Goal: Task Accomplishment & Management: Manage account settings

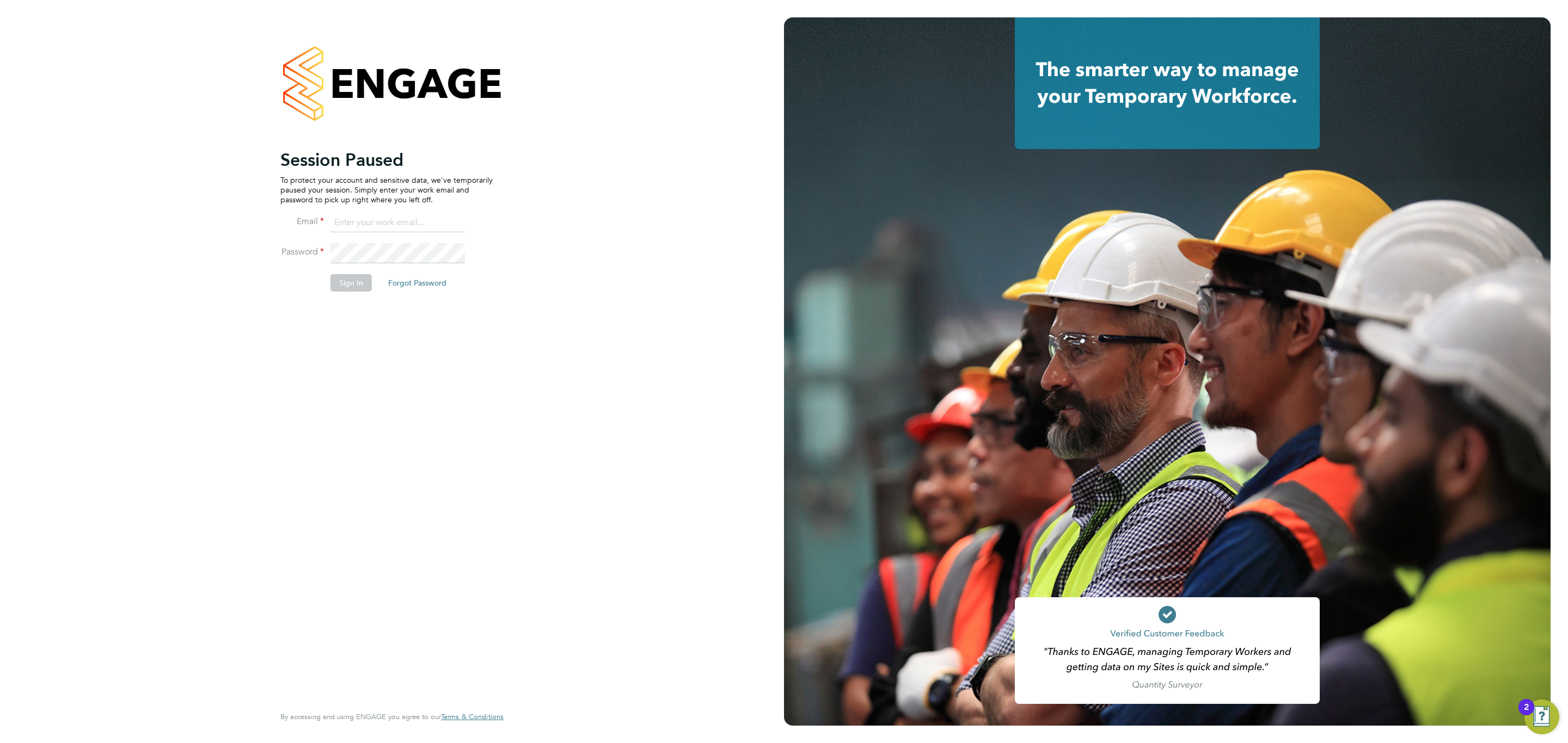
click at [389, 229] on input at bounding box center [398, 223] width 135 height 20
type input "Sulaymaan.jashat@Hays.com"
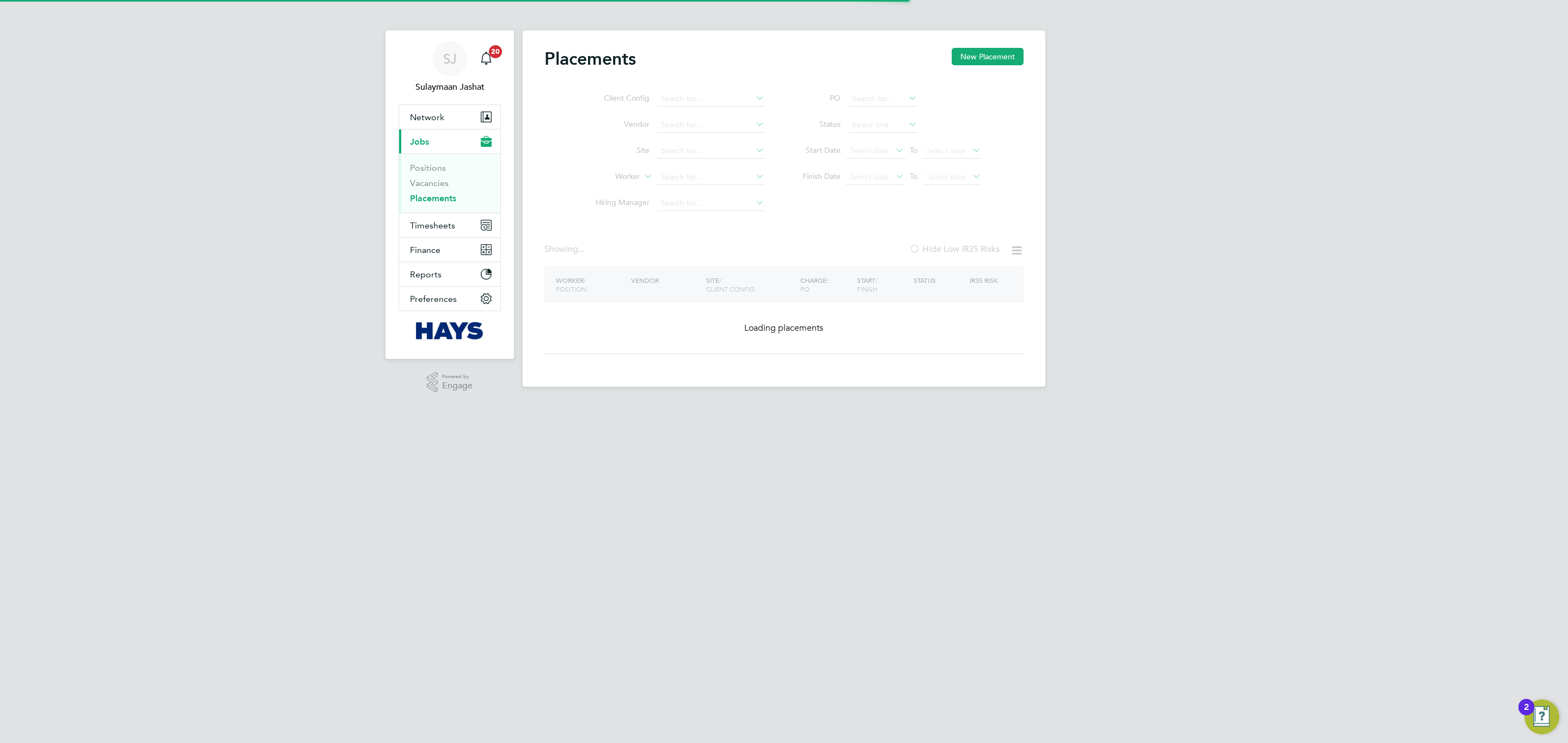
type input "David Fahy"
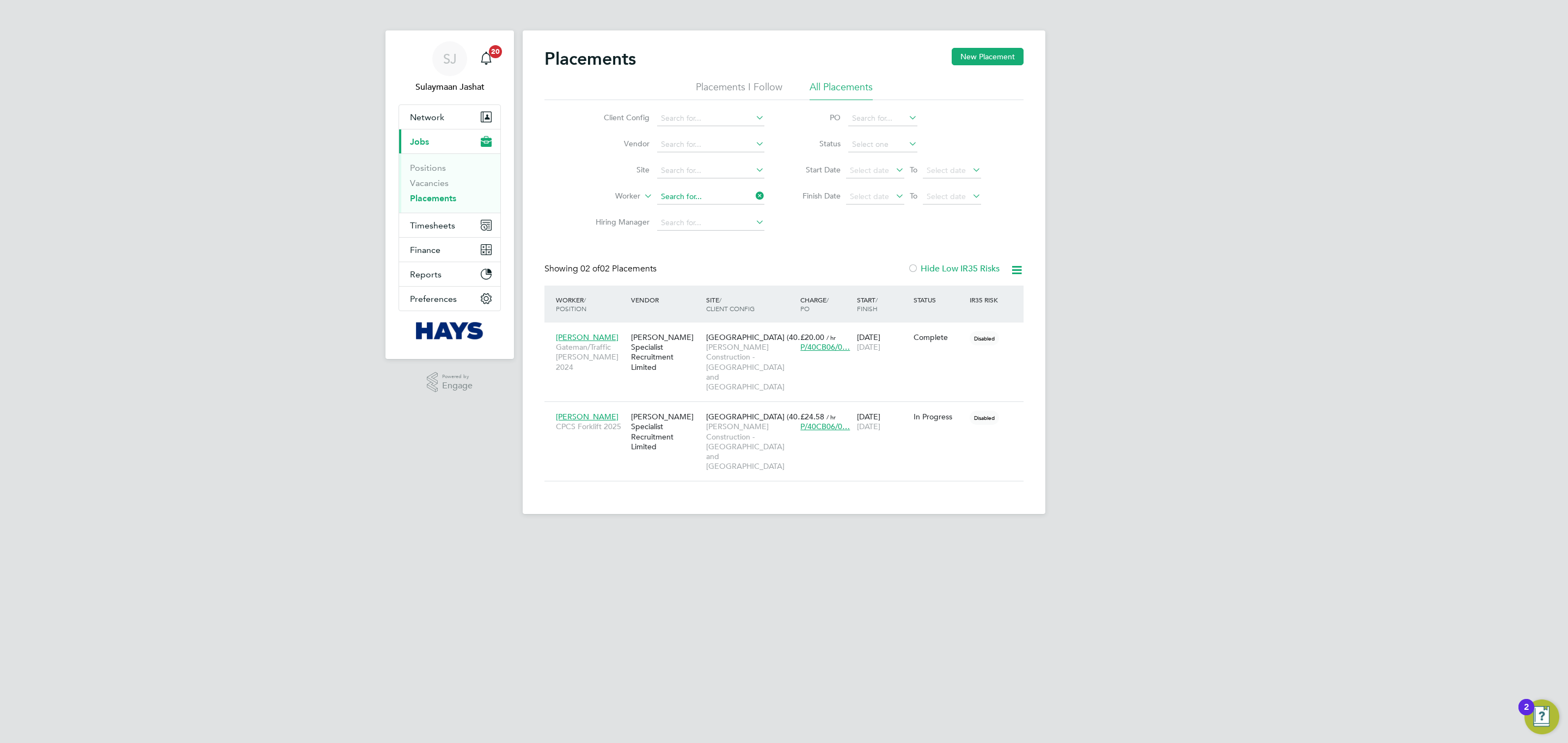
click at [693, 195] on input at bounding box center [710, 197] width 107 height 15
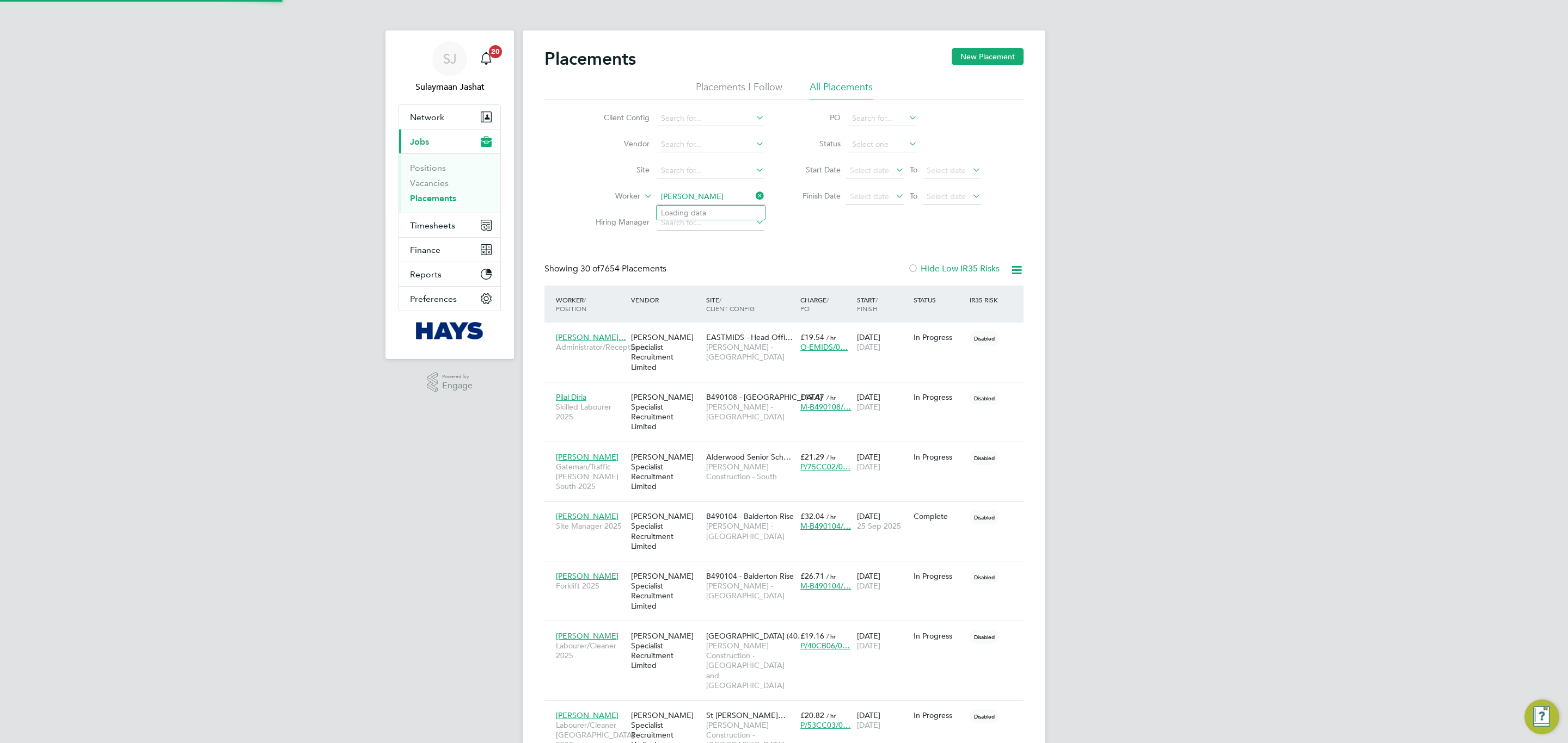
scroll to position [31, 95]
click at [710, 212] on li "Scott Mart yn" at bounding box center [711, 213] width 108 height 15
type input "Scott Martyn"
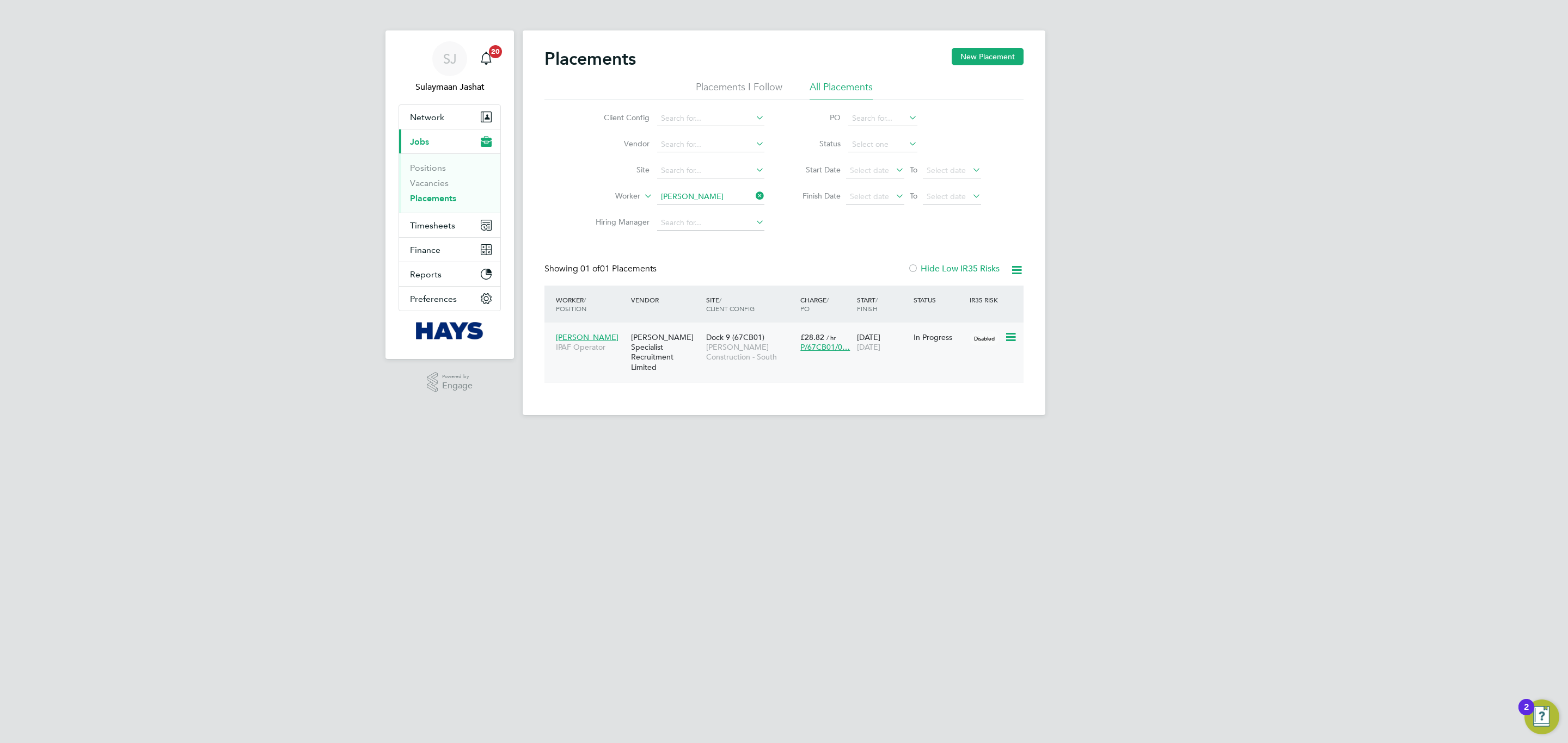
click at [688, 366] on div "[PERSON_NAME] Specialist Recruitment Limited" at bounding box center [666, 352] width 75 height 50
click at [455, 231] on button "Timesheets" at bounding box center [450, 225] width 101 height 24
drag, startPoint x: 443, startPoint y: 208, endPoint x: 443, endPoint y: 201, distance: 7.0
click at [443, 208] on link "Expenses" at bounding box center [428, 207] width 37 height 11
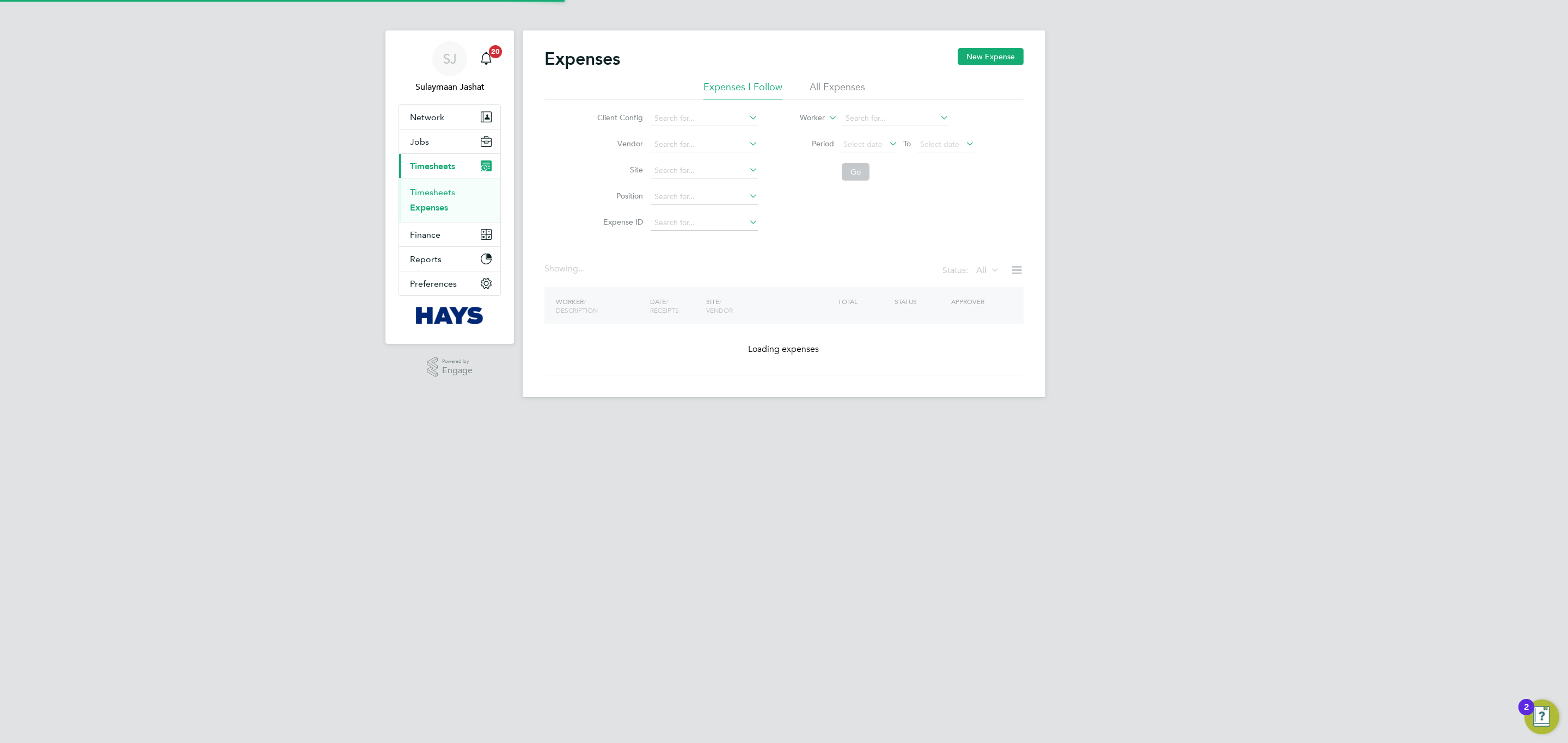
click at [443, 196] on link "Timesheets" at bounding box center [432, 192] width 45 height 11
click at [795, 153] on li "Approver" at bounding box center [879, 144] width 216 height 26
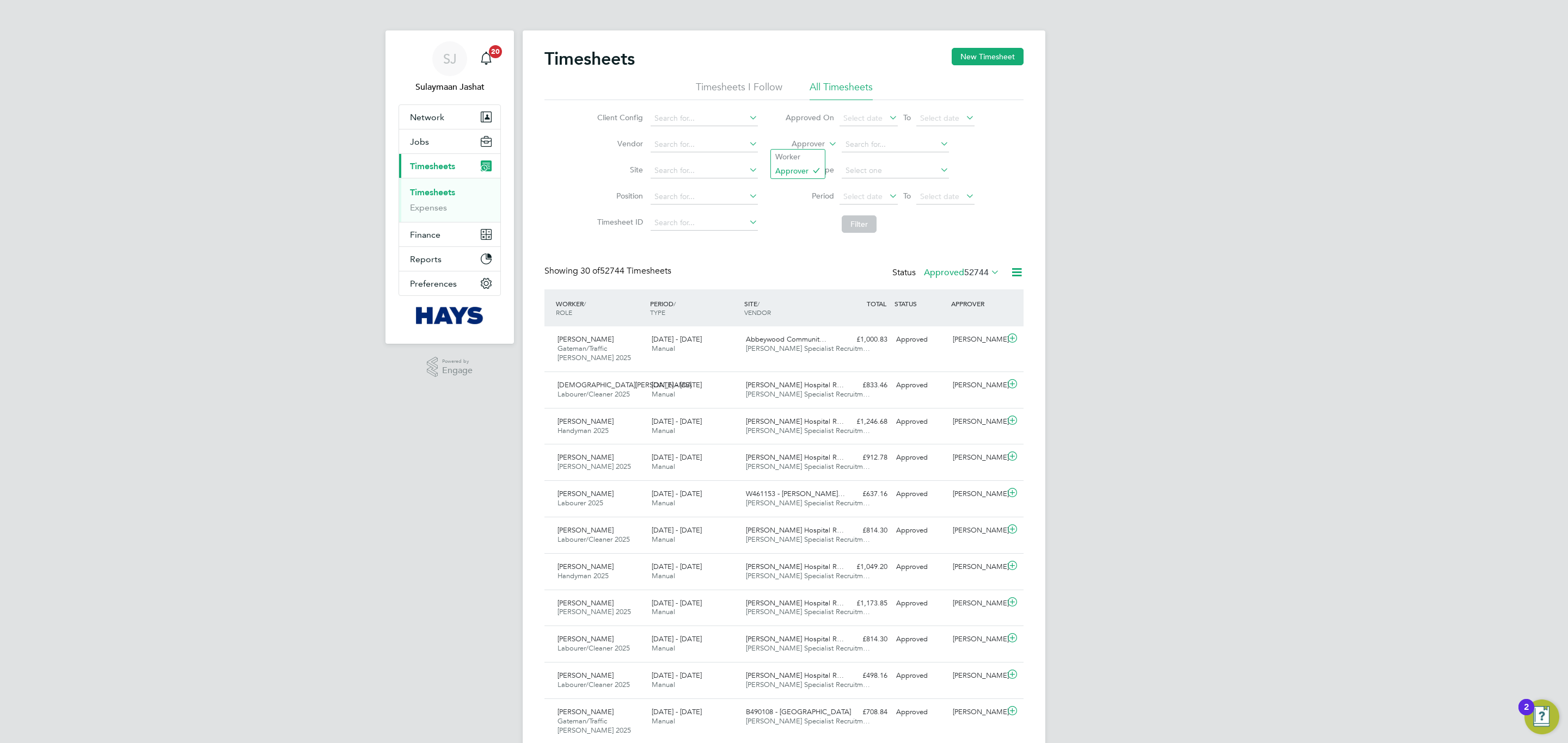
scroll to position [28, 95]
click at [809, 143] on label "Approver" at bounding box center [800, 144] width 49 height 11
click at [804, 150] on li "Worker" at bounding box center [798, 156] width 54 height 14
click at [868, 141] on input at bounding box center [895, 145] width 107 height 15
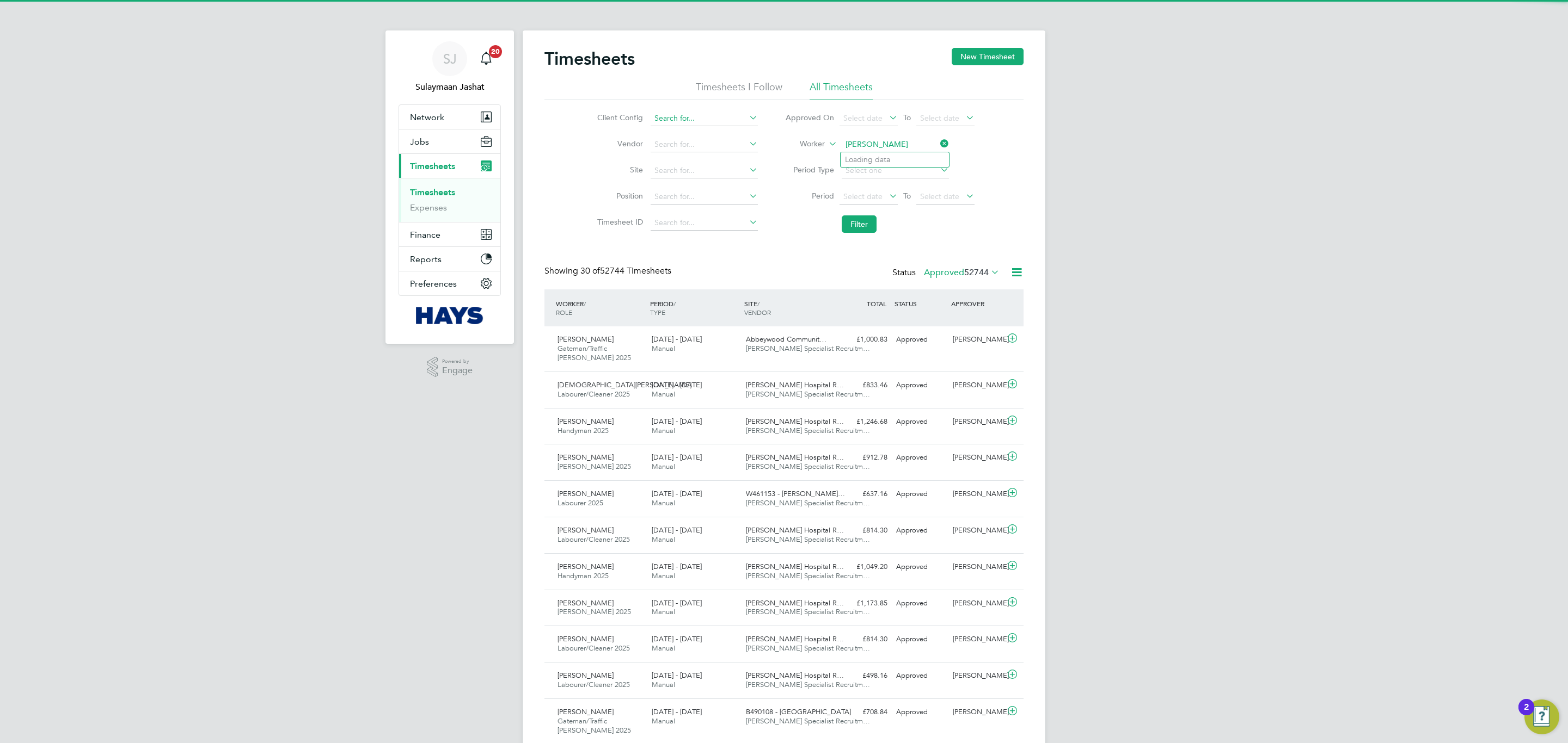
type input "lawrence t"
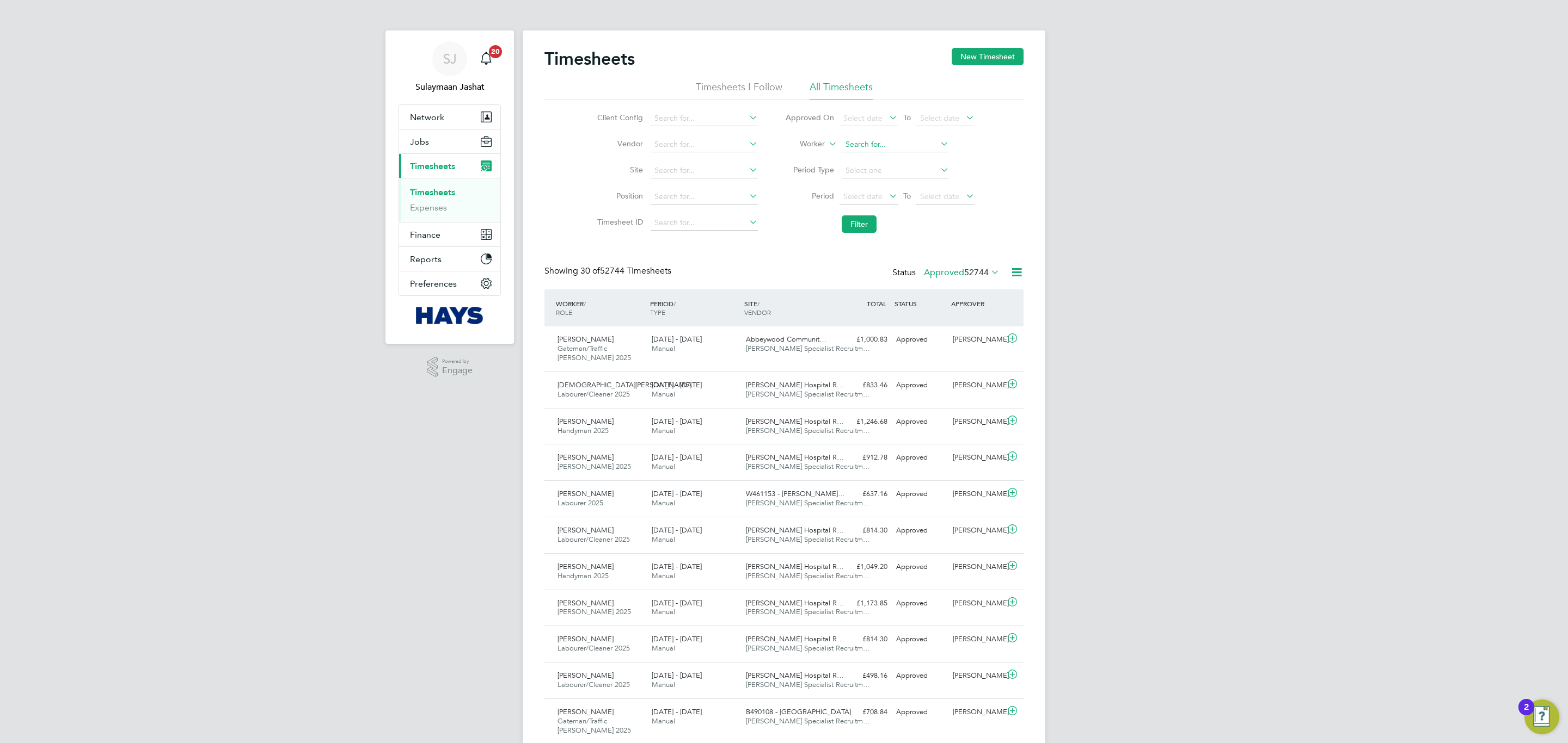
click at [886, 139] on input at bounding box center [895, 145] width 107 height 15
click at [879, 162] on li "Lawrence Turl ej" at bounding box center [894, 160] width 108 height 15
type input "Lawrence Turlej"
click at [871, 222] on button "Filter" at bounding box center [859, 224] width 35 height 17
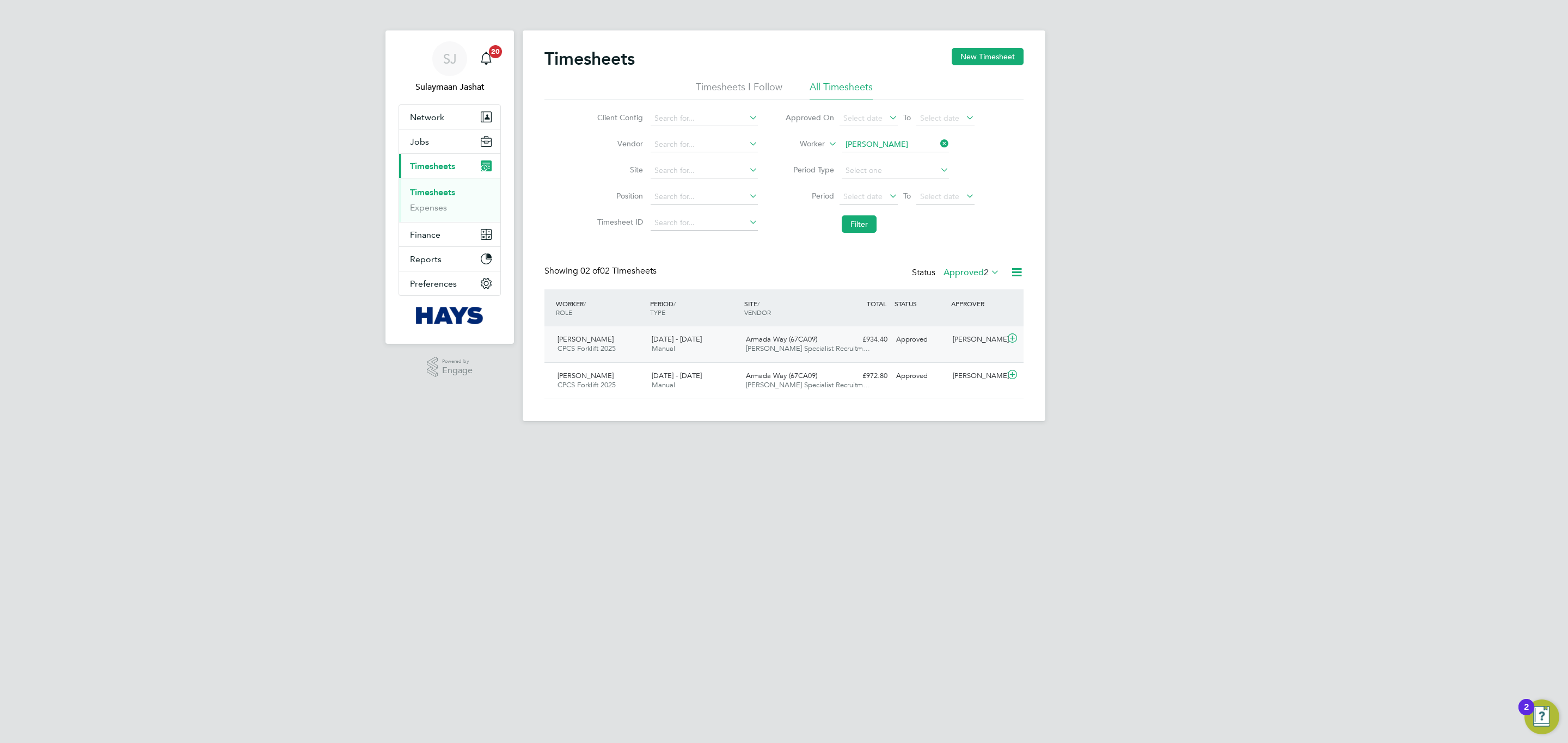
click at [805, 353] on div "Armada Way (67CA09) Hays Specialist Recruitm…" at bounding box center [789, 344] width 94 height 27
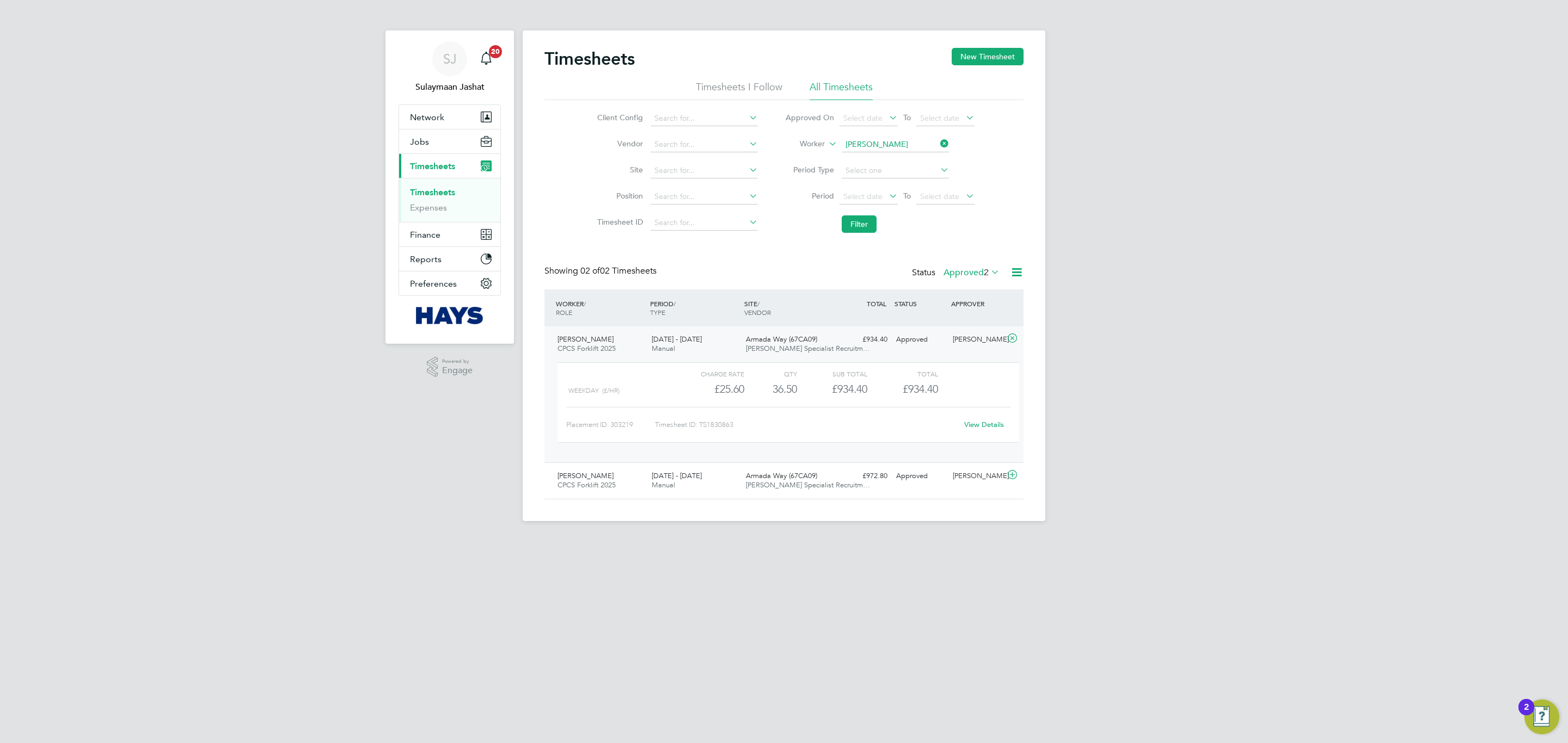
click at [976, 276] on label "Approved 2" at bounding box center [971, 273] width 56 height 11
click at [976, 288] on li "All" at bounding box center [970, 293] width 50 height 15
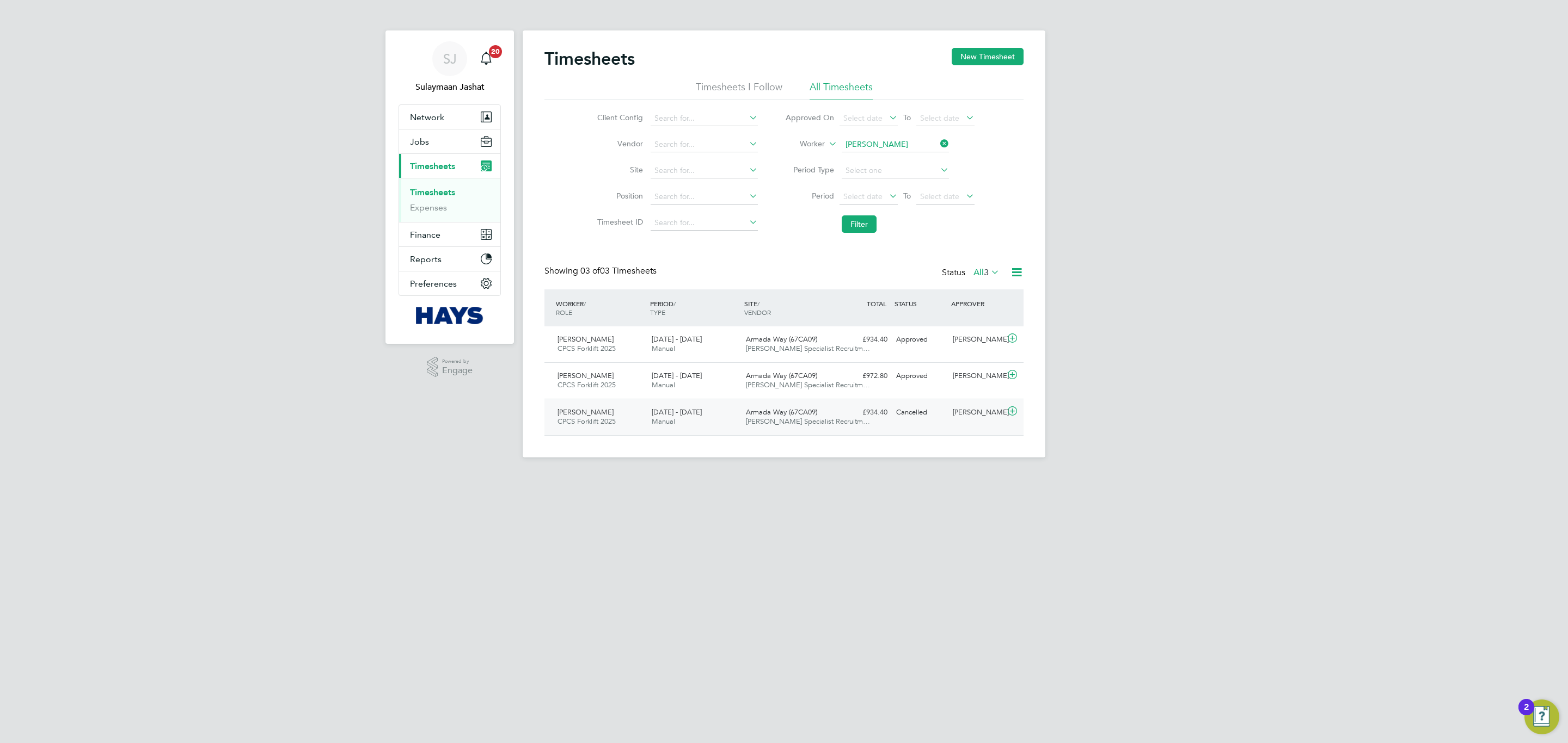
click at [754, 428] on div "Armada Way (67CA09) Hays Specialist Recruitm…" at bounding box center [789, 417] width 94 height 27
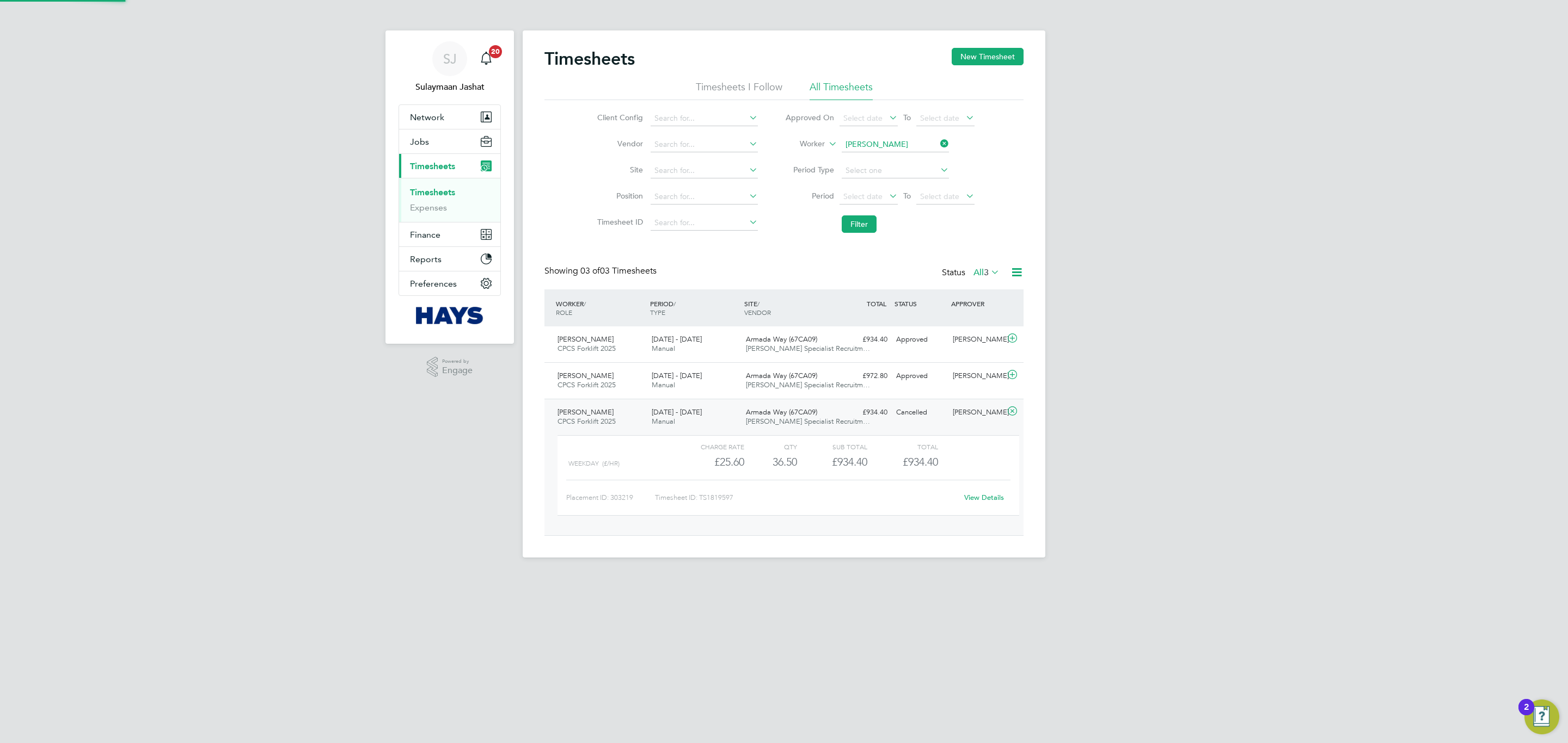
click at [754, 423] on span "Hays Specialist Recruitm…" at bounding box center [807, 421] width 124 height 9
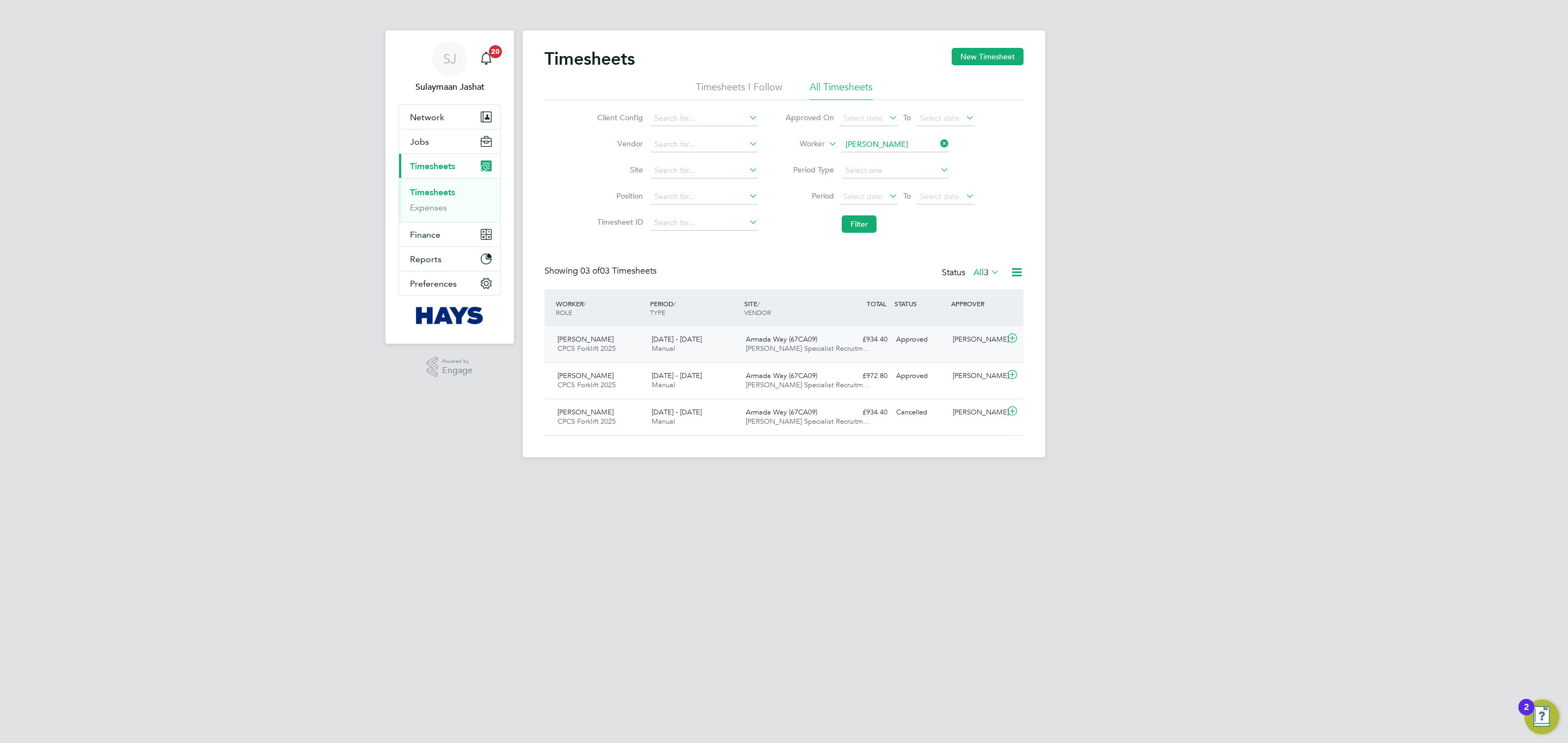
click at [801, 353] on div "Armada Way (67CA09) Hays Specialist Recruitm…" at bounding box center [789, 344] width 94 height 27
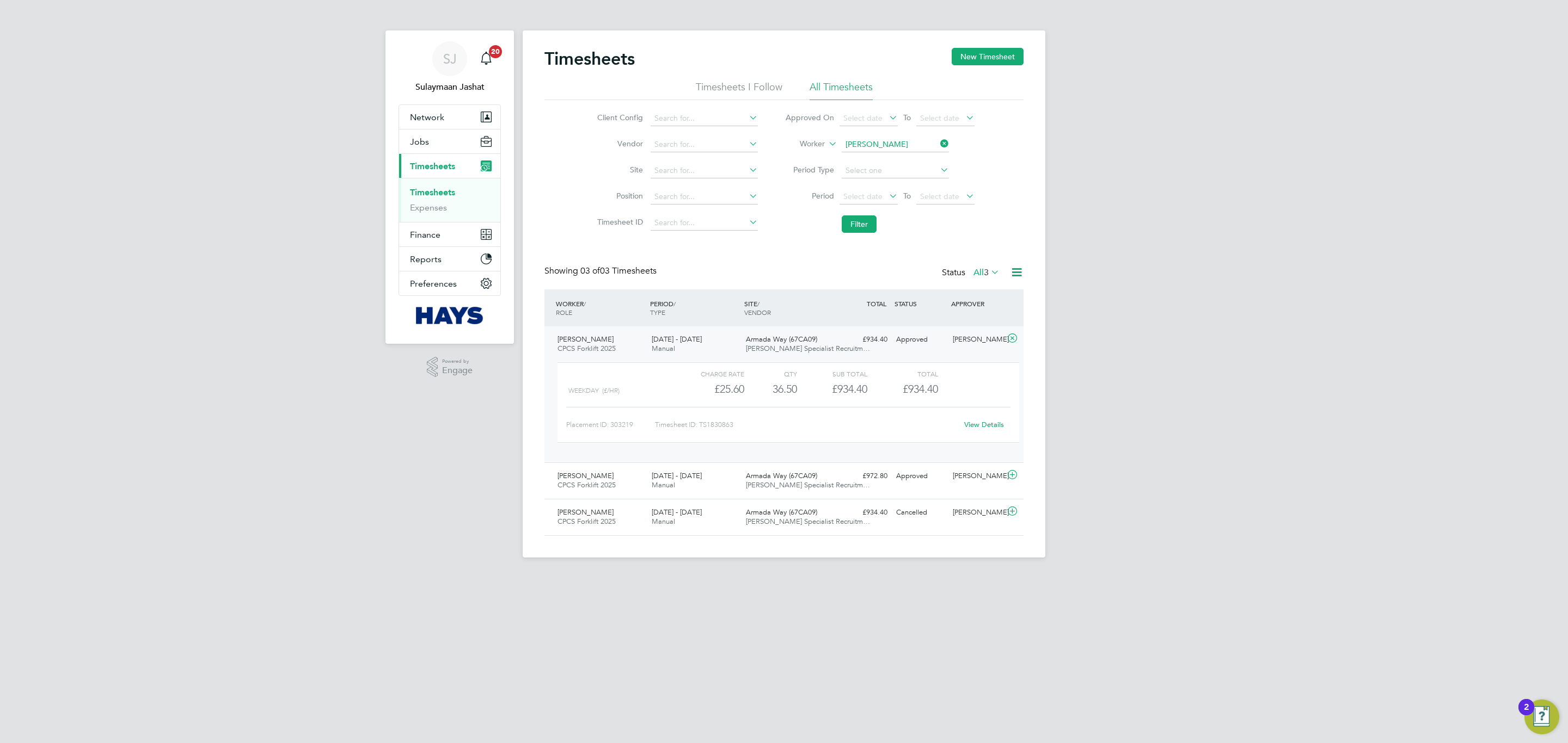
click at [965, 427] on link "View Details" at bounding box center [984, 424] width 40 height 9
click at [976, 431] on div "View Details" at bounding box center [983, 424] width 53 height 17
click at [987, 409] on div "Placement ID: 303219 Timesheet ID: TS1830863 View Details" at bounding box center [788, 420] width 444 height 26
click at [985, 421] on link "View Details" at bounding box center [984, 424] width 40 height 9
click at [984, 424] on link "View Details" at bounding box center [984, 424] width 40 height 9
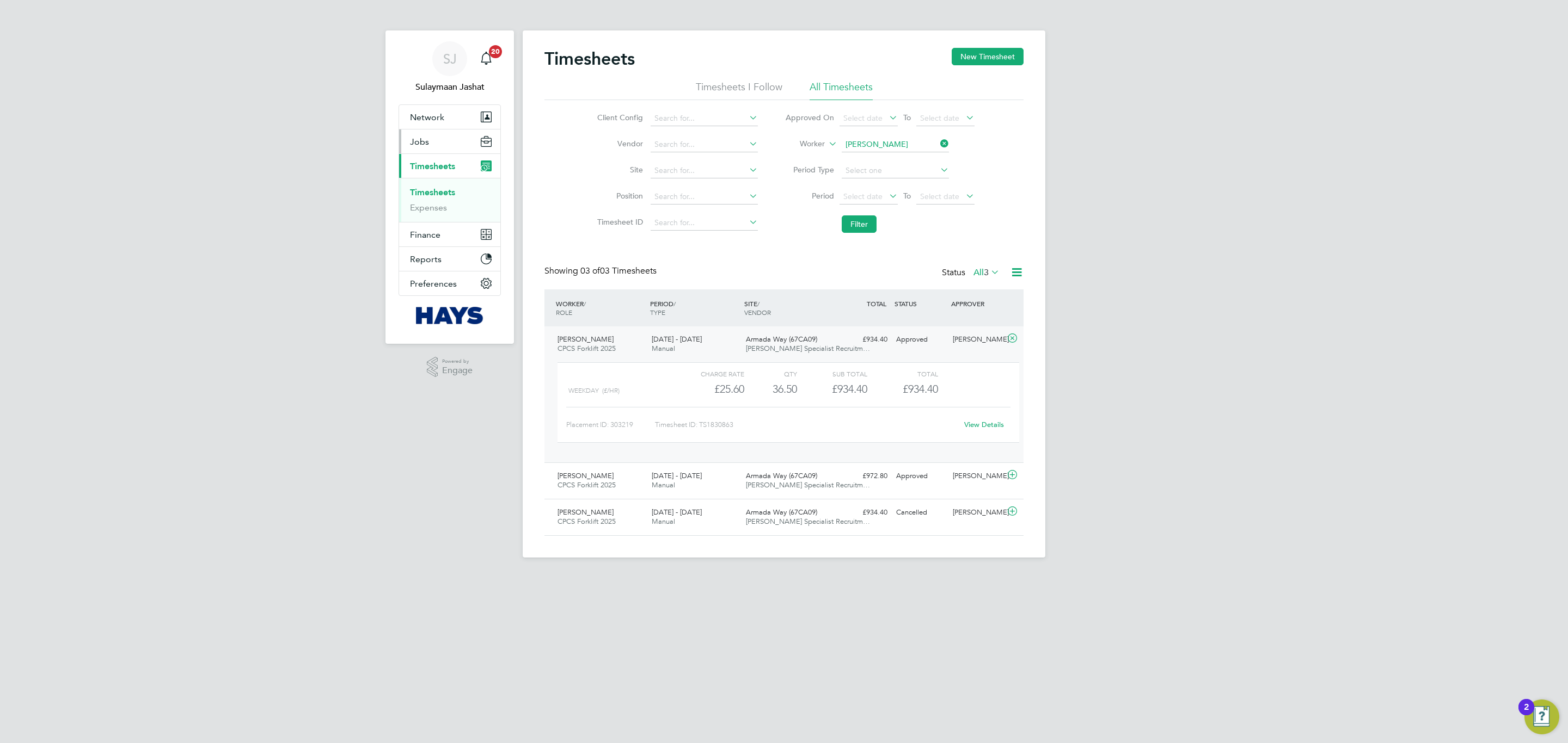
click at [420, 144] on span "Jobs" at bounding box center [419, 142] width 19 height 11
click at [435, 207] on ul "Positions Vacancies Placements" at bounding box center [450, 183] width 101 height 59
click at [437, 202] on link "Placements" at bounding box center [432, 198] width 45 height 11
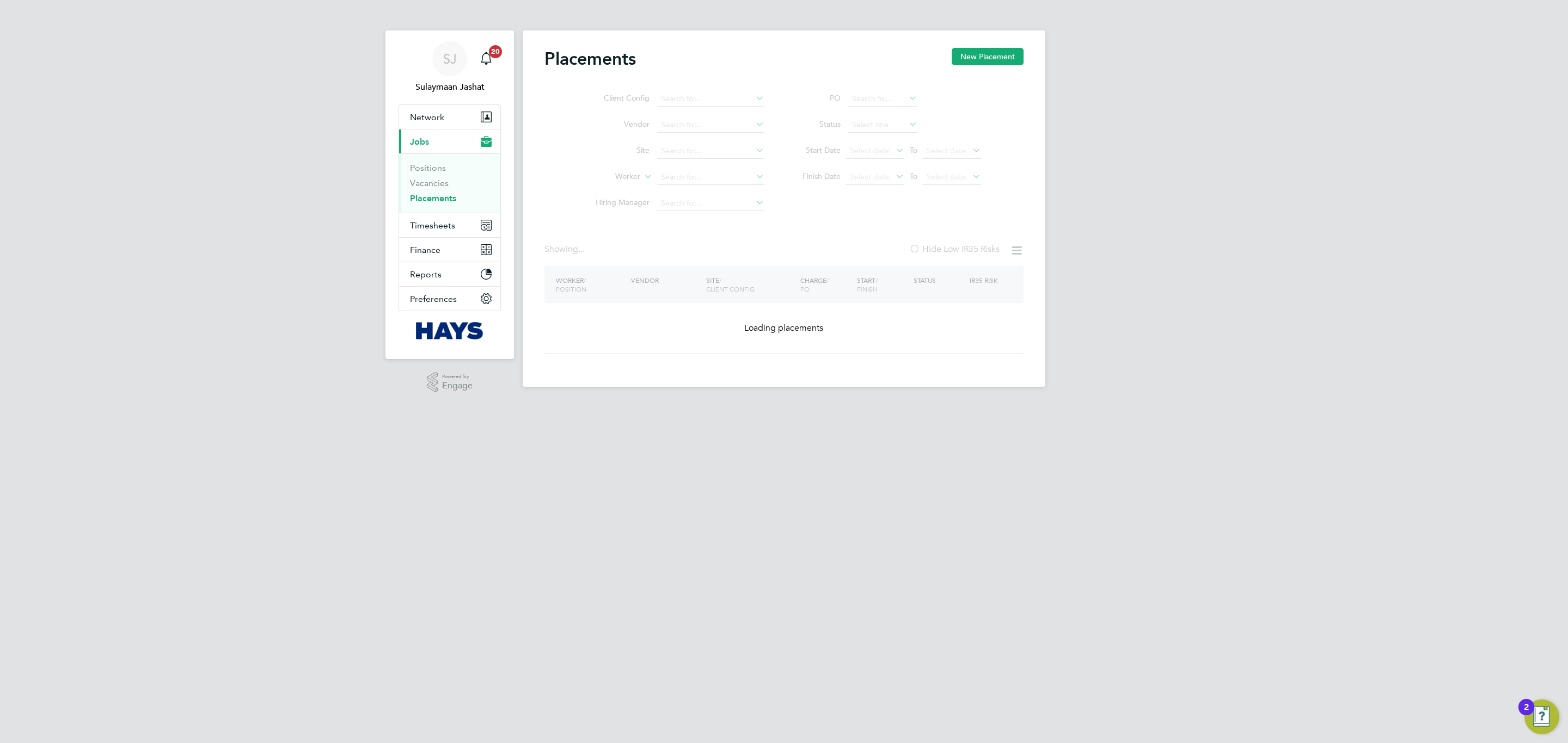
click at [677, 183] on ul "Client Config Vendor Site Worker Hiring Manager" at bounding box center [676, 151] width 204 height 131
click at [686, 185] on ul "Client Config Vendor Site Worker Hiring Manager" at bounding box center [676, 151] width 204 height 131
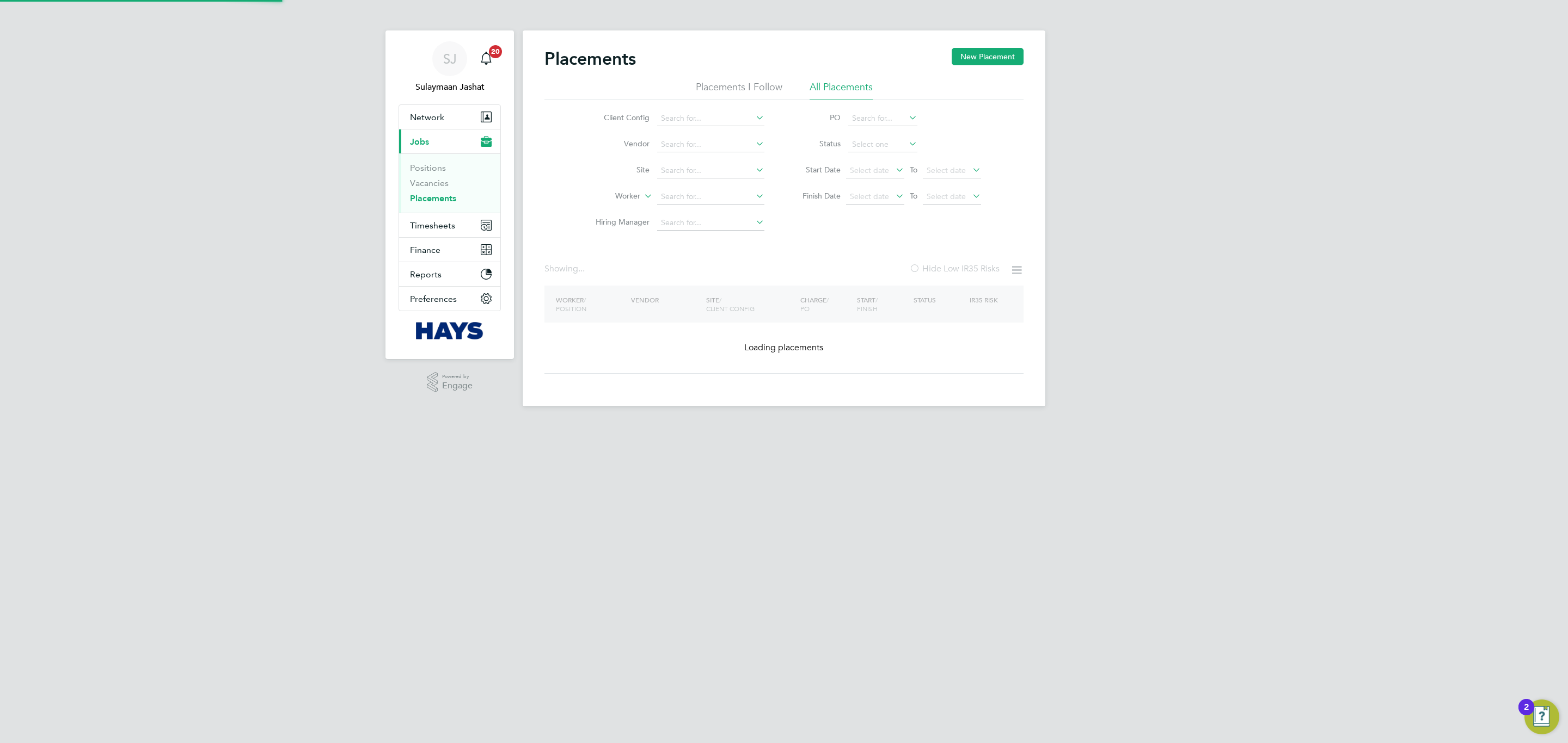
drag, startPoint x: 686, startPoint y: 191, endPoint x: 641, endPoint y: 185, distance: 45.4
click at [686, 192] on input at bounding box center [710, 197] width 107 height 15
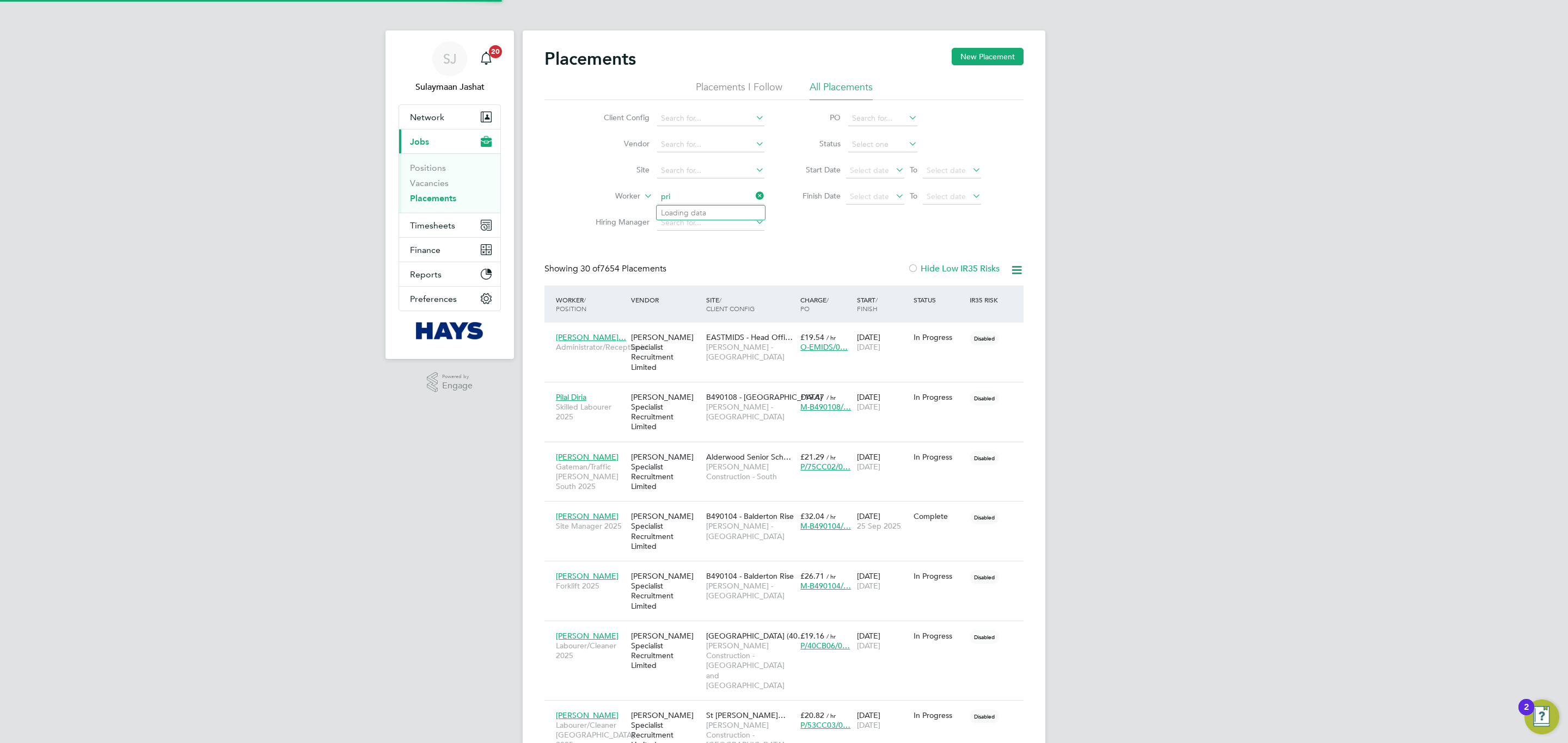
scroll to position [31, 95]
click at [692, 207] on li "Prince Braimah" at bounding box center [736, 213] width 159 height 15
type input "Prince Braimah"
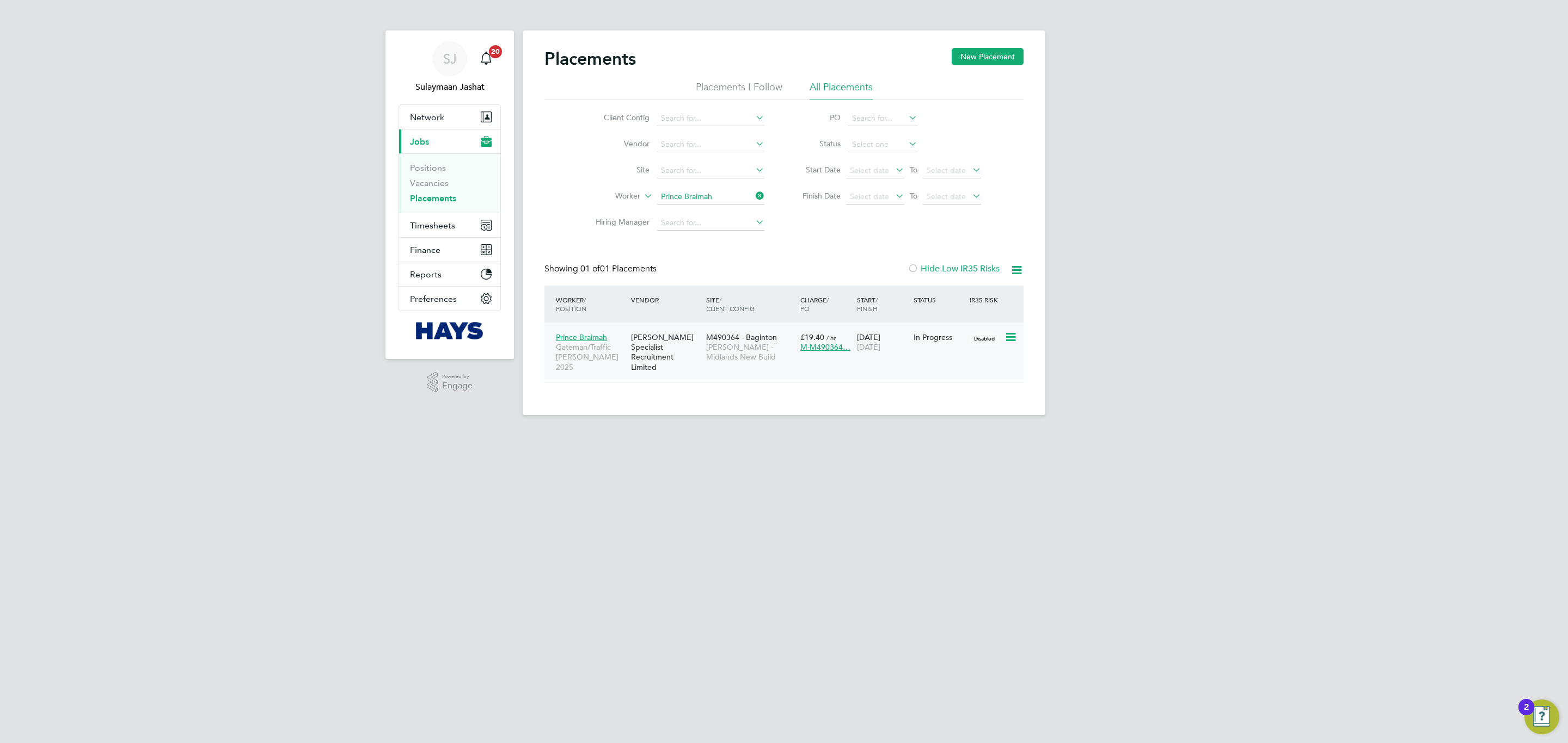
click at [720, 341] on span "M490364 - Baginton" at bounding box center [741, 337] width 71 height 10
click at [441, 224] on span "Timesheets" at bounding box center [432, 225] width 45 height 11
click at [437, 189] on link "Timesheets" at bounding box center [432, 192] width 45 height 11
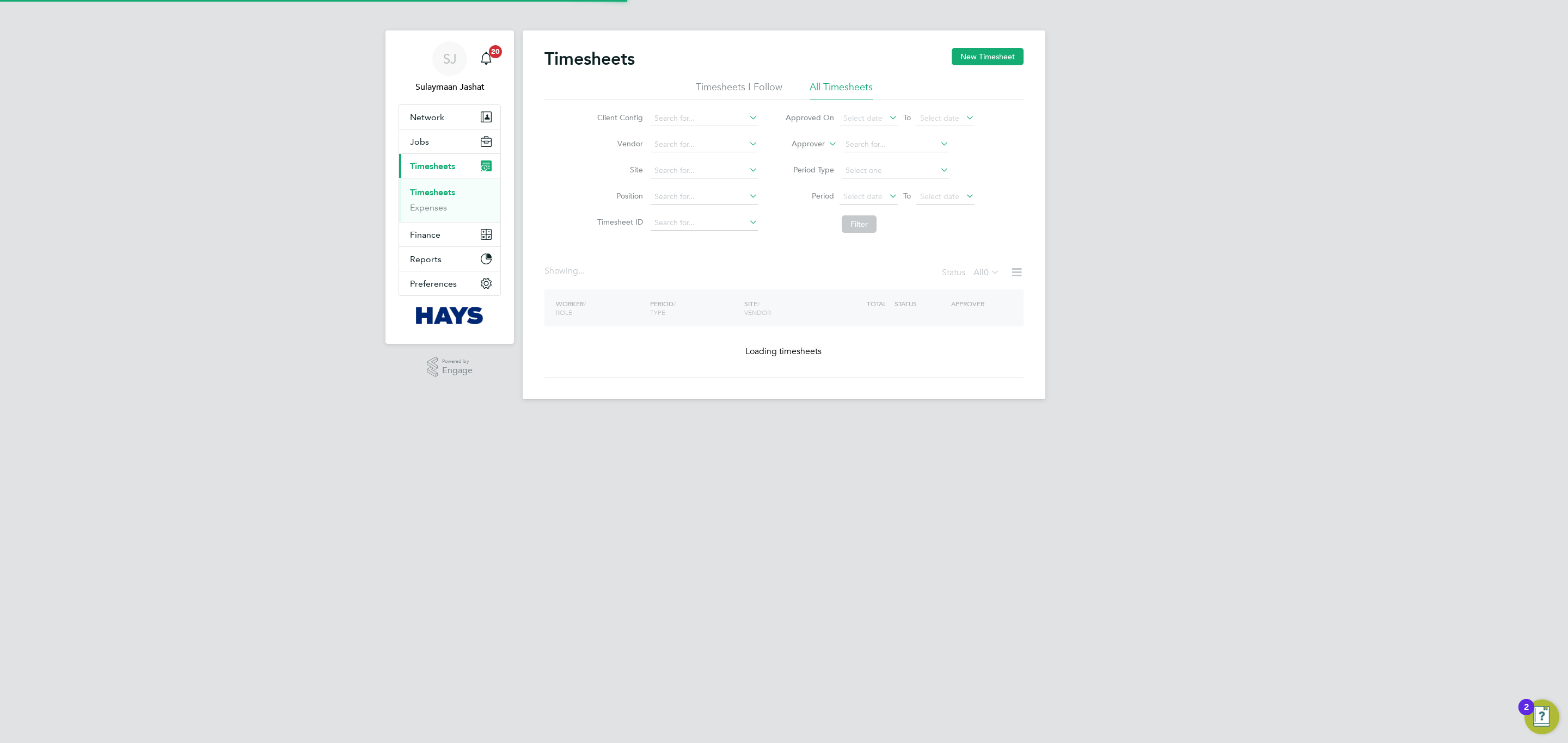
click at [822, 136] on li "Approver" at bounding box center [879, 144] width 216 height 26
click at [819, 136] on li "Approver" at bounding box center [879, 144] width 216 height 26
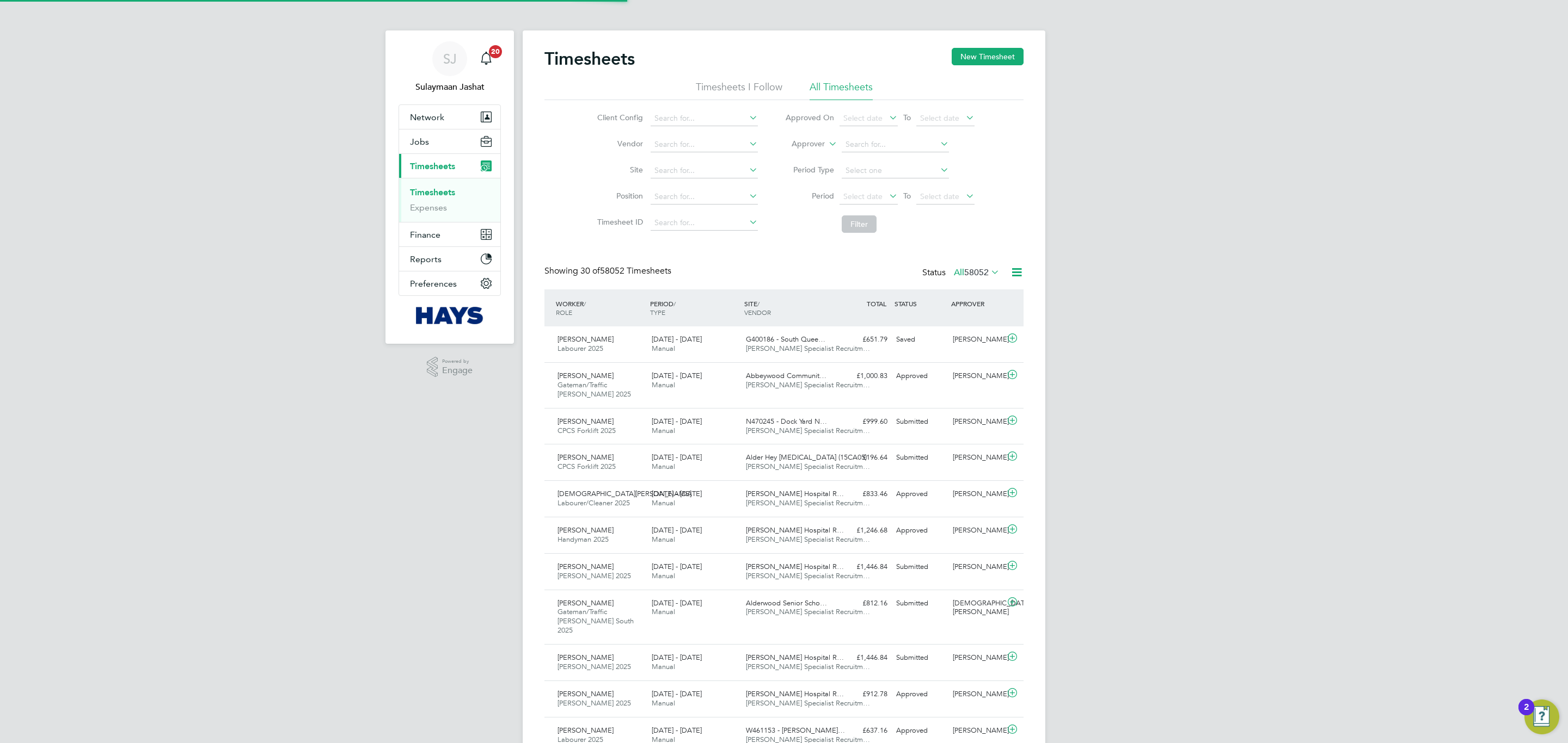
click at [819, 143] on label "Approver" at bounding box center [800, 144] width 49 height 11
click at [819, 153] on li "Worker" at bounding box center [798, 156] width 54 height 14
click at [874, 151] on input at bounding box center [895, 145] width 107 height 15
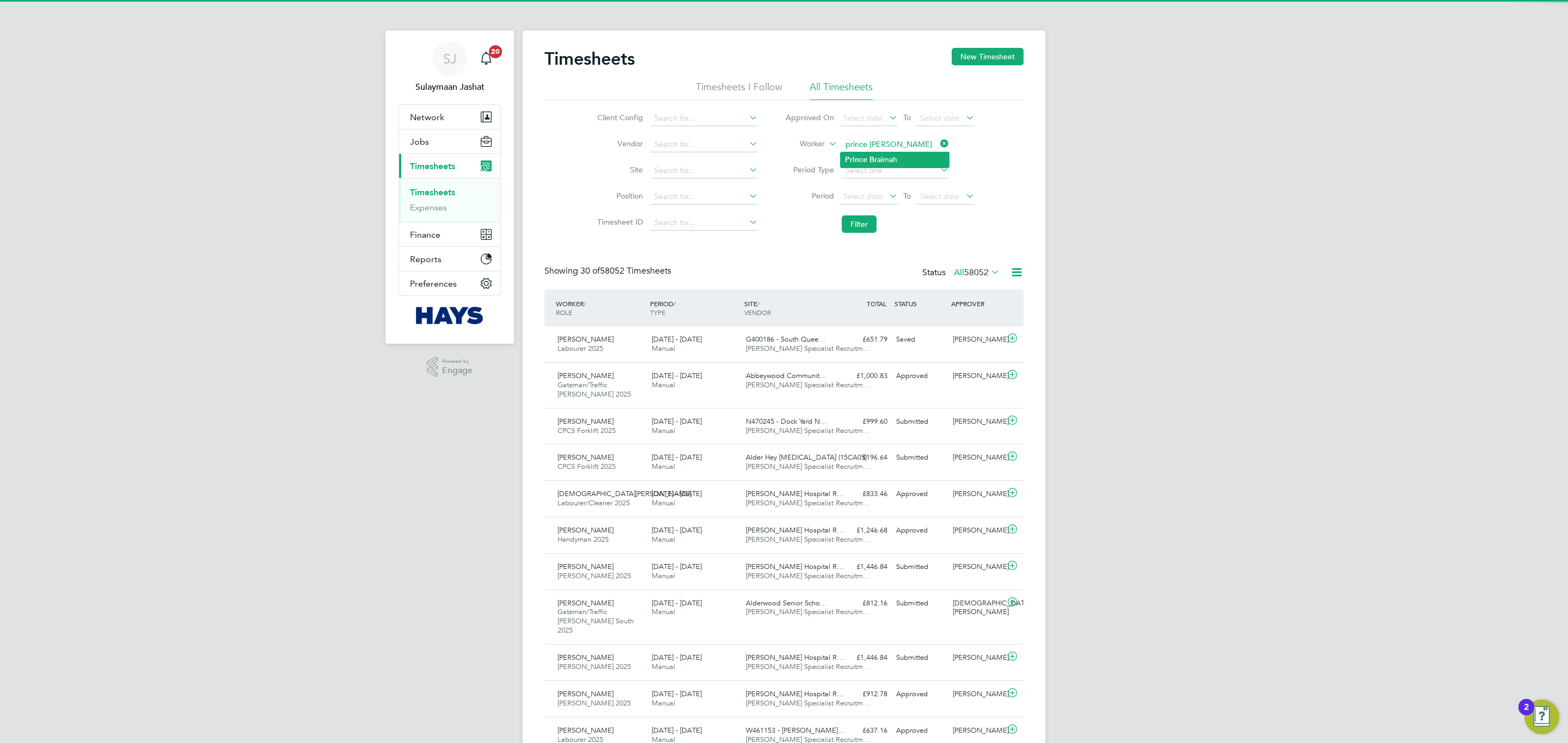
click at [858, 155] on b "Prince" at bounding box center [856, 159] width 23 height 9
type input "Prince Braimah"
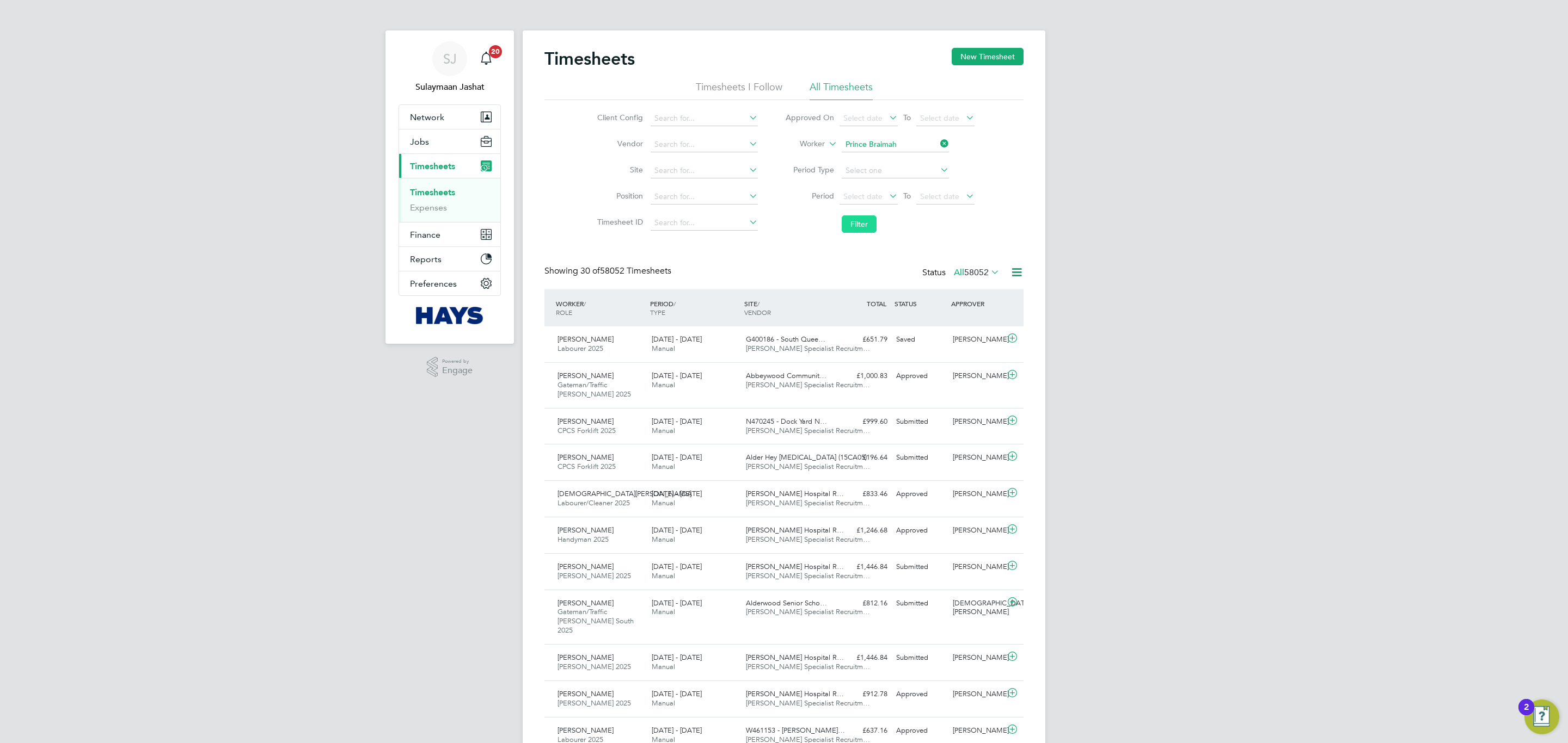
click at [858, 226] on button "Filter" at bounding box center [859, 224] width 35 height 17
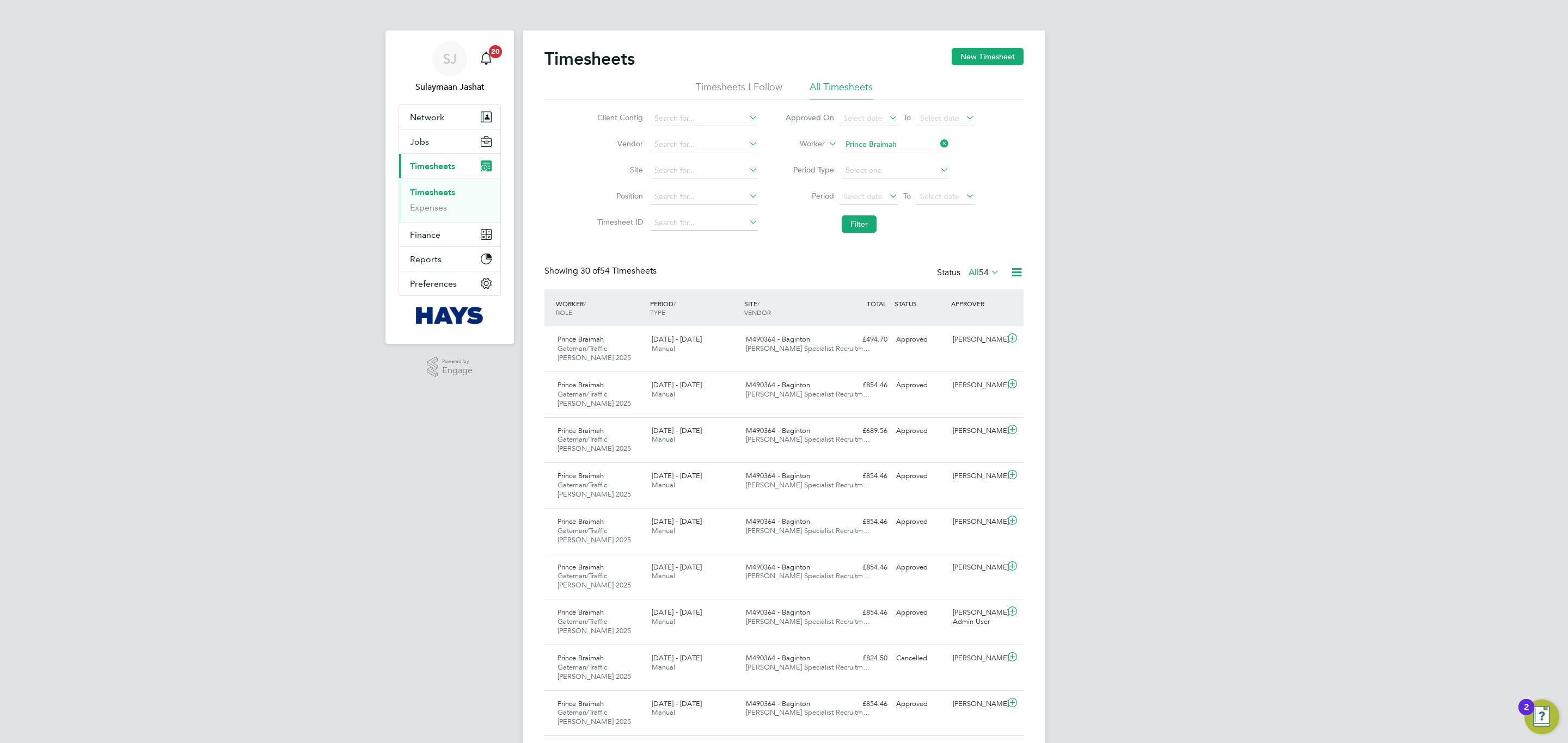
click at [979, 277] on span "54" at bounding box center [983, 273] width 10 height 11
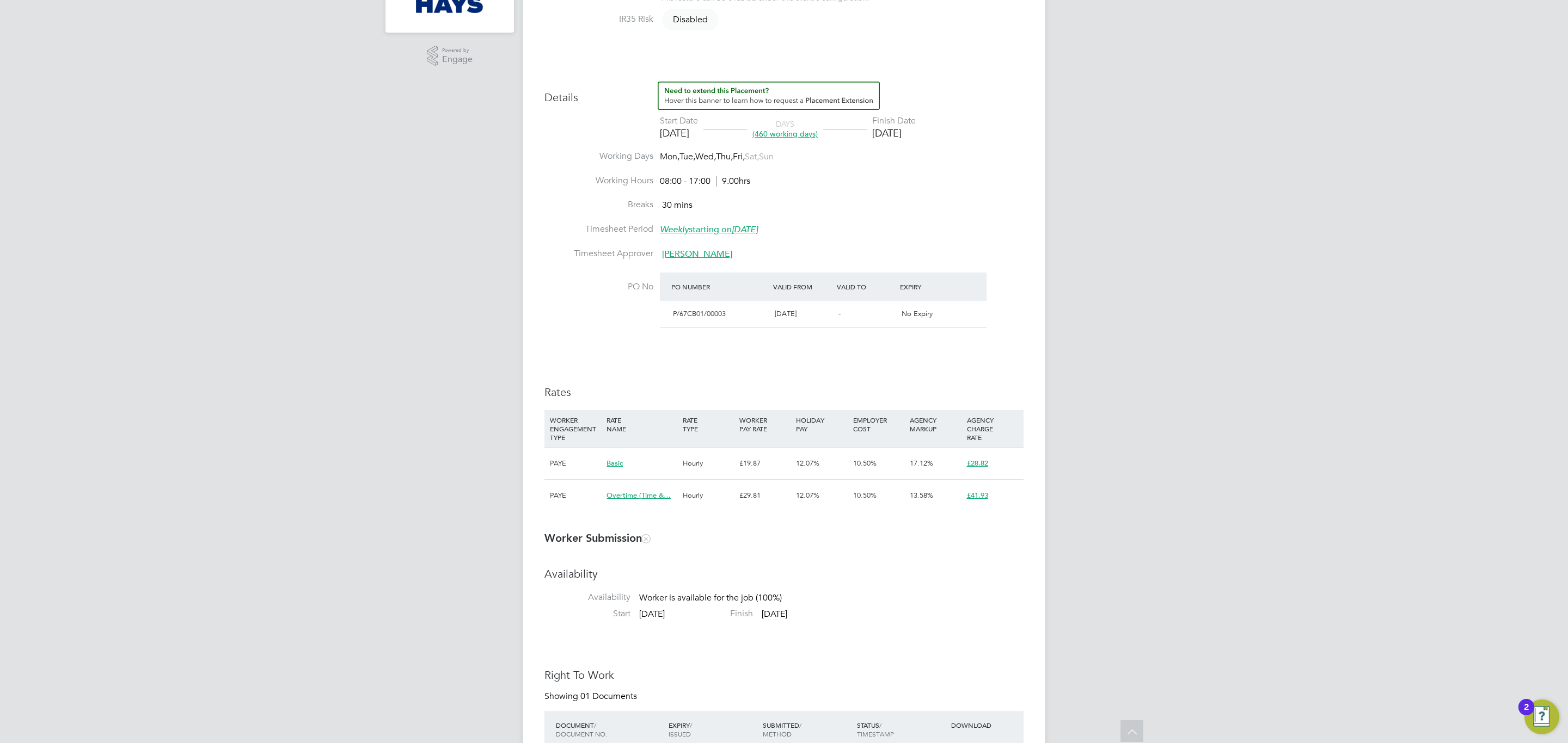
click at [639, 500] on span "Overtime (Time &…" at bounding box center [638, 495] width 64 height 9
click at [657, 499] on span "Overtime (Time &…" at bounding box center [638, 495] width 64 height 9
click at [700, 384] on div "Details Start Date 25 Mar 2024 DAYS (460 working days) Finish Date 26 Dec 2025 …" at bounding box center [783, 302] width 479 height 441
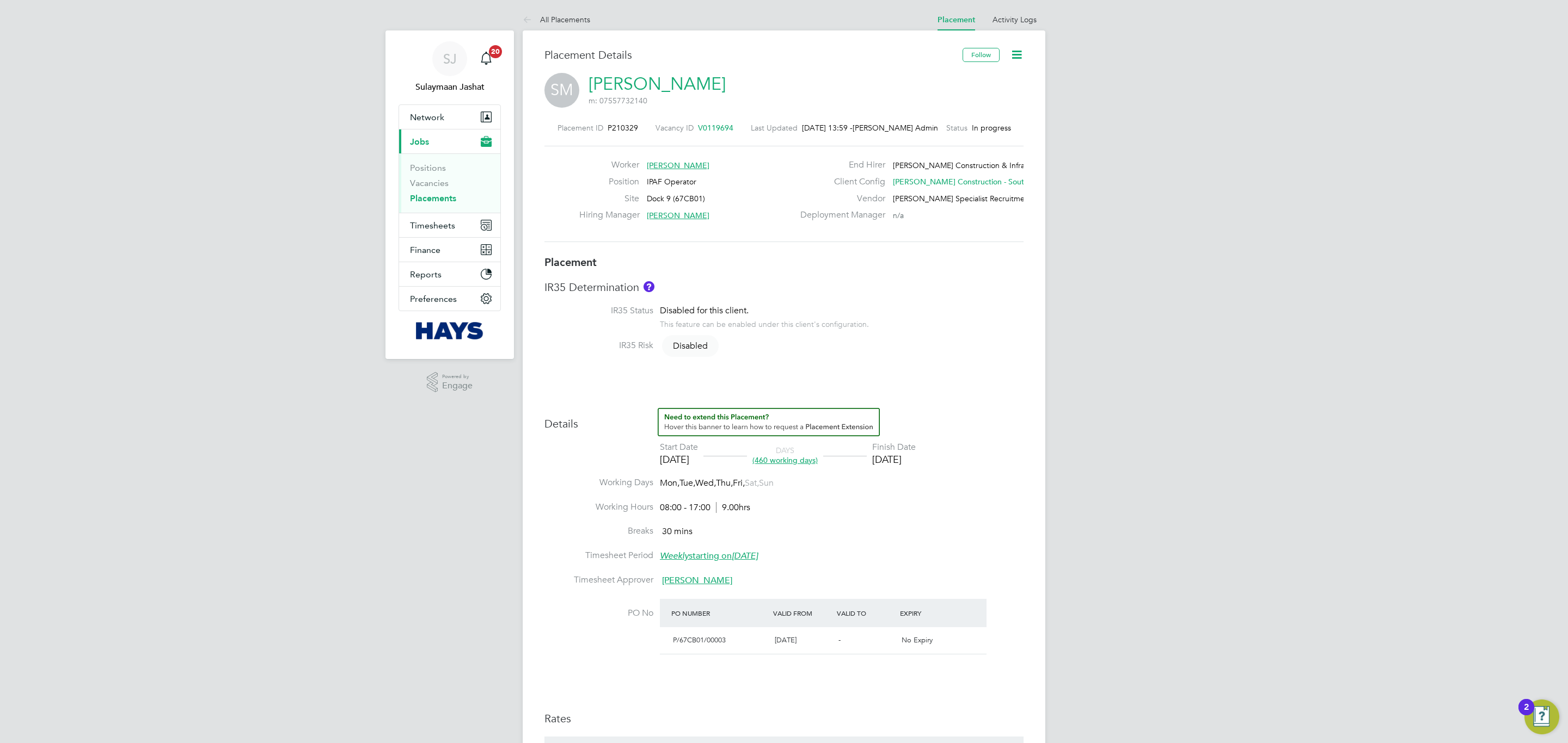
click at [779, 255] on div "Placement ID P210329 Vacancy ID V0119694 Last Updated 30 Sep 2025, 13:59 - Hays…" at bounding box center [783, 183] width 479 height 146
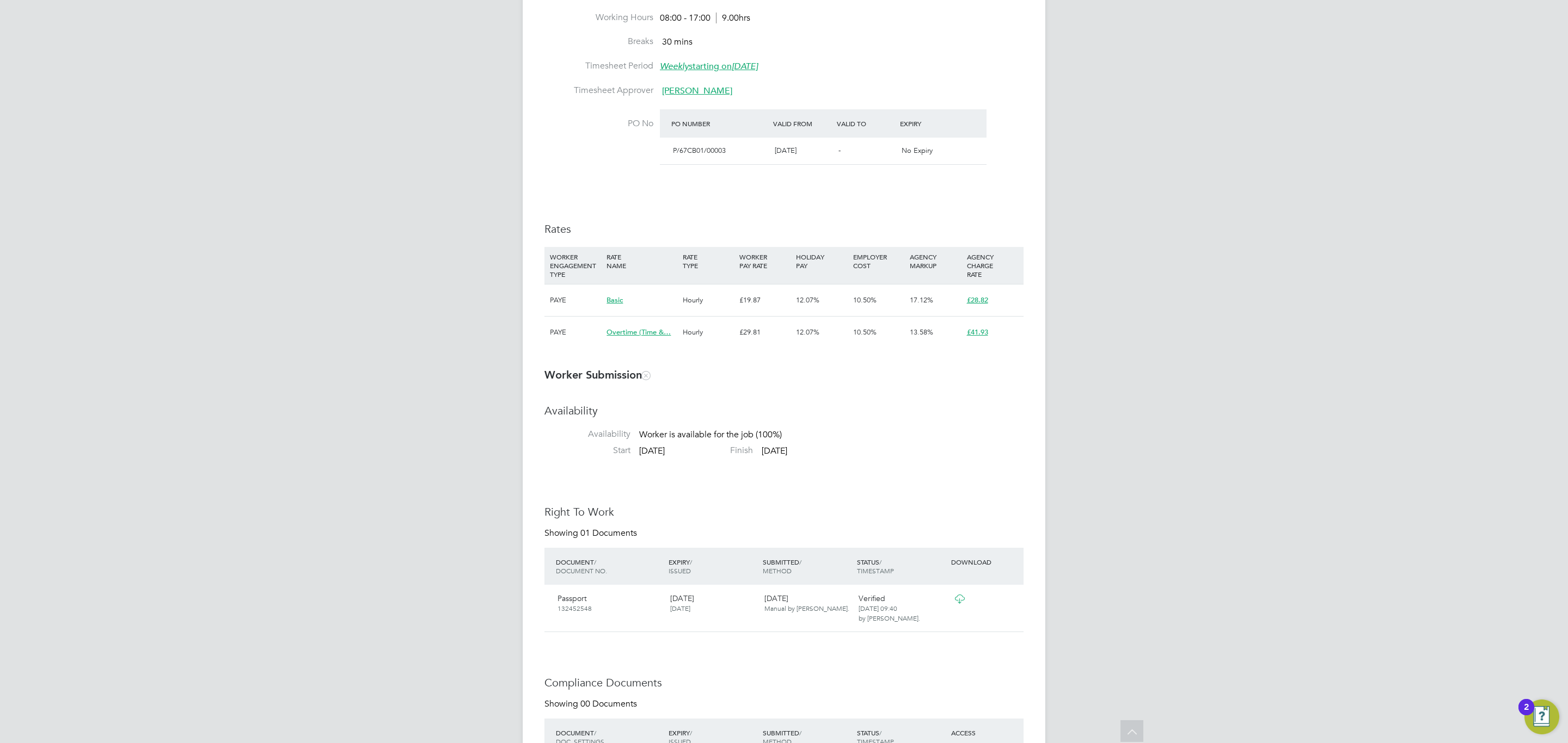
click at [843, 378] on h3 "Worker Submission" at bounding box center [783, 375] width 479 height 14
drag, startPoint x: 955, startPoint y: 494, endPoint x: 941, endPoint y: 455, distance: 41.4
click at [955, 494] on div "Availability Availability Worker is available for the job (100%) Start 25 Mar 2…" at bounding box center [783, 738] width 479 height 669
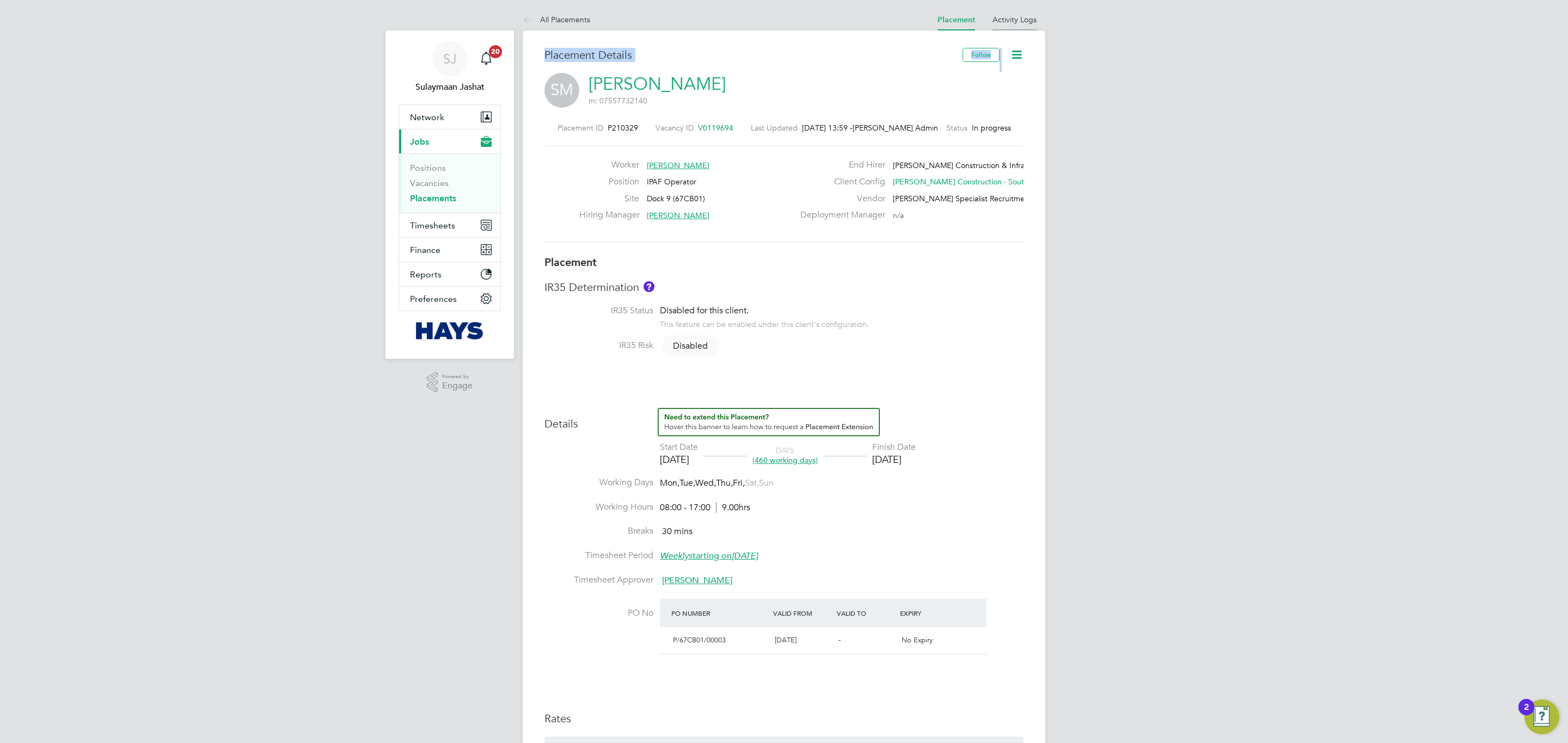
click at [1022, 25] on li "Activity Logs" at bounding box center [1015, 20] width 44 height 22
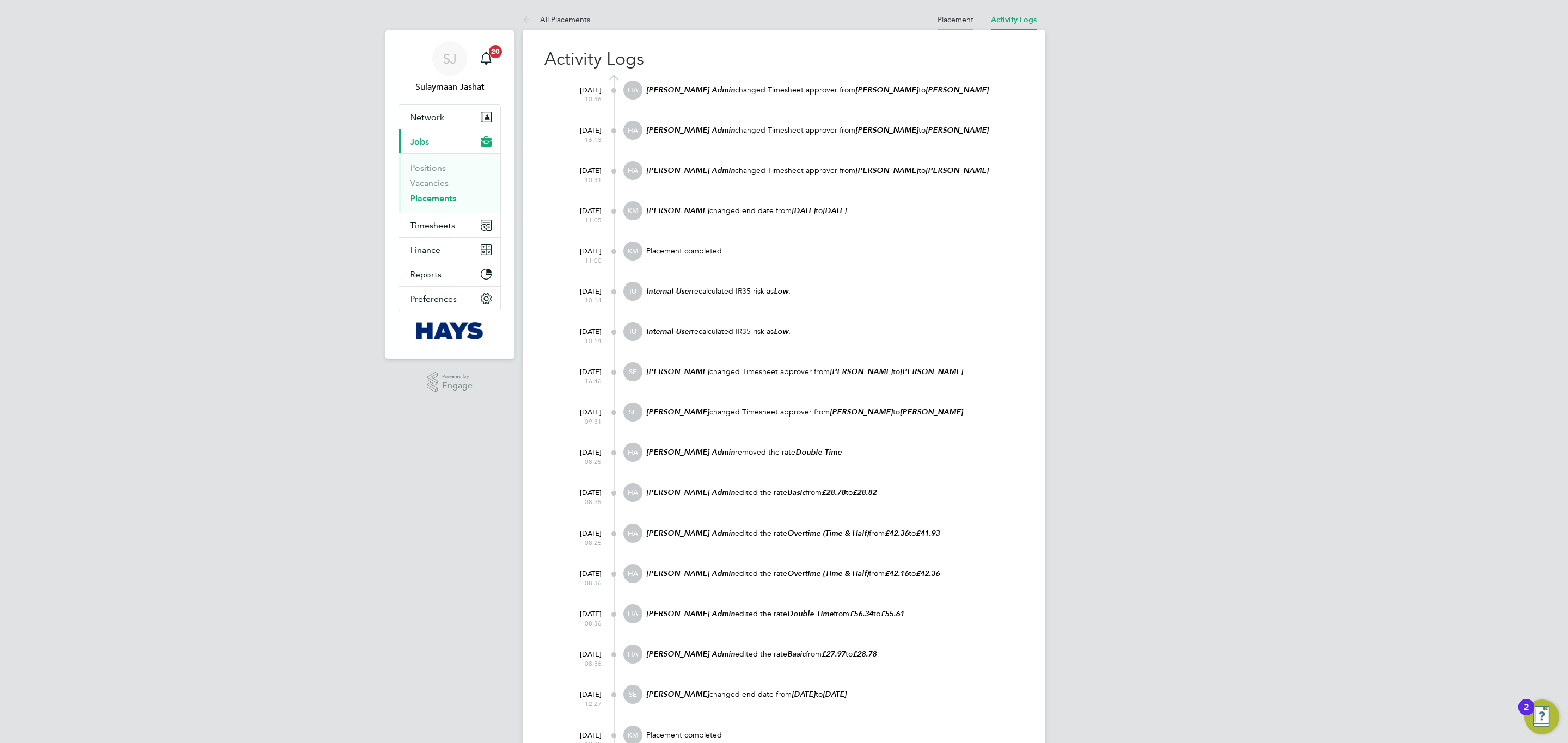
click at [951, 21] on link "Placement" at bounding box center [955, 20] width 36 height 10
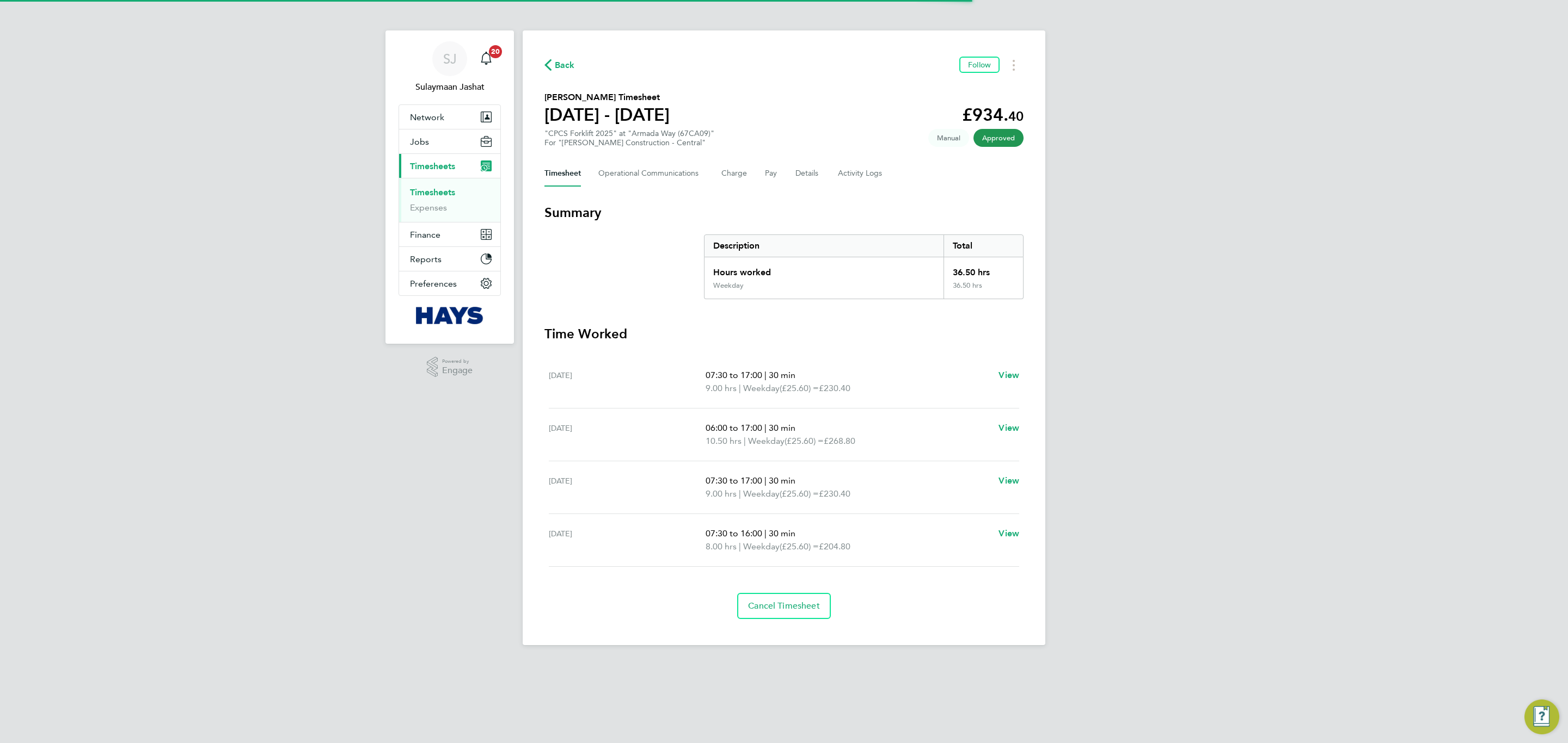
click at [848, 186] on div "Back Follow Lawrence Turlej's Timesheet 06 - 12 Sept 2025 £934. 40 "CPCS Forkli…" at bounding box center [783, 338] width 522 height 615
click at [848, 183] on Logs-tab "Activity Logs" at bounding box center [861, 174] width 46 height 26
click at [834, 165] on div "Timesheet Operational Communications Charge Pay Details Activity Logs" at bounding box center [783, 174] width 479 height 26
drag, startPoint x: 834, startPoint y: 165, endPoint x: 840, endPoint y: 168, distance: 6.7
click at [835, 165] on div "Timesheet Operational Communications Charge Pay Details Activity Logs" at bounding box center [783, 174] width 479 height 26
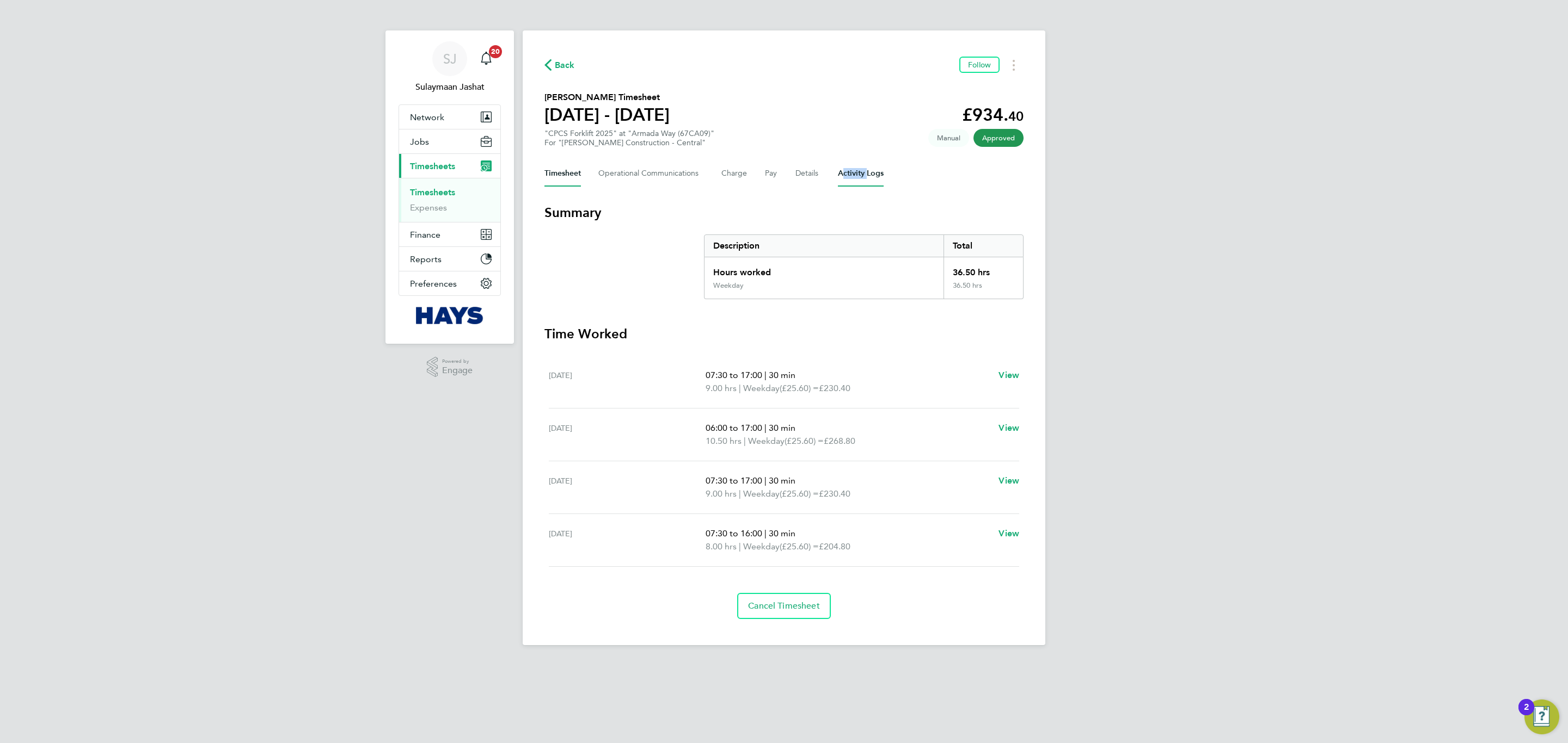
click at [840, 169] on Logs-tab "Activity Logs" at bounding box center [861, 174] width 46 height 26
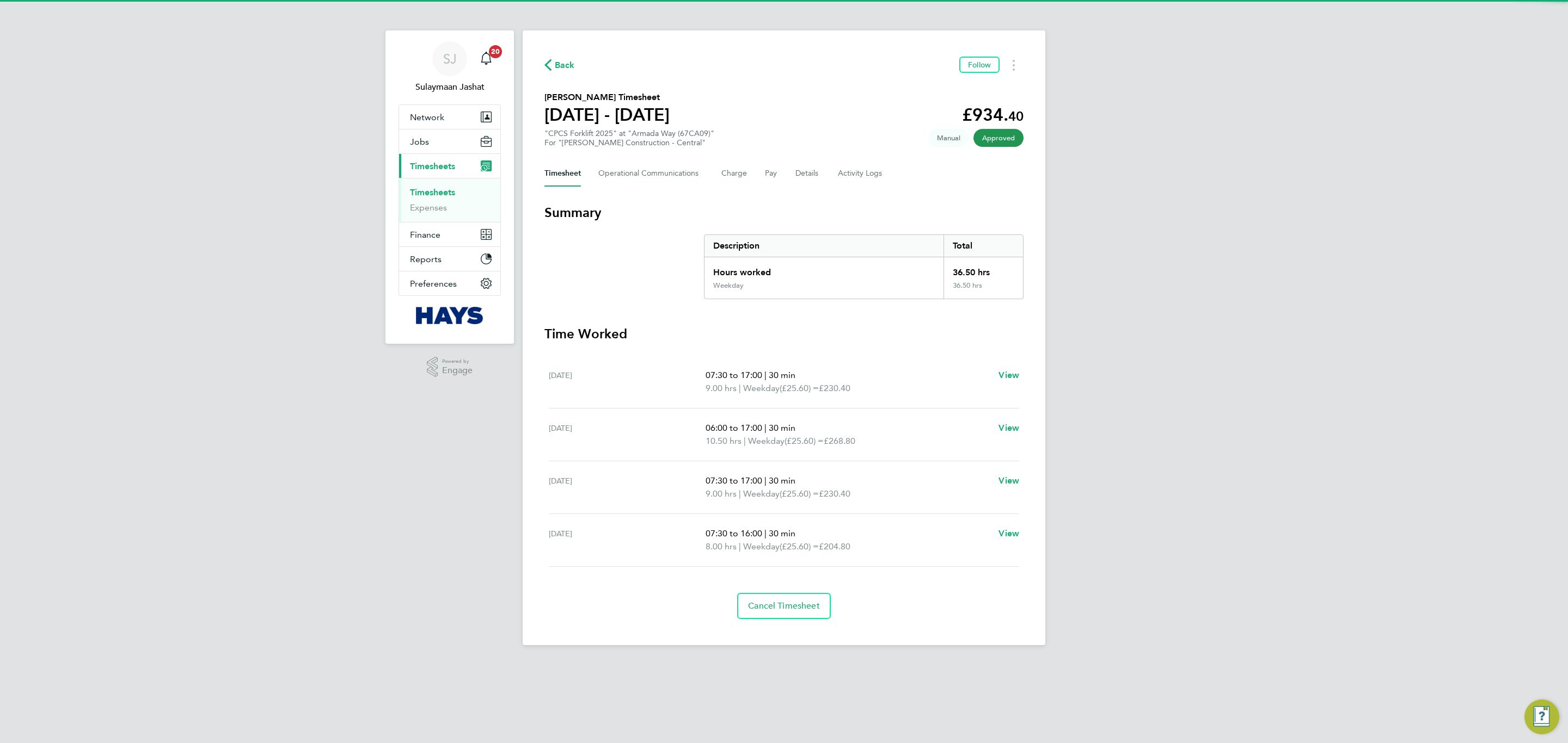
click at [822, 175] on div "Timesheet Operational Communications Charge Pay Details Activity Logs" at bounding box center [783, 174] width 479 height 26
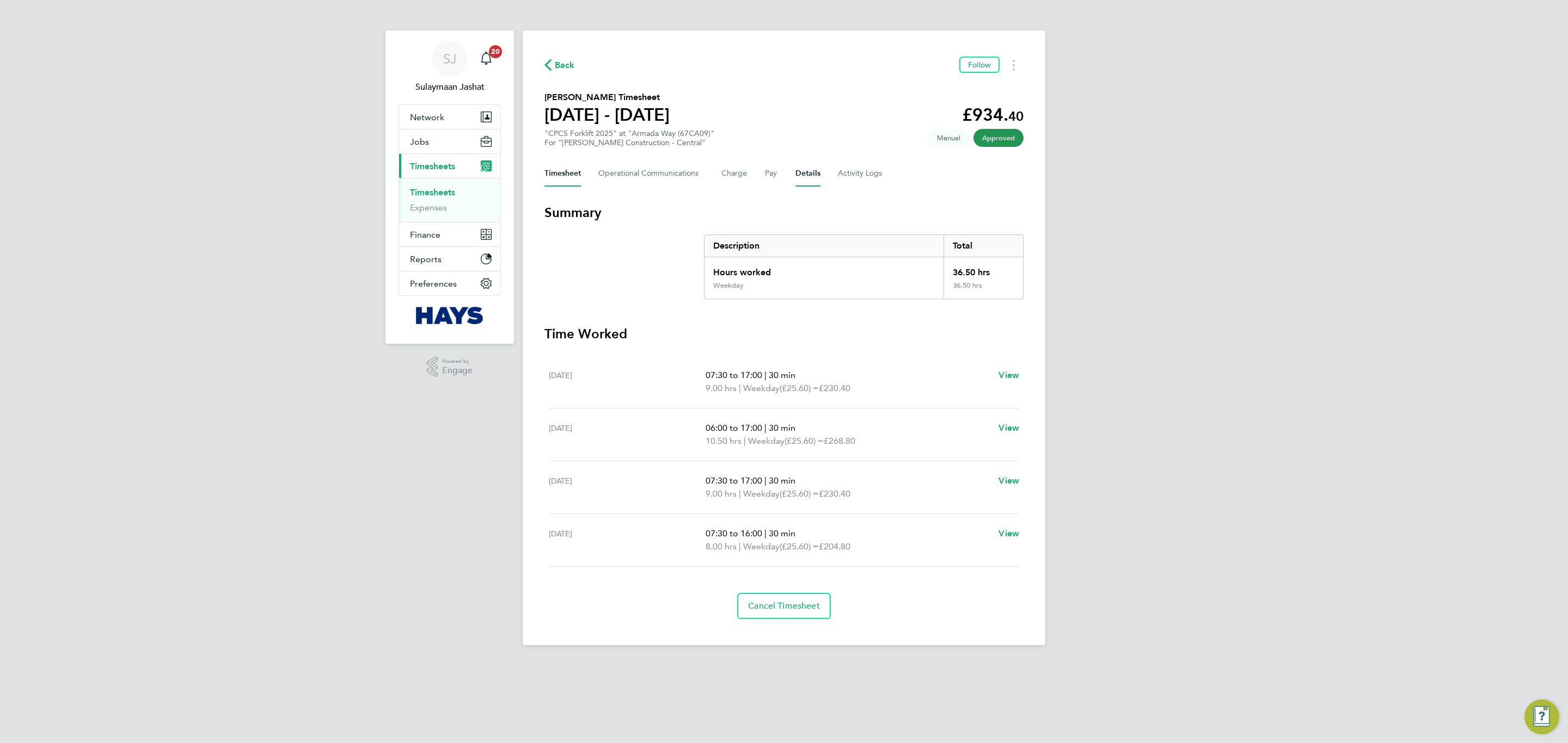
click at [815, 174] on button "Details" at bounding box center [807, 174] width 25 height 26
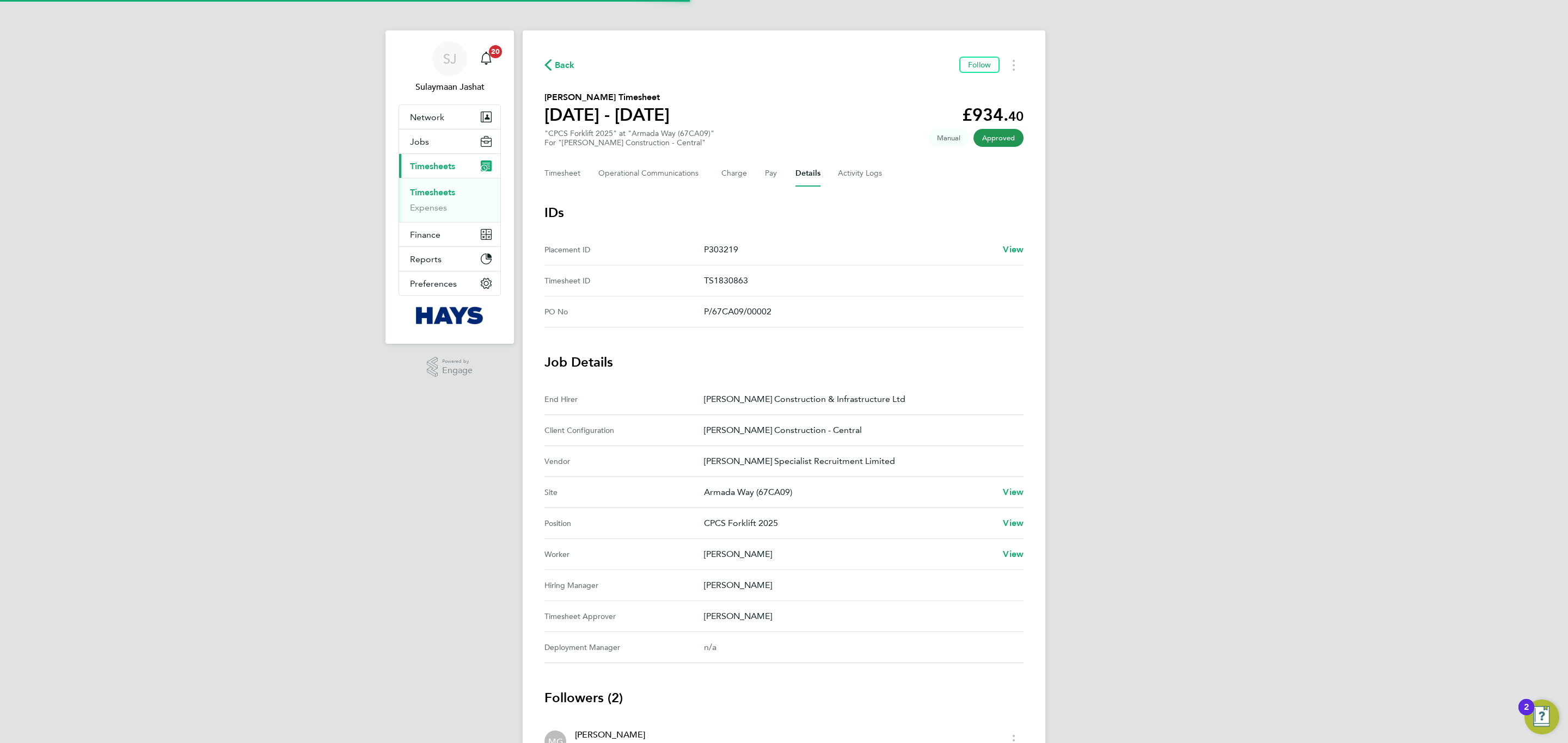
click at [1013, 242] on ID "Placement ID P303219 View" at bounding box center [783, 249] width 479 height 31
click at [1013, 247] on span "View" at bounding box center [1013, 249] width 21 height 11
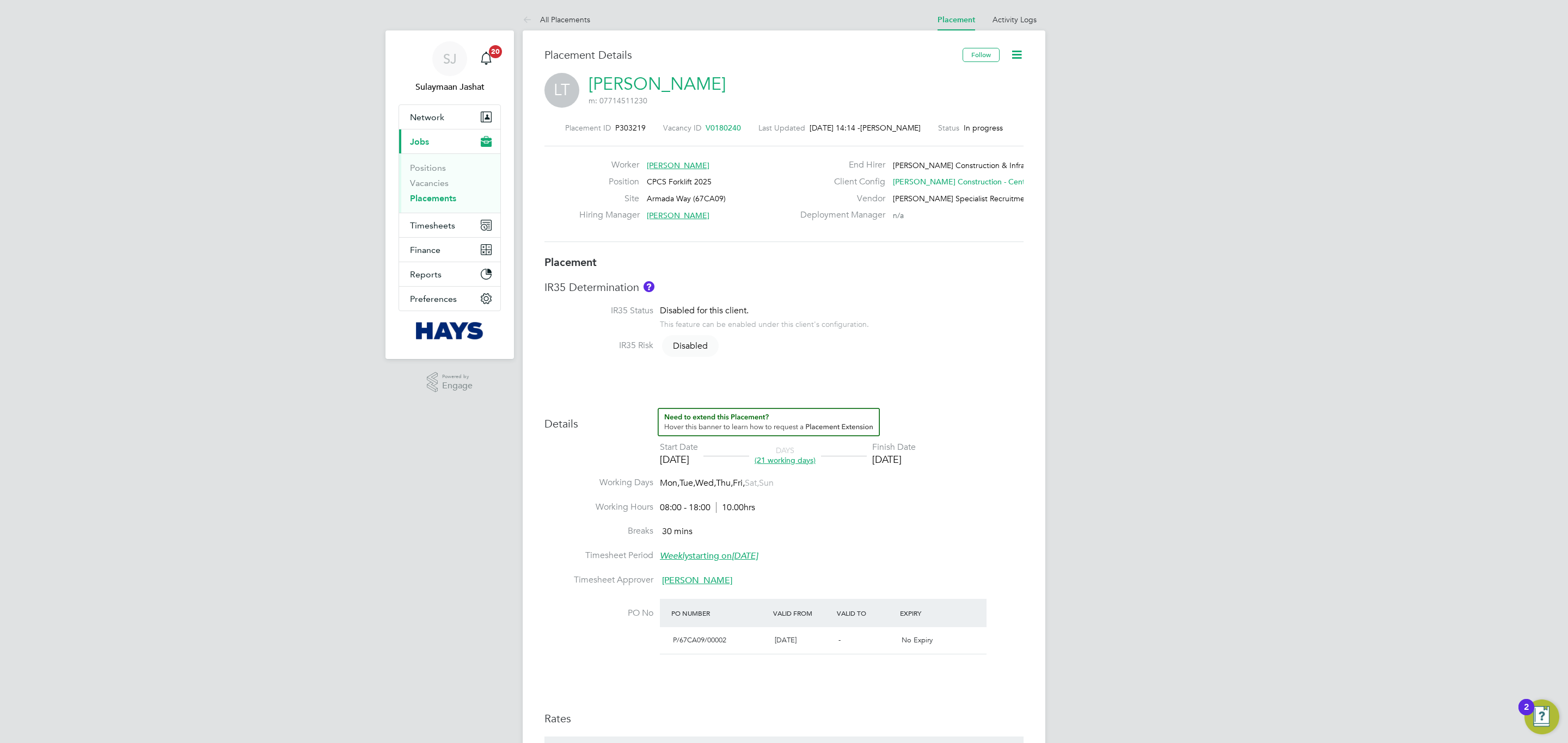
click at [991, 25] on ul "Placement Activity Logs" at bounding box center [987, 20] width 117 height 22
click at [1009, 19] on link "Activity Logs" at bounding box center [1015, 20] width 44 height 10
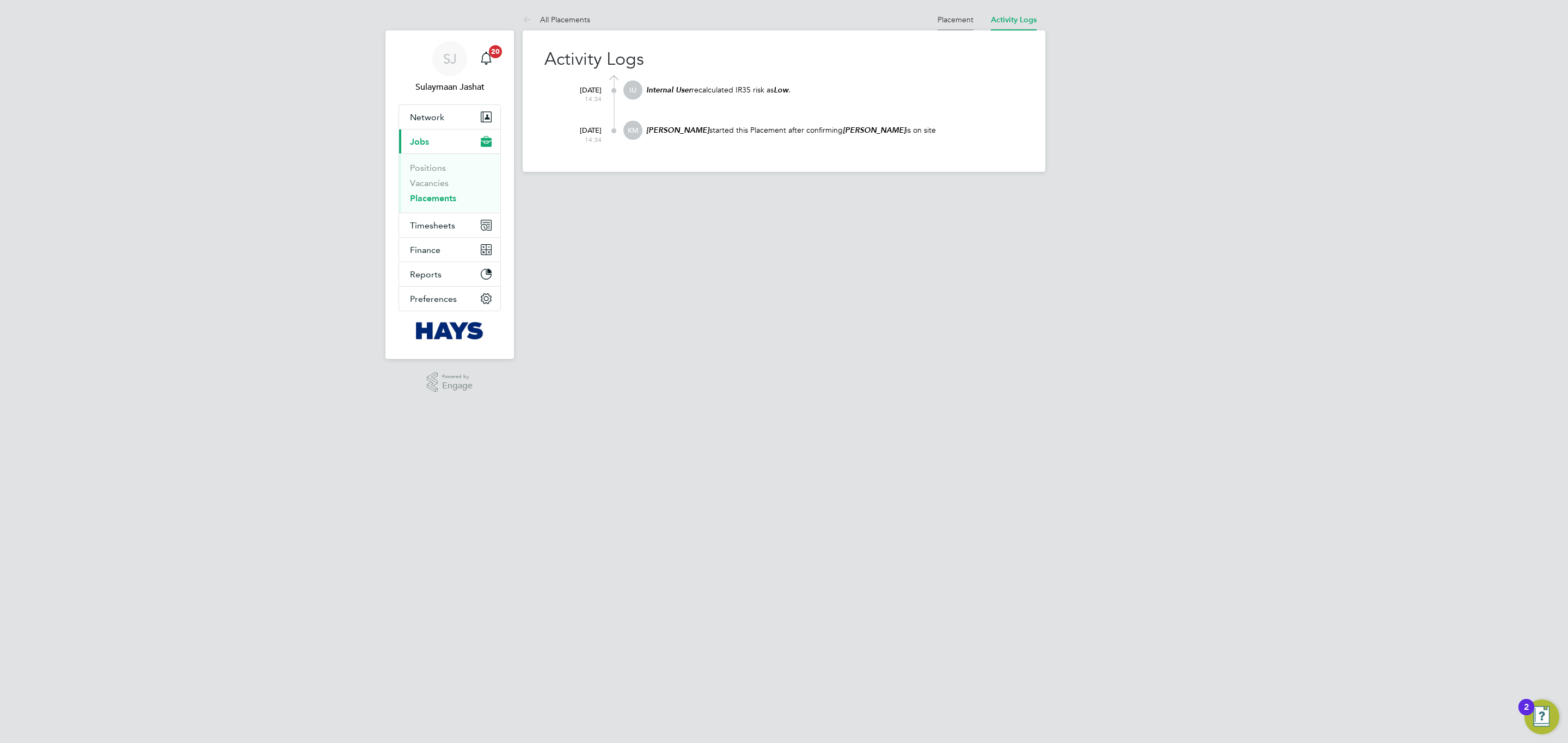
click at [958, 18] on link "Placement" at bounding box center [955, 20] width 36 height 10
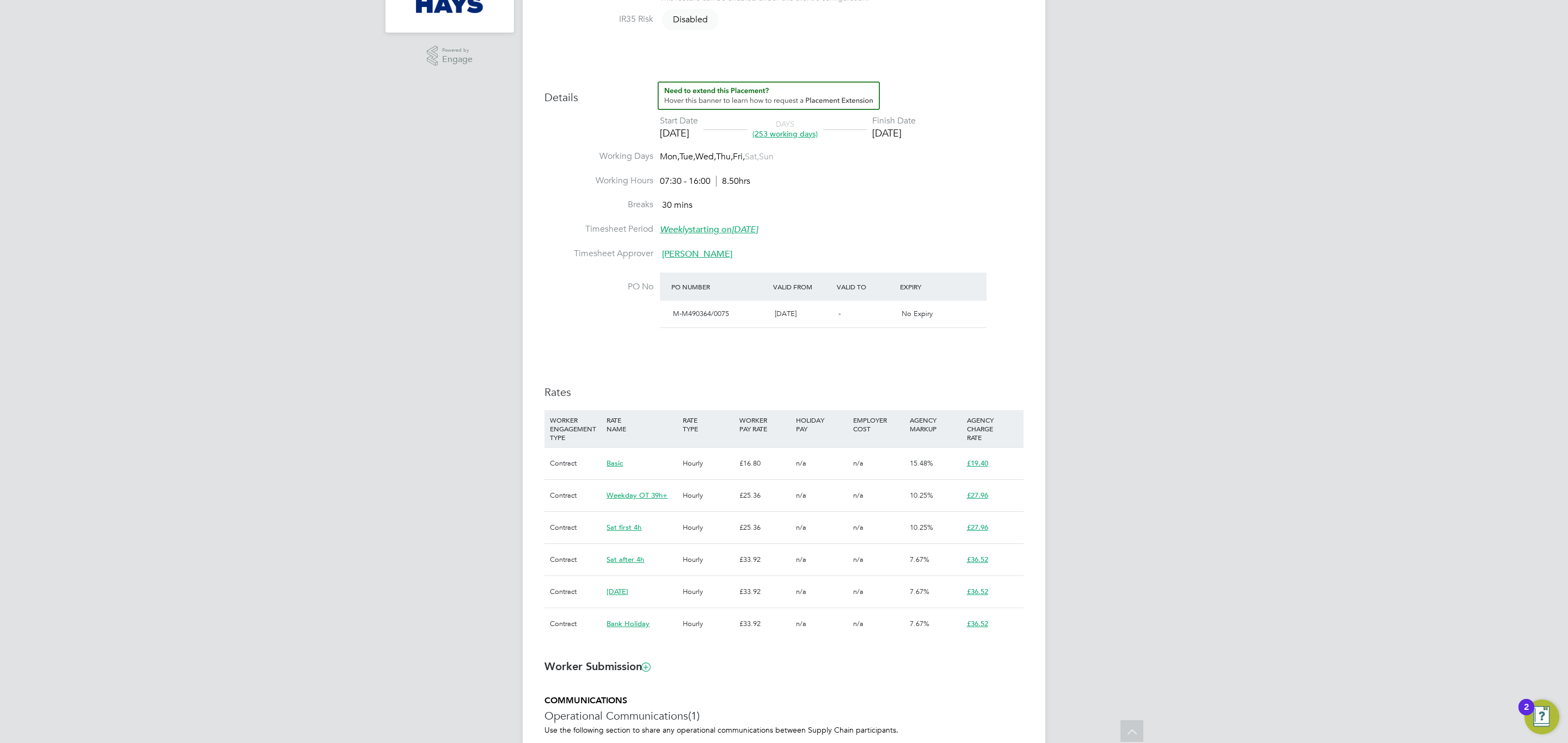
click at [554, 270] on li "Timesheet Approver Wayne Bromage" at bounding box center [783, 260] width 479 height 25
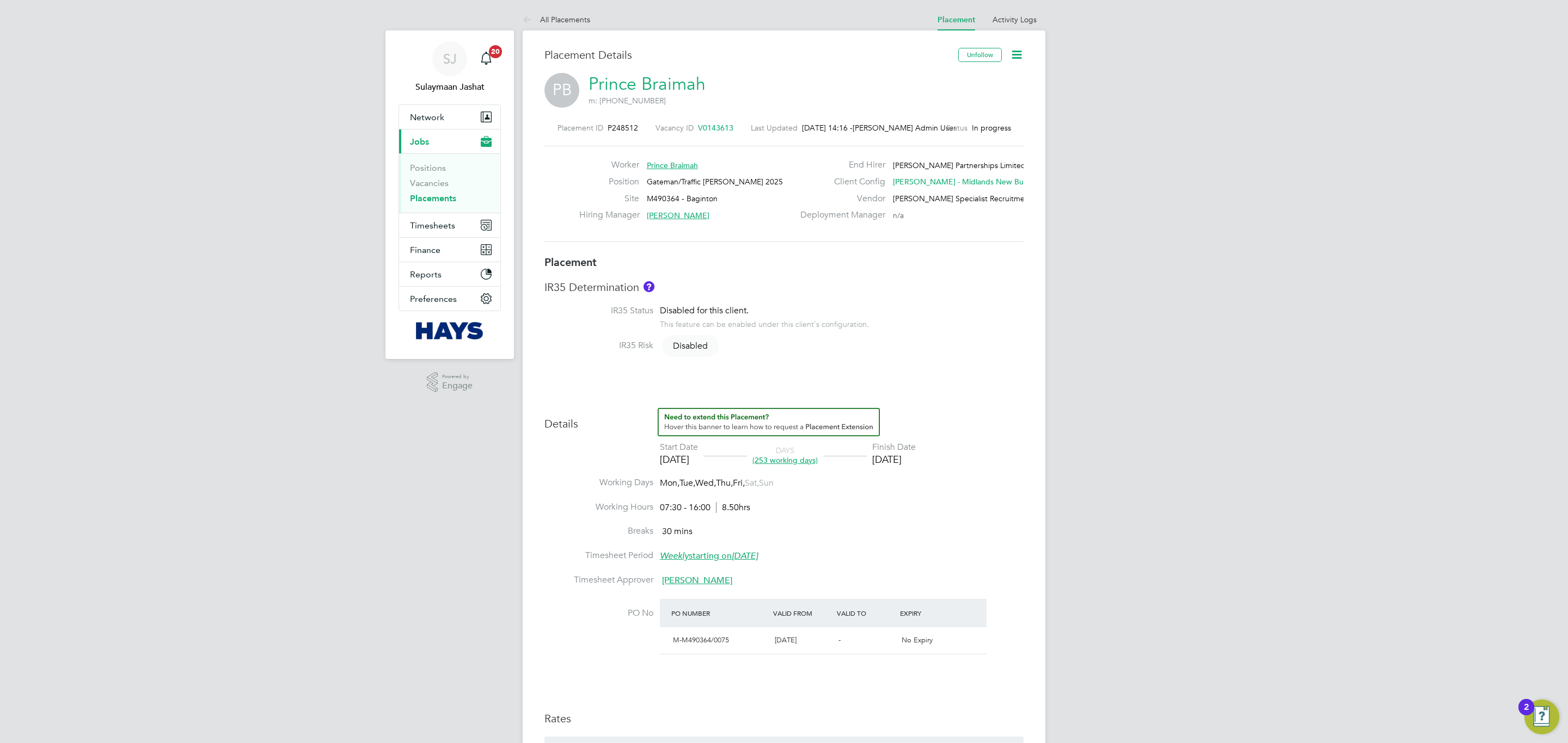
drag, startPoint x: 447, startPoint y: 196, endPoint x: 487, endPoint y: 196, distance: 40.0
click at [447, 196] on link "Placements" at bounding box center [433, 198] width 47 height 11
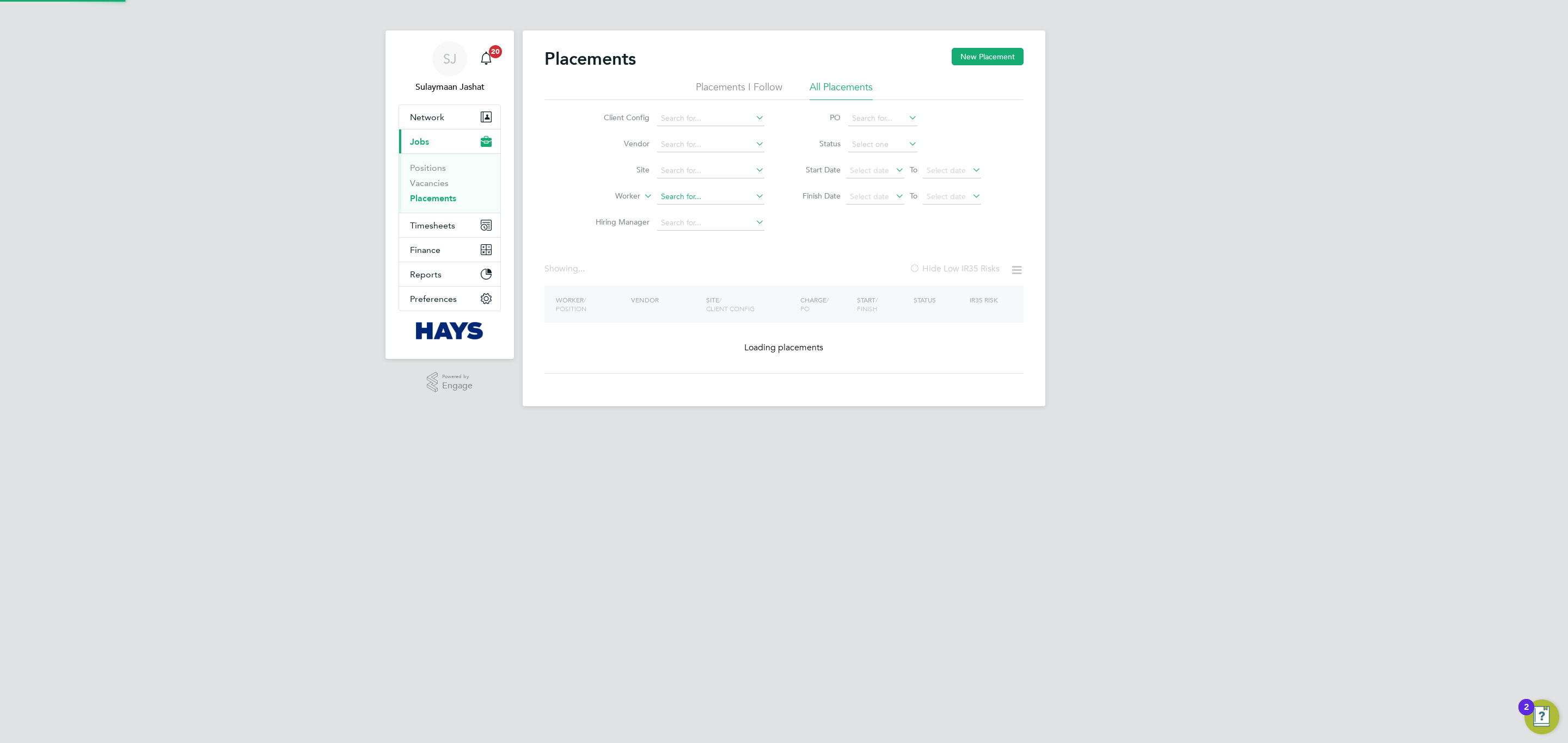
click at [692, 200] on input at bounding box center [710, 197] width 107 height 15
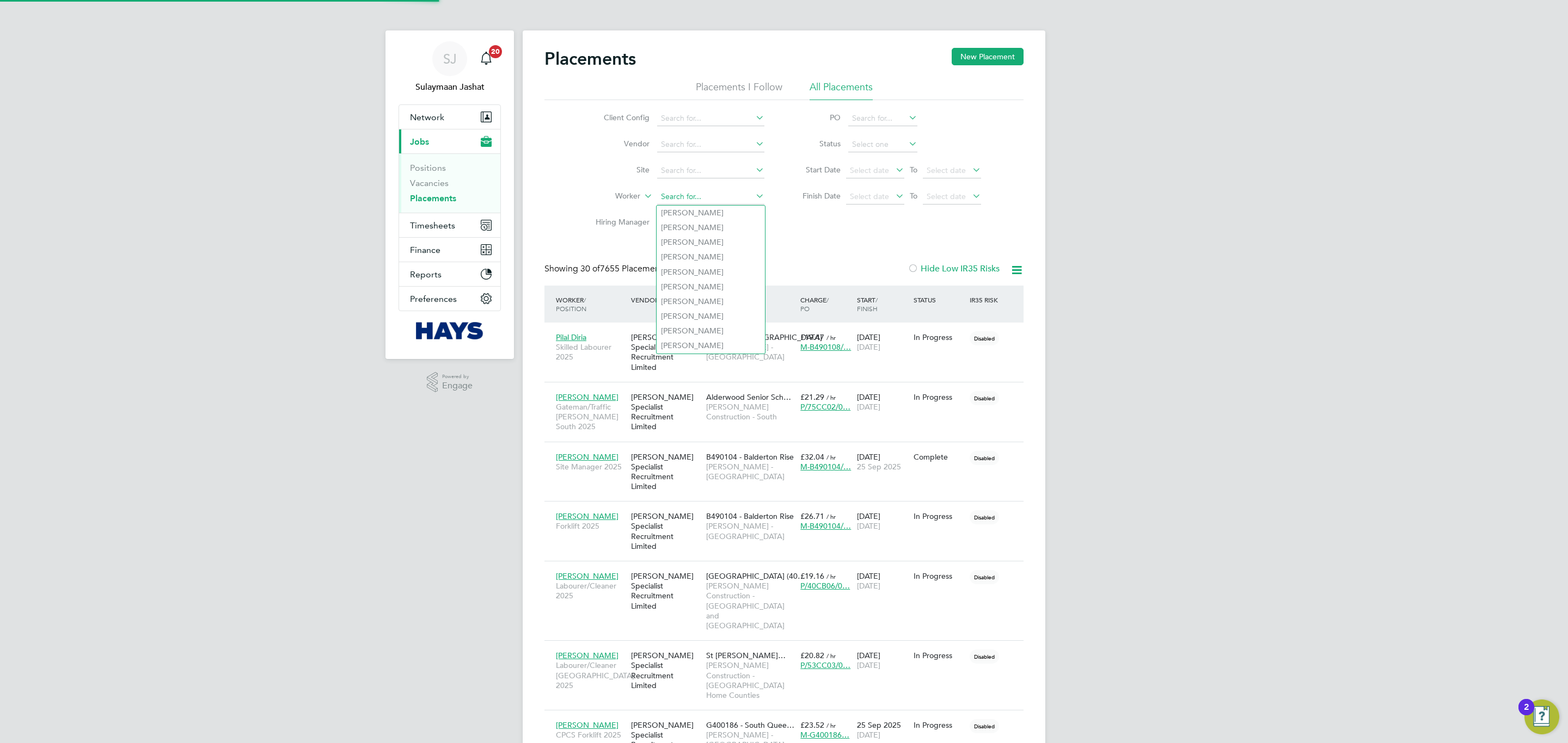
scroll to position [41, 95]
click at [700, 167] on input at bounding box center [710, 171] width 107 height 15
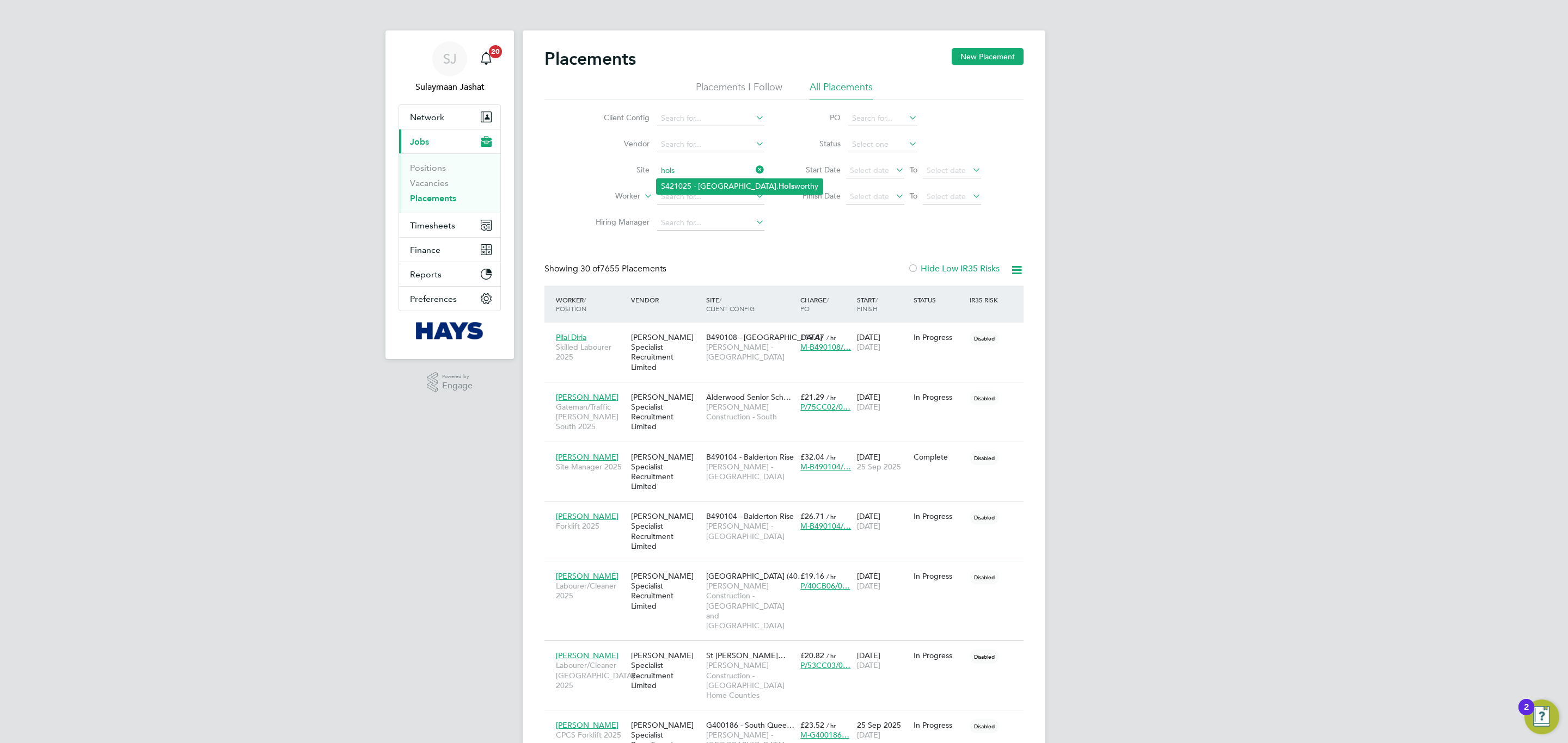
click at [731, 185] on li "S421025 - Ruby Meadow, North Road, Hols worthy" at bounding box center [740, 186] width 166 height 15
type input "S421025 - [GEOGRAPHIC_DATA]"
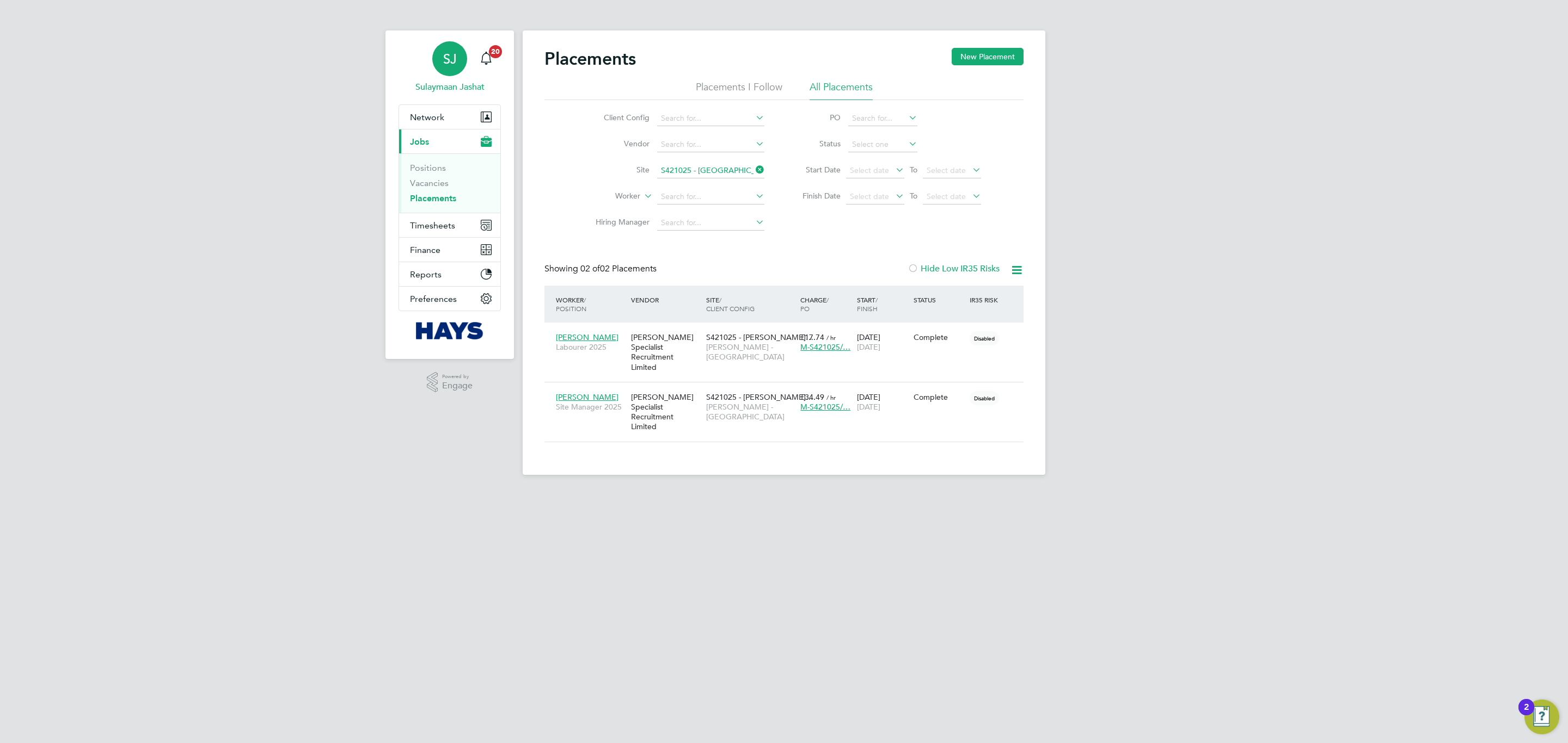
click at [435, 68] on div "SJ" at bounding box center [450, 59] width 35 height 35
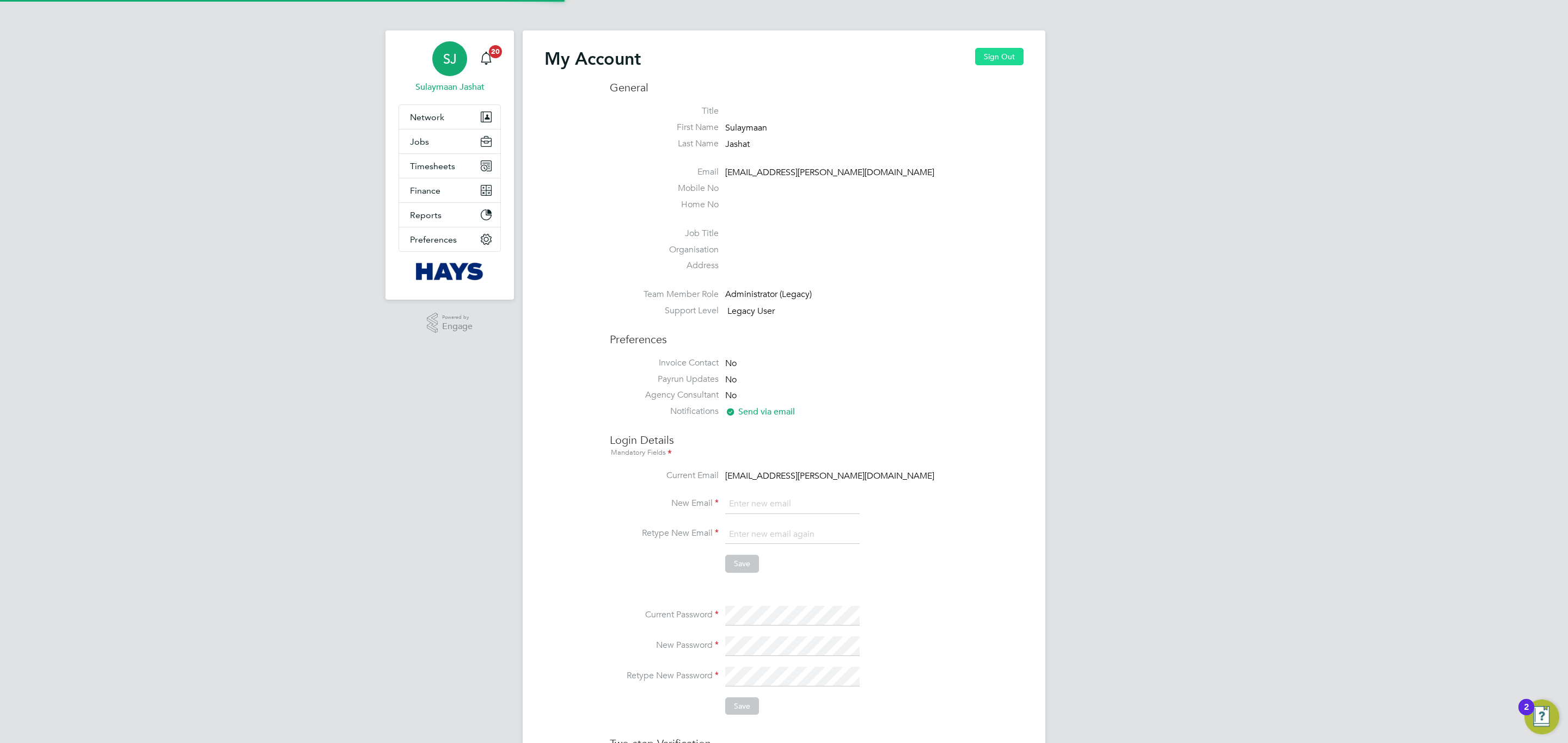
click at [1022, 62] on button "Sign Out" at bounding box center [999, 56] width 48 height 17
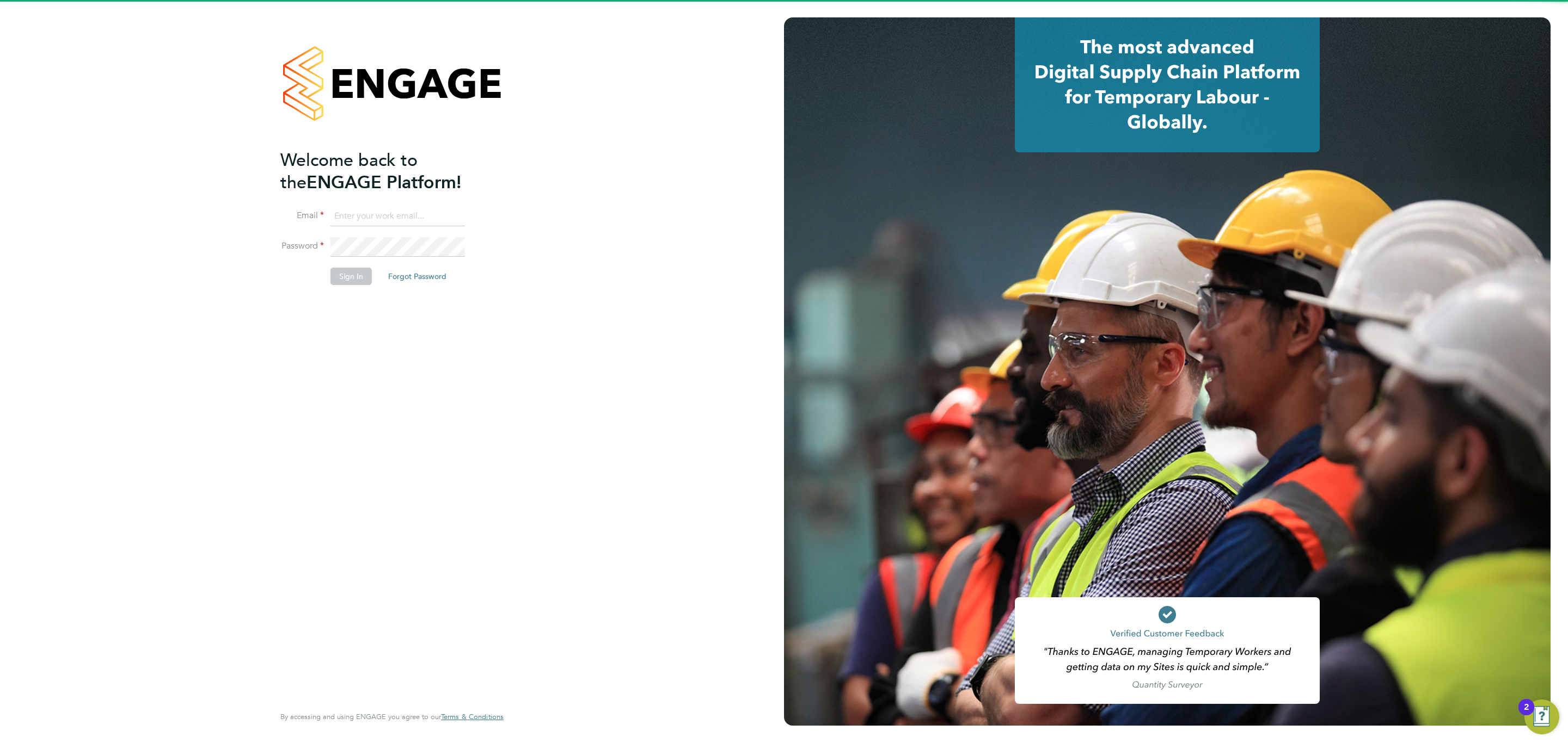
click at [454, 217] on input at bounding box center [398, 216] width 135 height 20
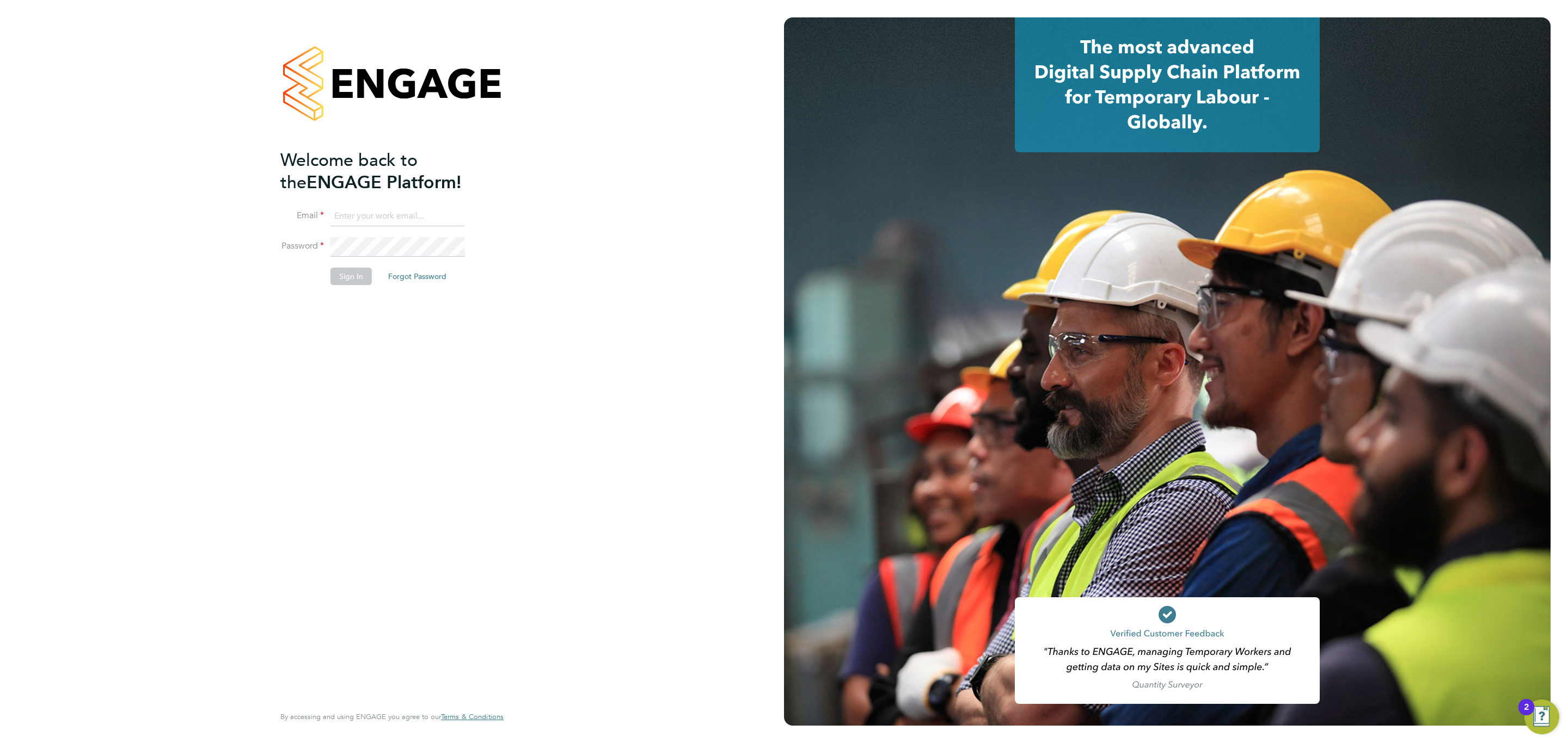
type input "engagemasterlogins@hays.com"
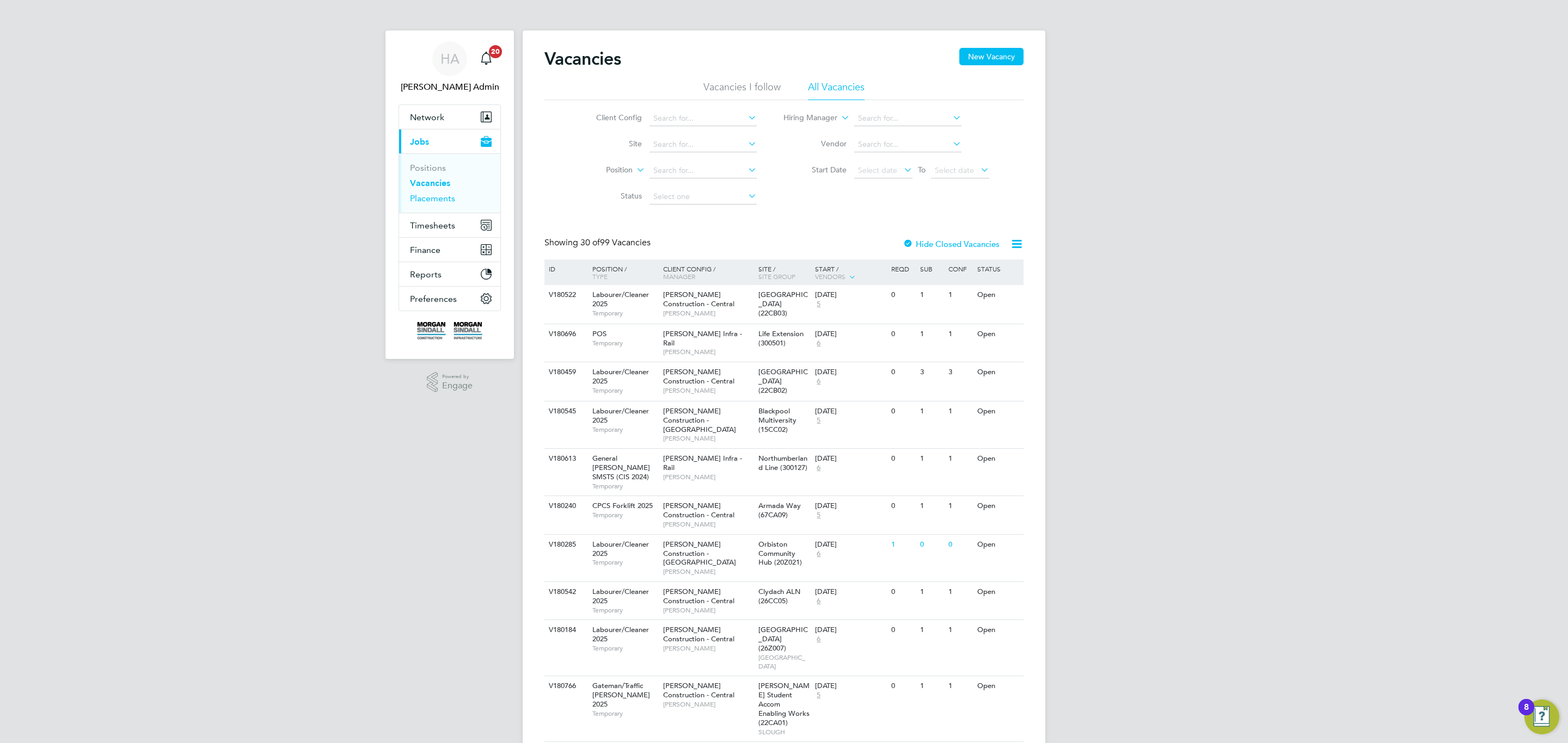
click at [443, 200] on link "Placements" at bounding box center [432, 198] width 45 height 11
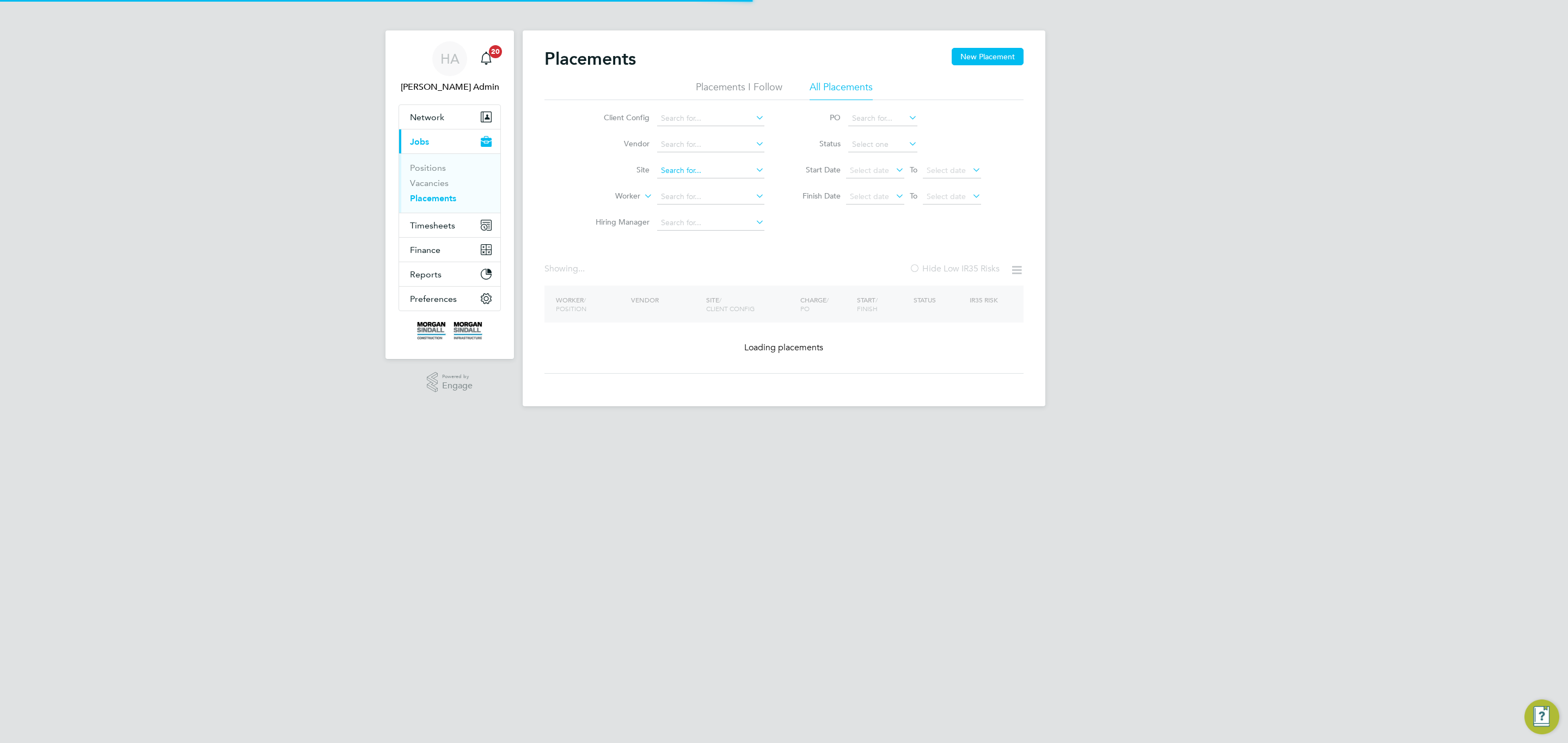
click at [700, 179] on input at bounding box center [710, 171] width 107 height 15
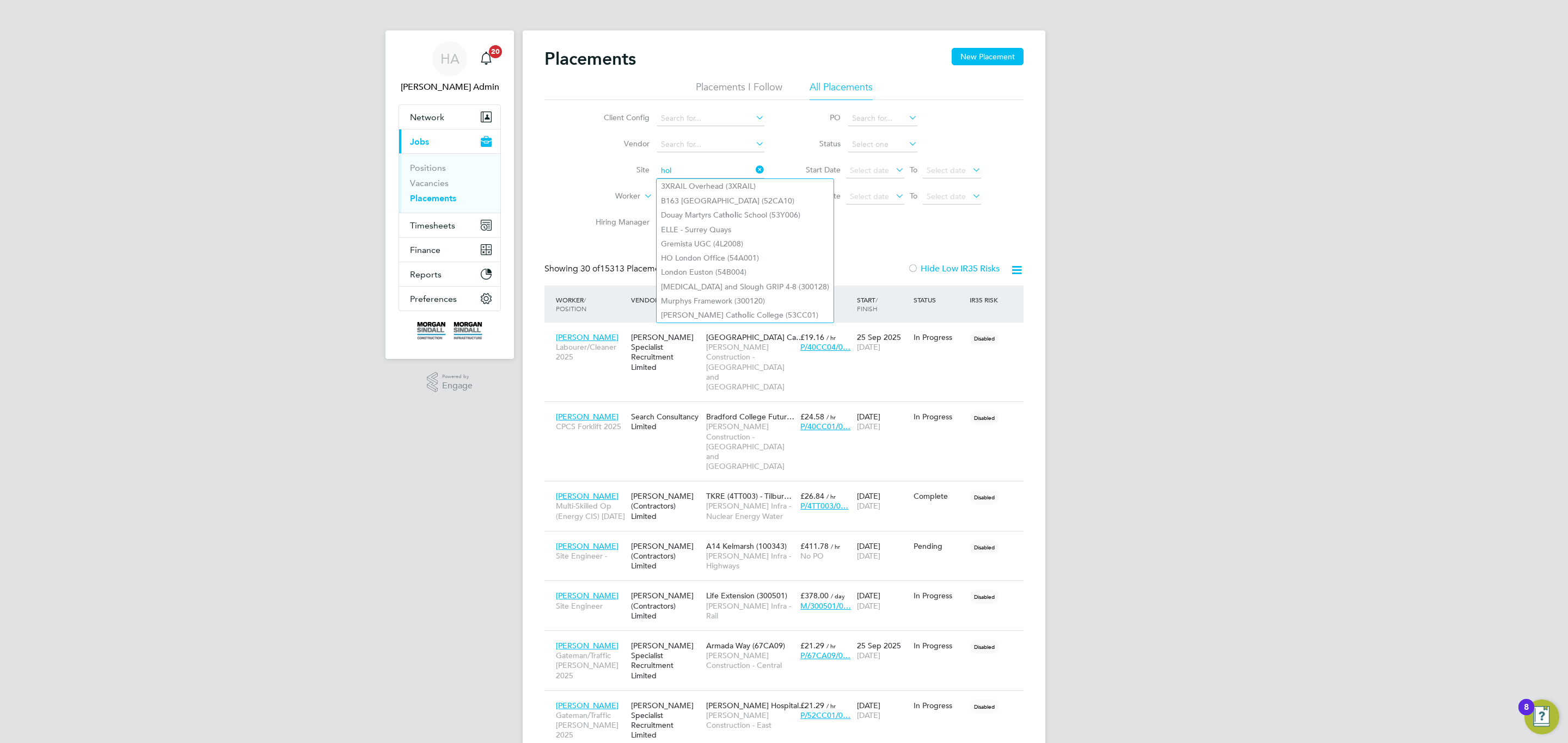
type input "hol"
click at [455, 60] on span "HA" at bounding box center [450, 59] width 19 height 14
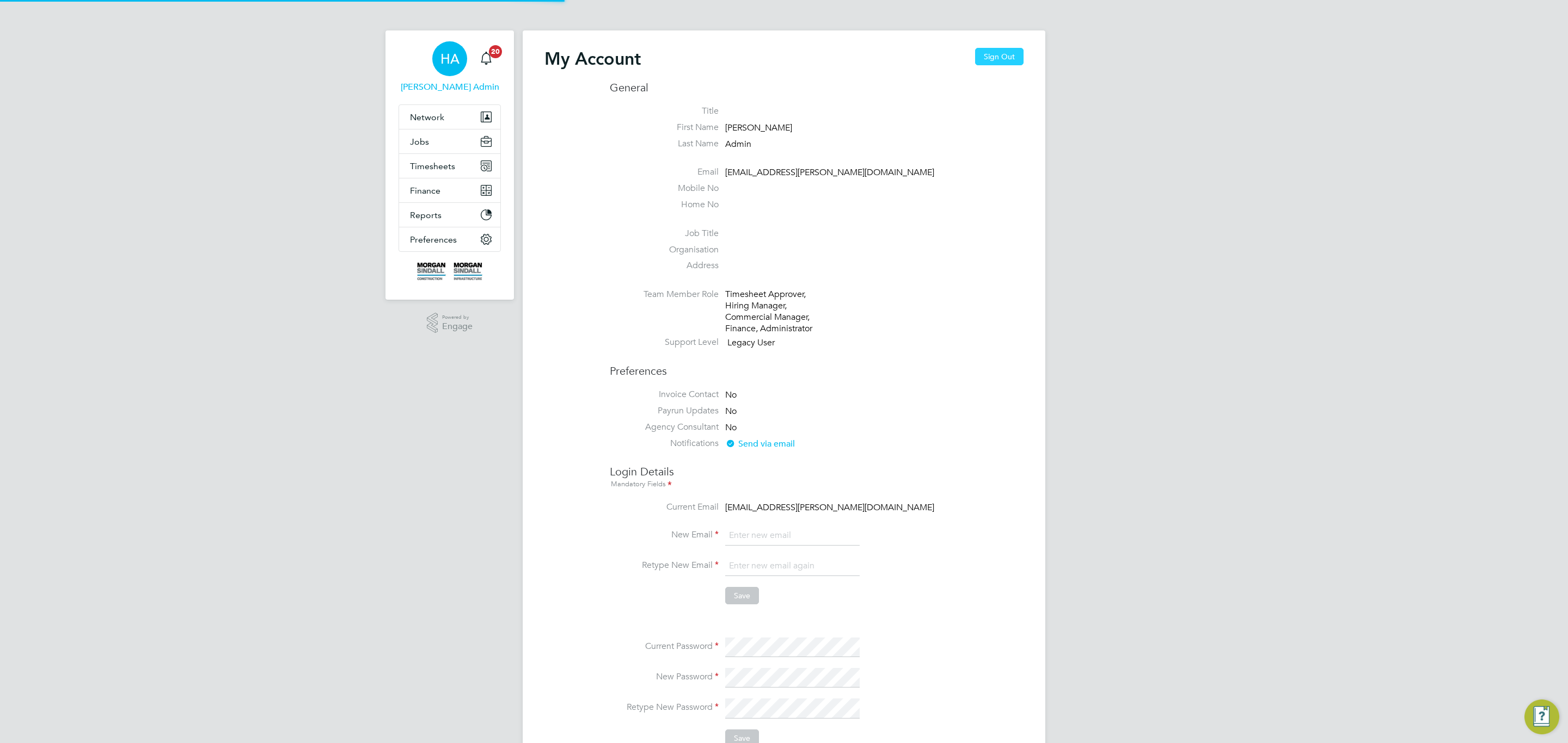
click at [1008, 59] on button "Sign Out" at bounding box center [999, 56] width 48 height 17
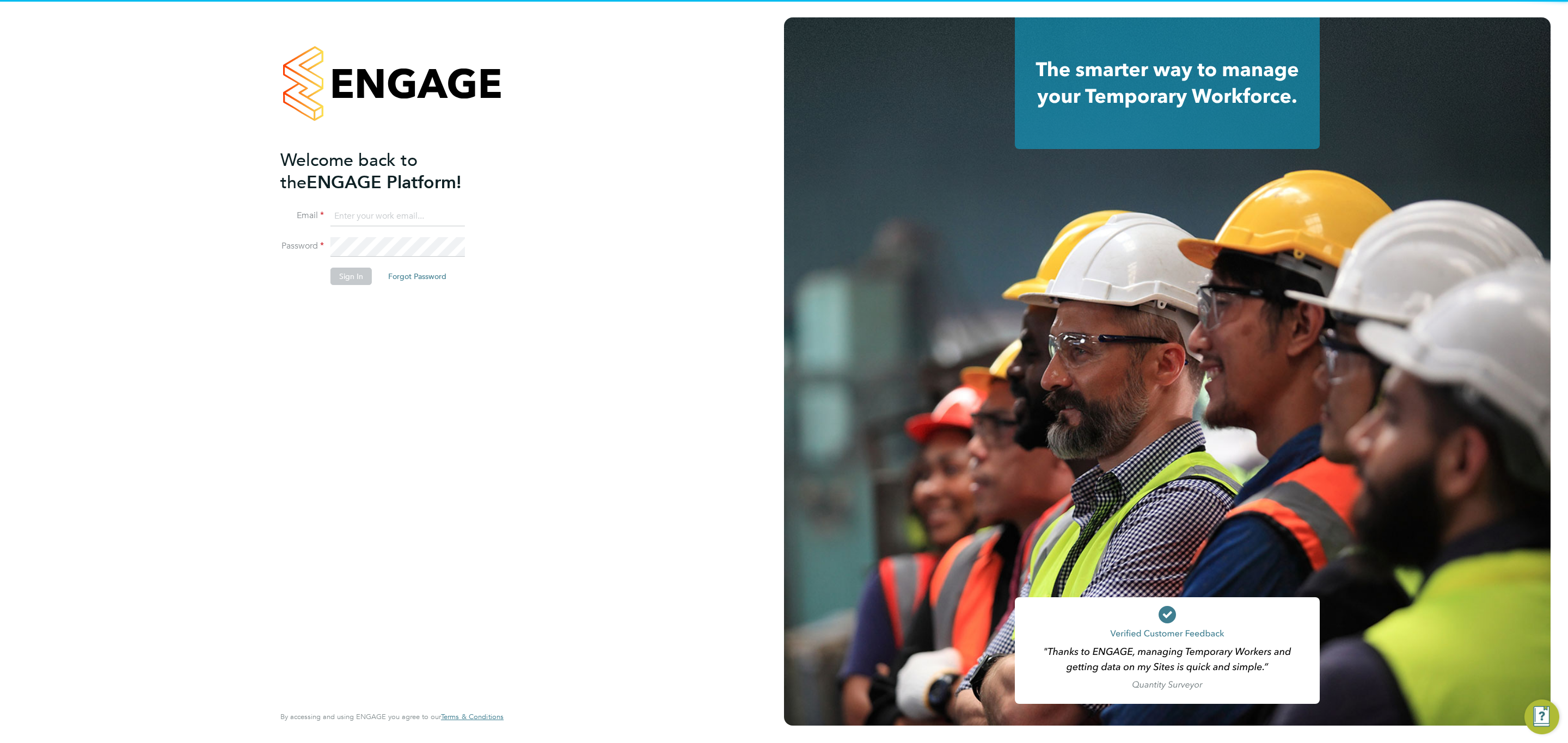
click at [461, 218] on input at bounding box center [398, 216] width 135 height 20
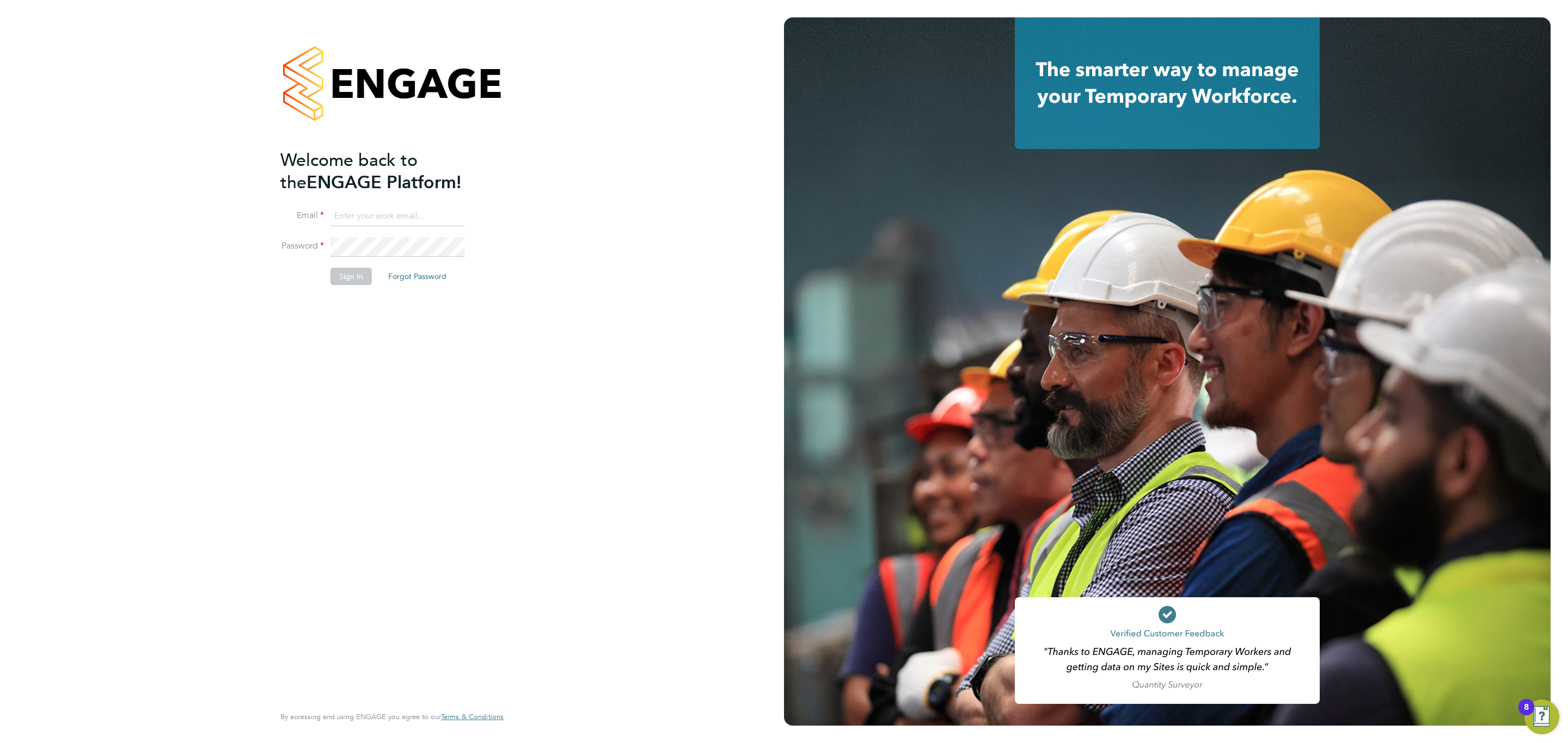
type input "[EMAIL_ADDRESS][PERSON_NAME][DOMAIN_NAME]"
click at [418, 217] on input "[EMAIL_ADDRESS][PERSON_NAME][DOMAIN_NAME]" at bounding box center [398, 216] width 135 height 20
click at [418, 217] on input at bounding box center [398, 216] width 135 height 20
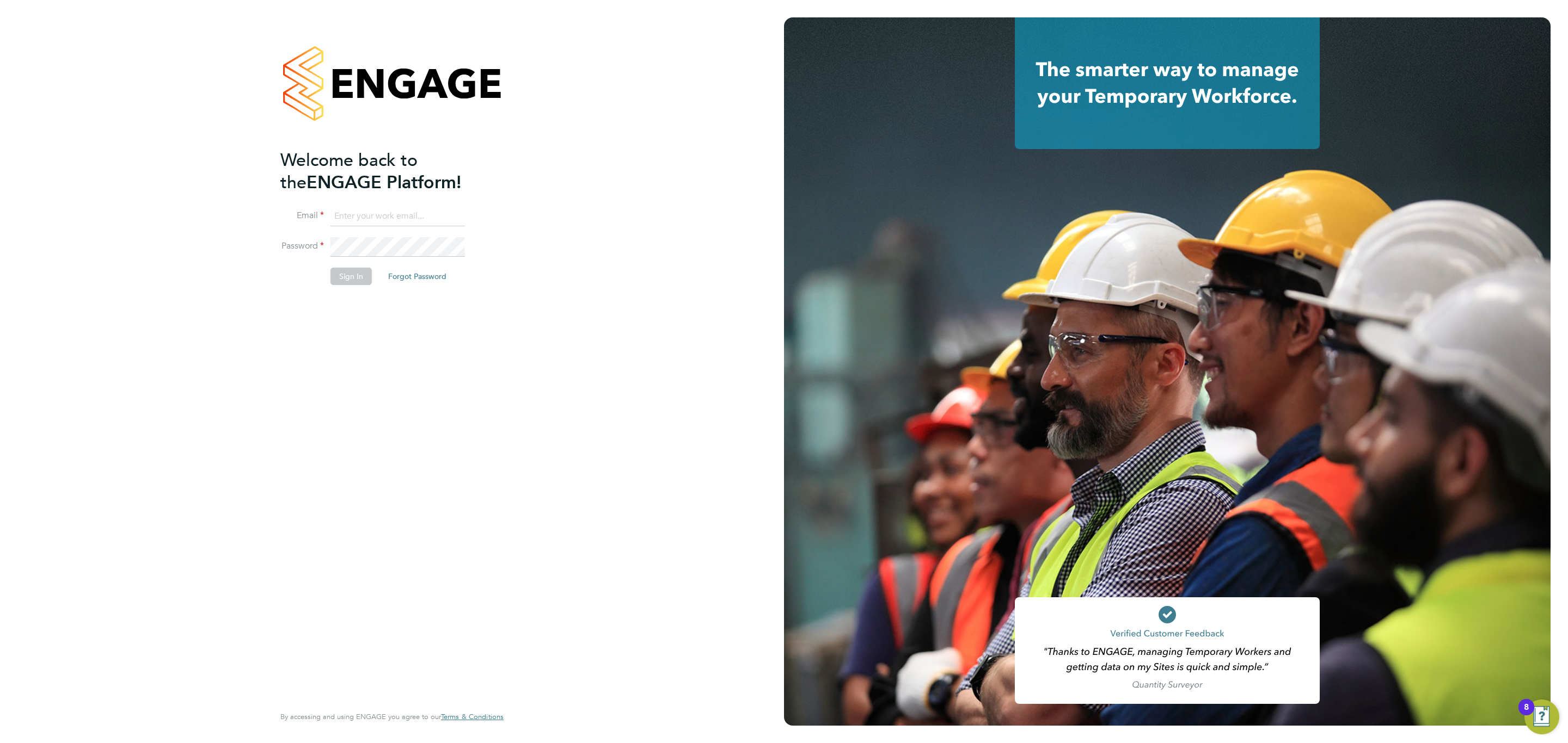
type input "[EMAIL_ADDRESS][PERSON_NAME][DOMAIN_NAME]"
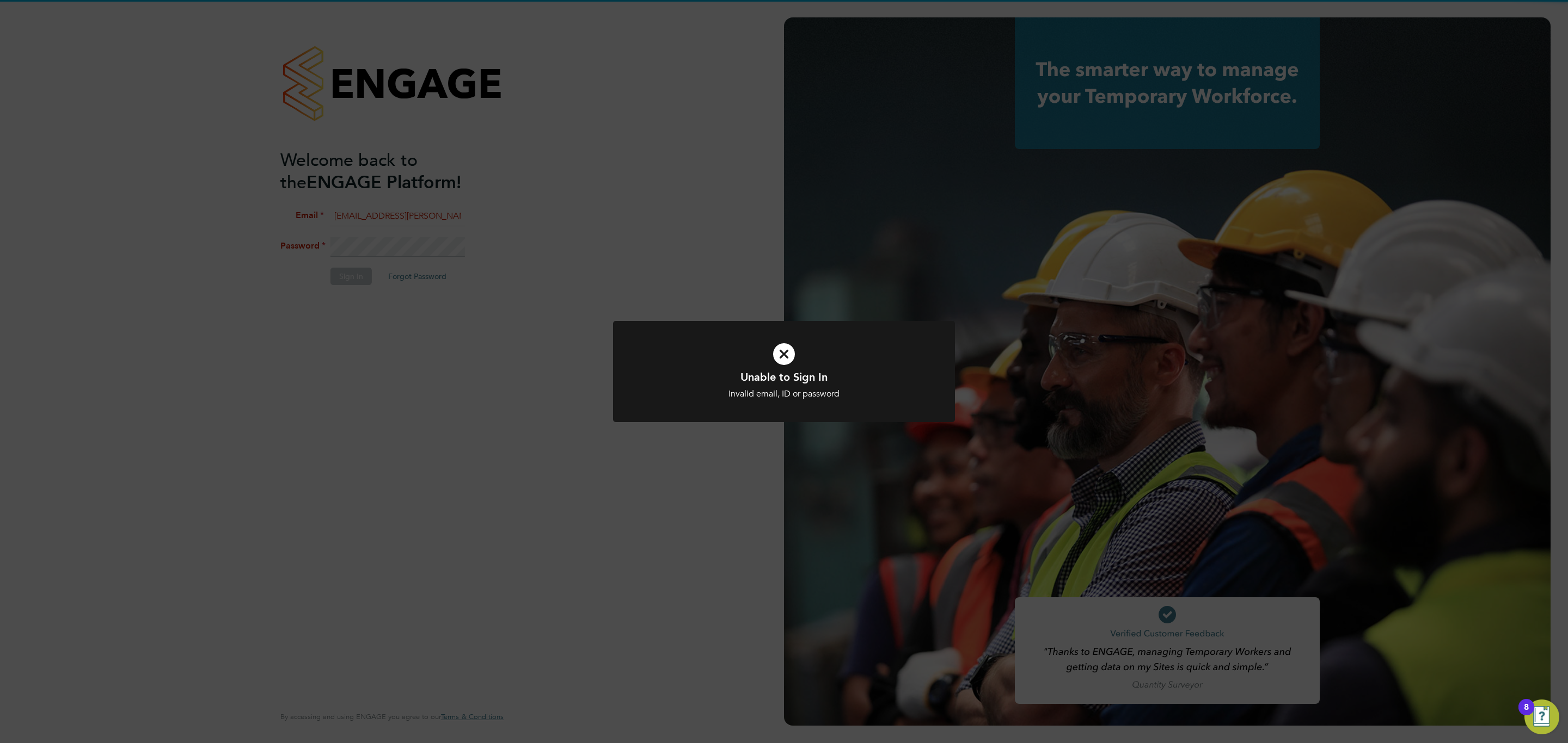
click at [394, 255] on div "Unable to Sign In Invalid email, ID or password Cancel Okay" at bounding box center [784, 371] width 1568 height 743
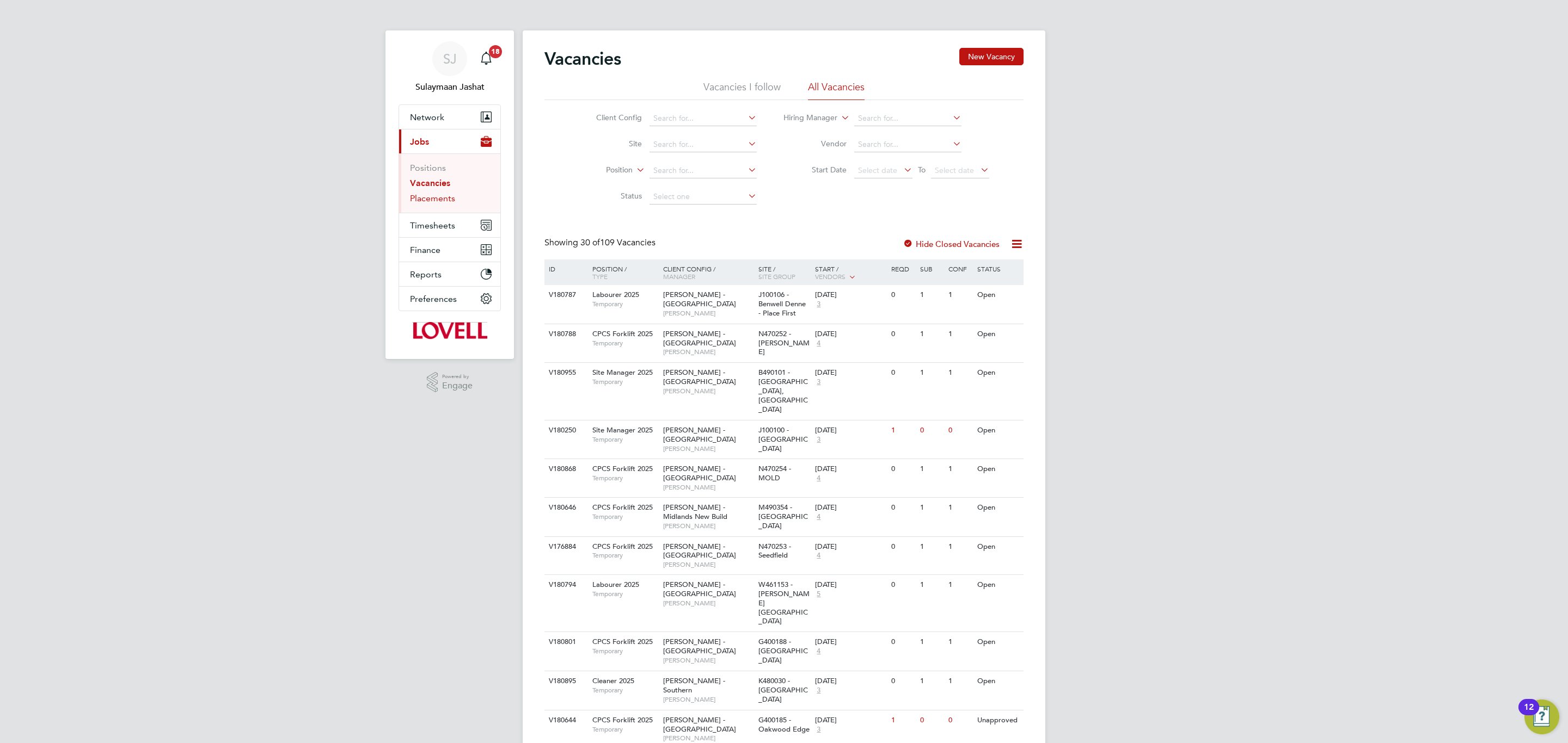
click at [444, 201] on link "Placements" at bounding box center [432, 198] width 45 height 11
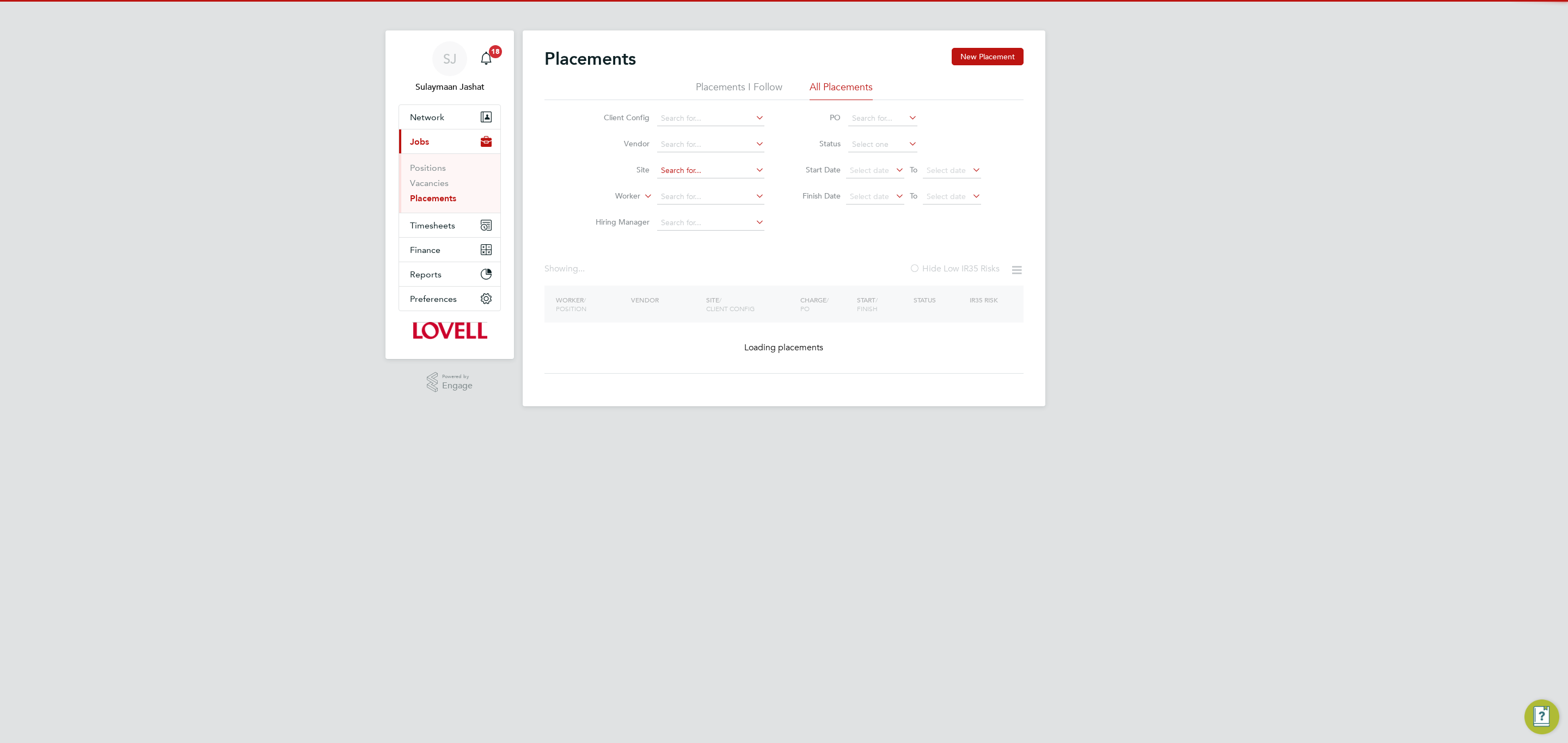
click at [695, 165] on input at bounding box center [710, 171] width 107 height 15
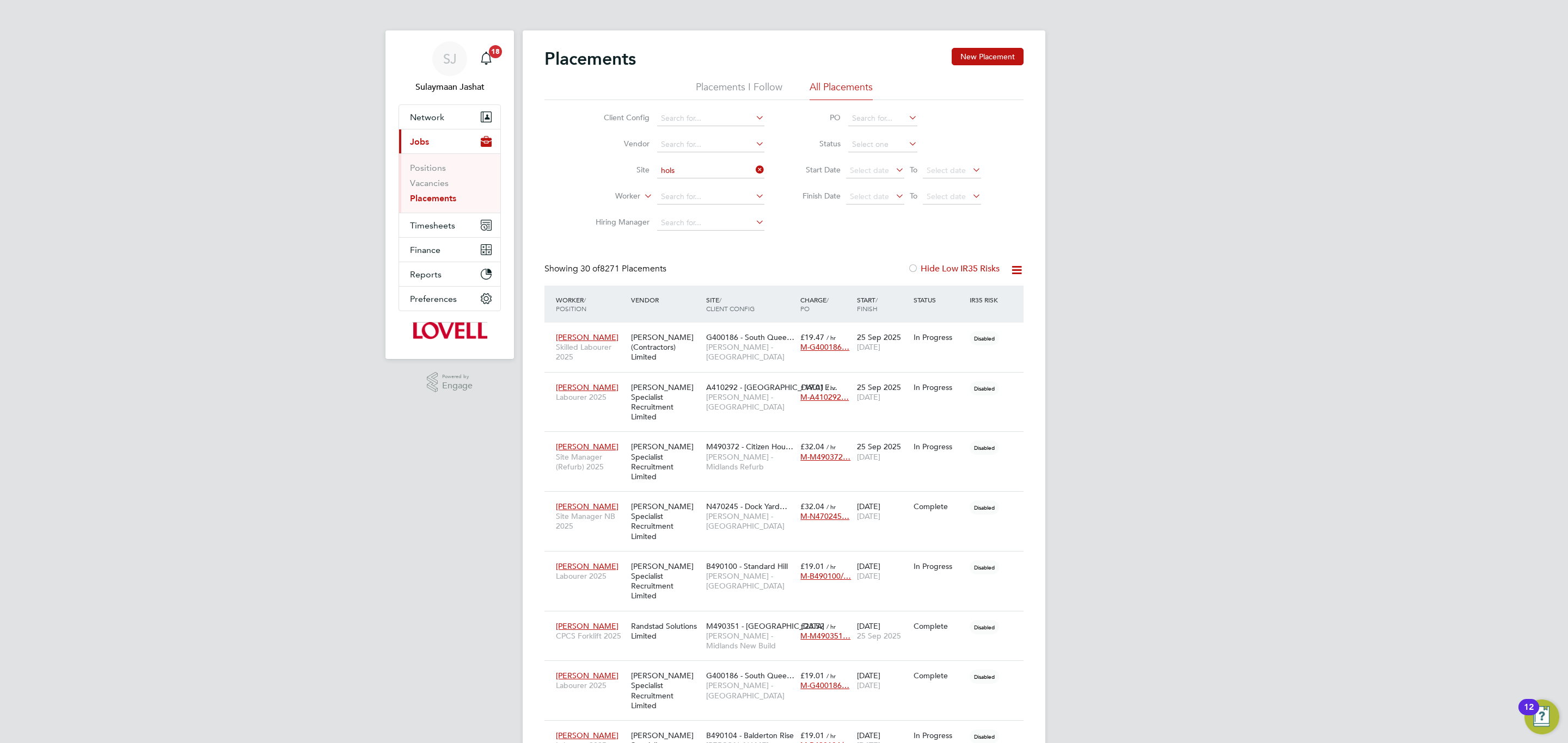
click at [696, 186] on li "S421025 - [GEOGRAPHIC_DATA]" at bounding box center [740, 186] width 166 height 15
type input "S421025 - [GEOGRAPHIC_DATA]"
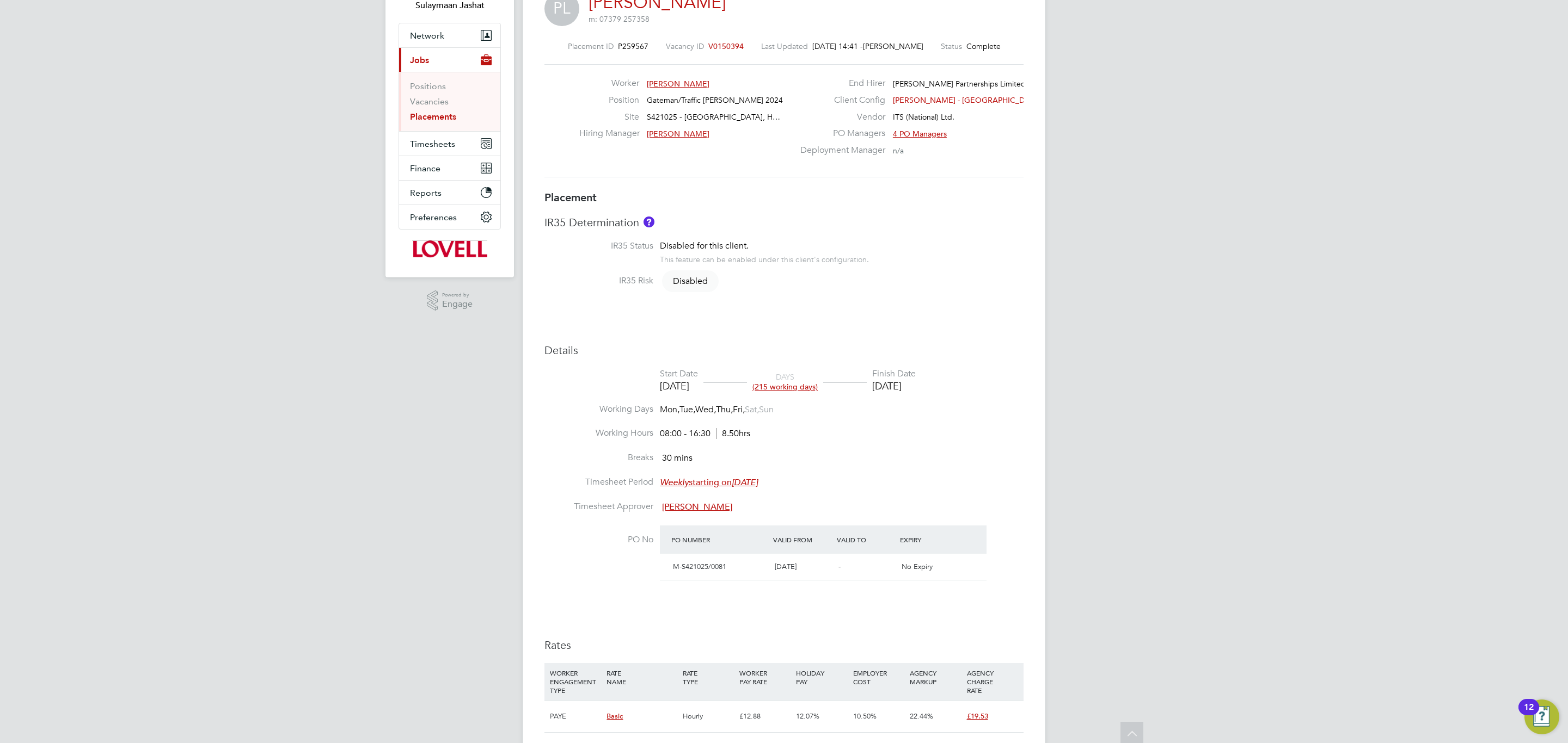
click at [897, 459] on li "Breaks 30 mins" at bounding box center [783, 464] width 479 height 25
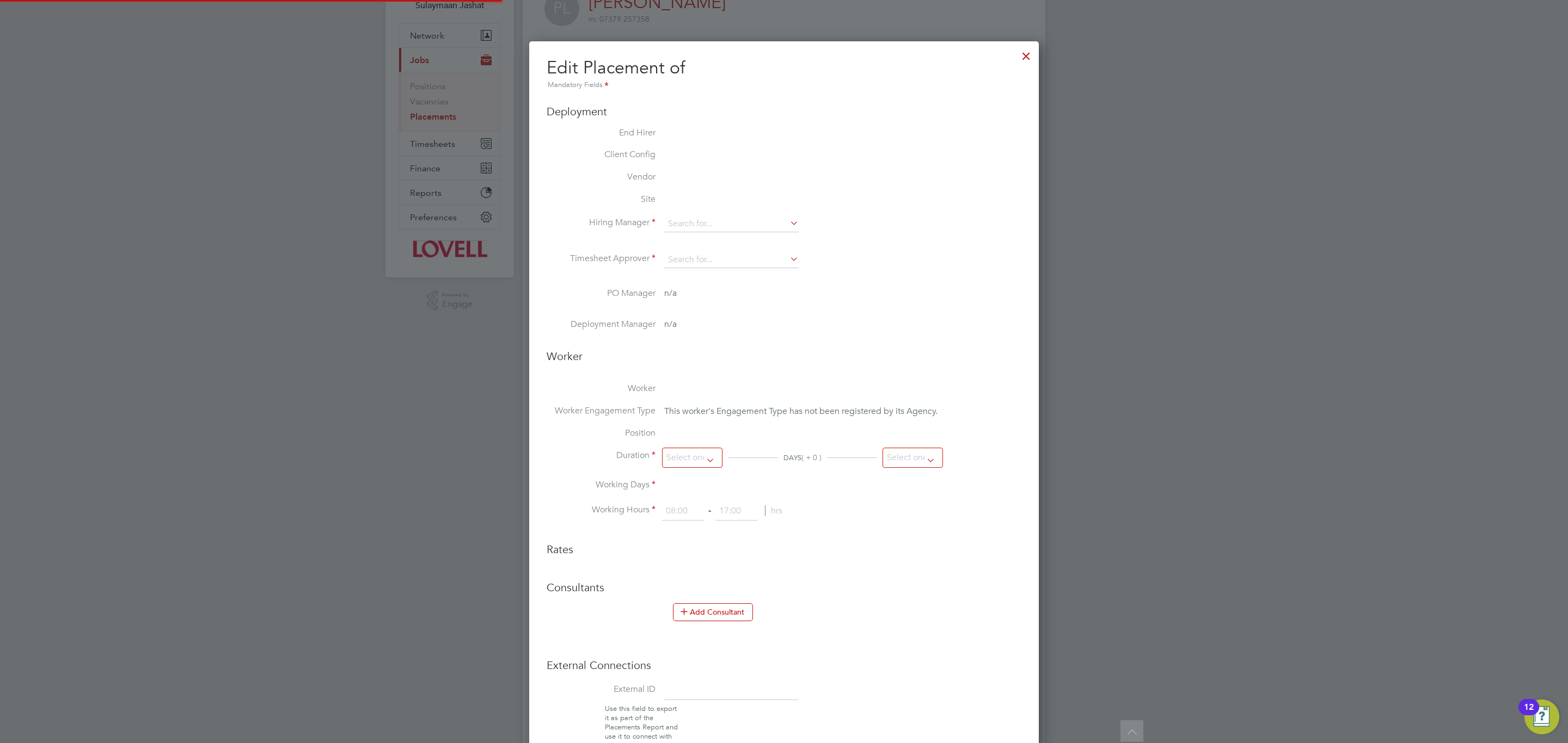
type input "[PERSON_NAME]"
type input "[DATE]"
type input "08:00"
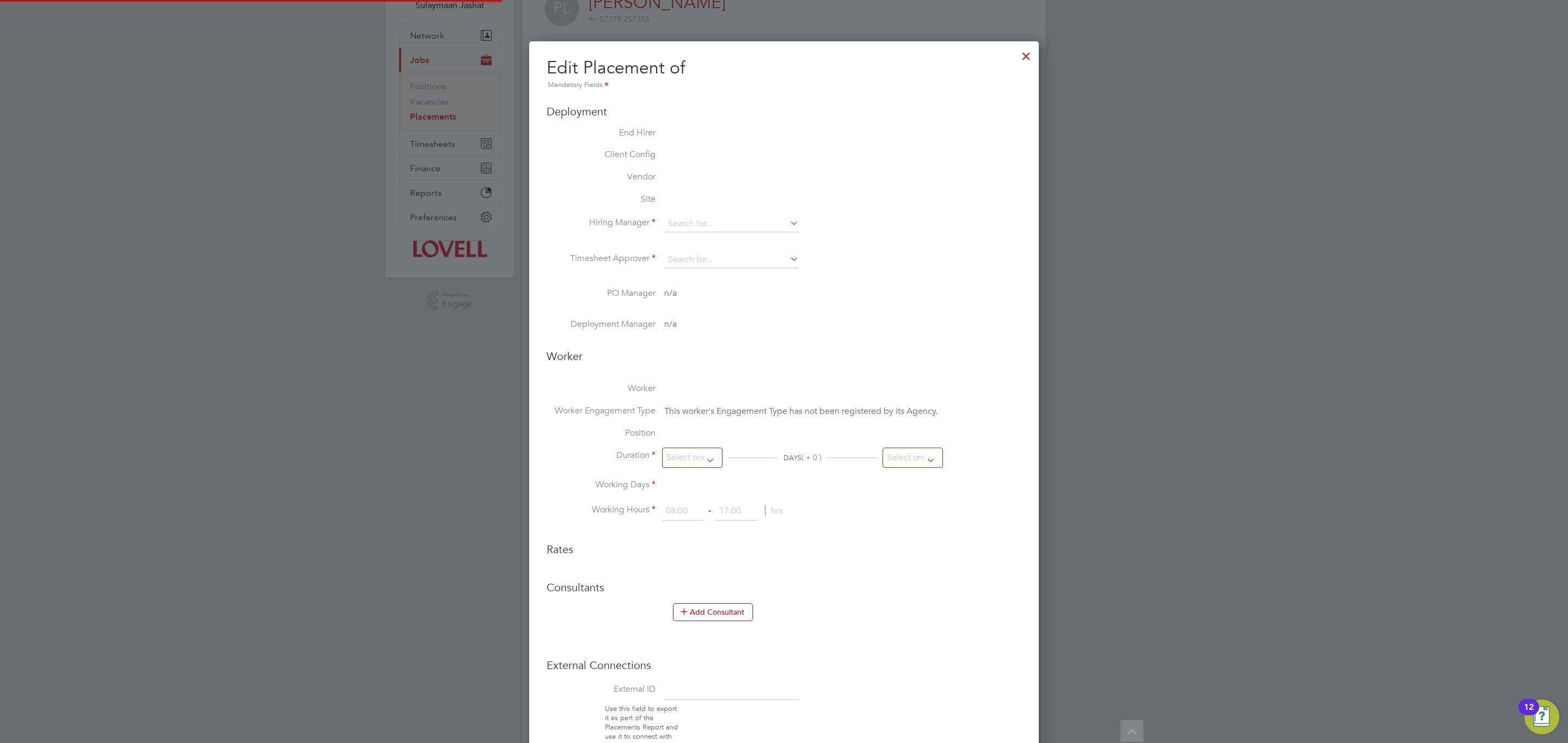
type input "16:30"
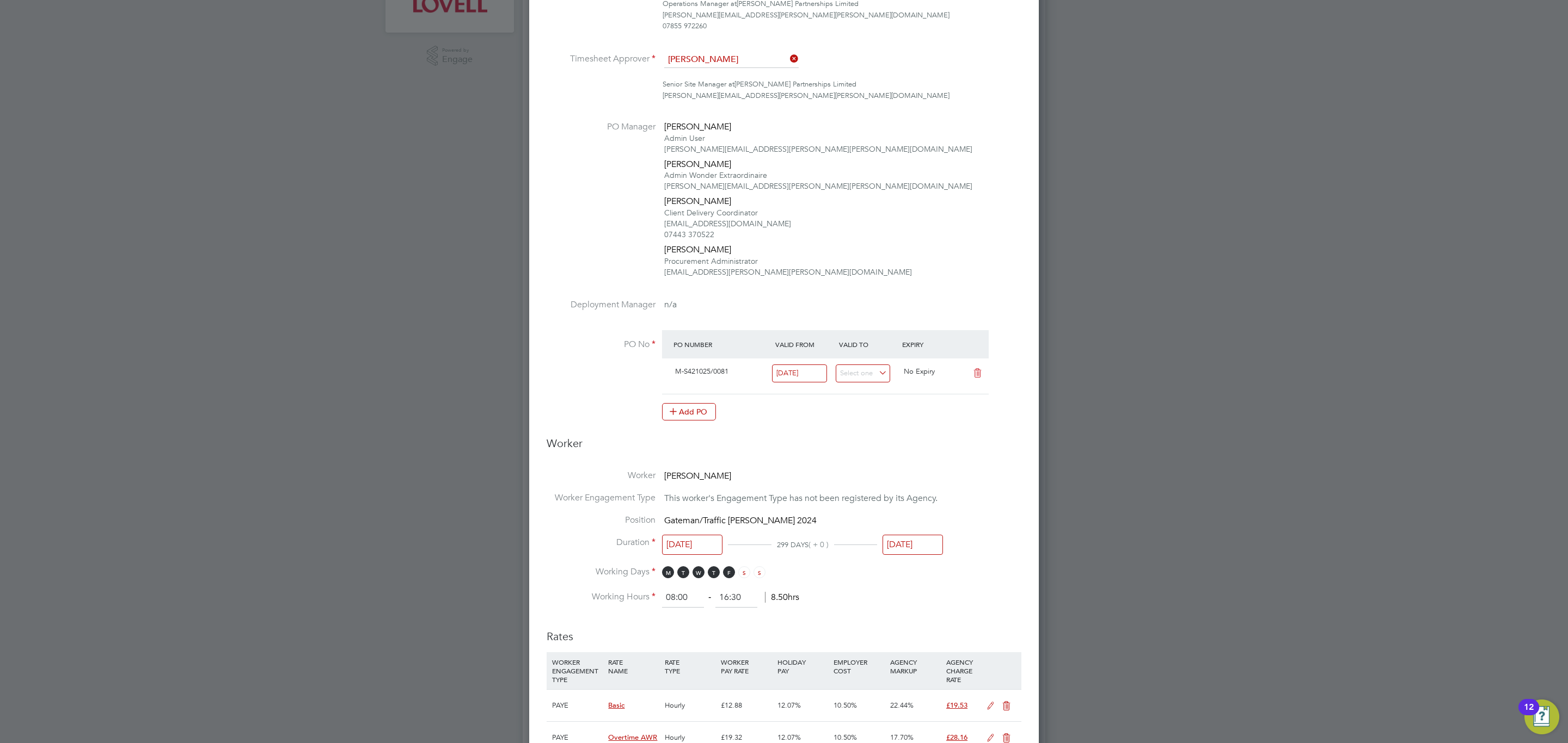
click at [901, 542] on input "[DATE]" at bounding box center [913, 545] width 60 height 20
click at [981, 491] on span "31" at bounding box center [984, 488] width 21 height 21
type input "[DATE]"
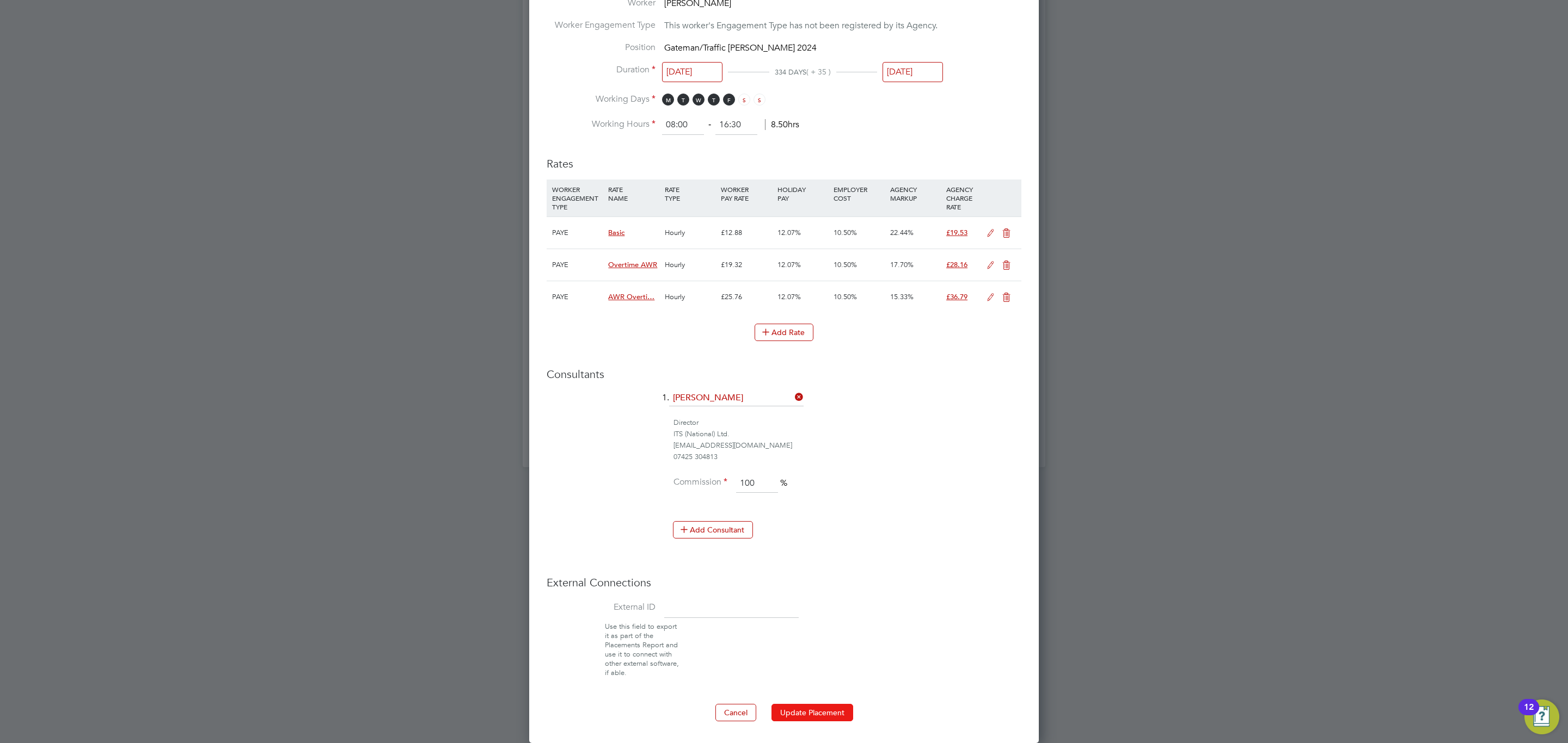
click at [807, 714] on button "Update Placement" at bounding box center [812, 712] width 82 height 17
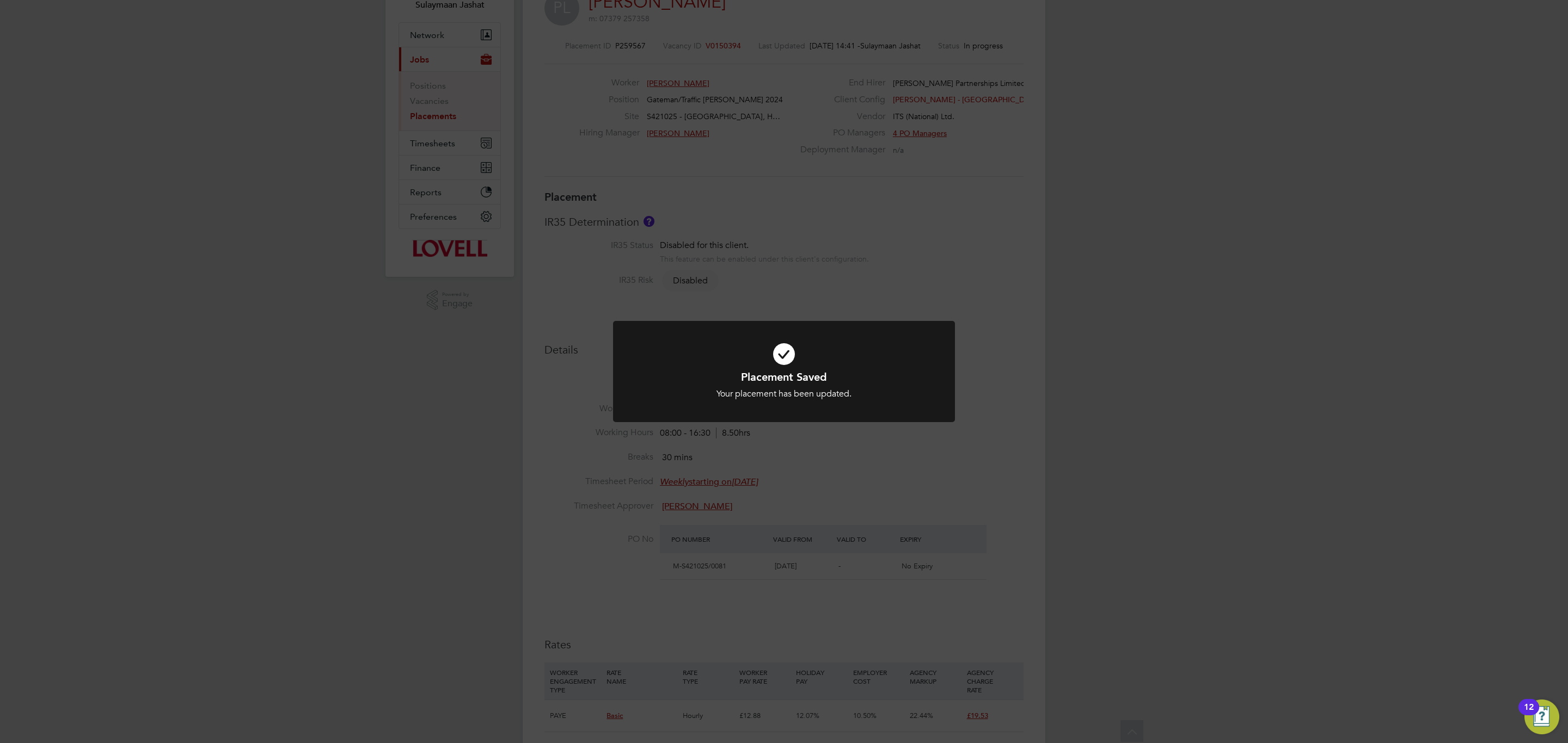
click at [997, 289] on div "Placement Saved Your placement has been updated. Cancel Okay" at bounding box center [784, 371] width 1568 height 743
